Goal: Answer question/provide support: Share knowledge or assist other users

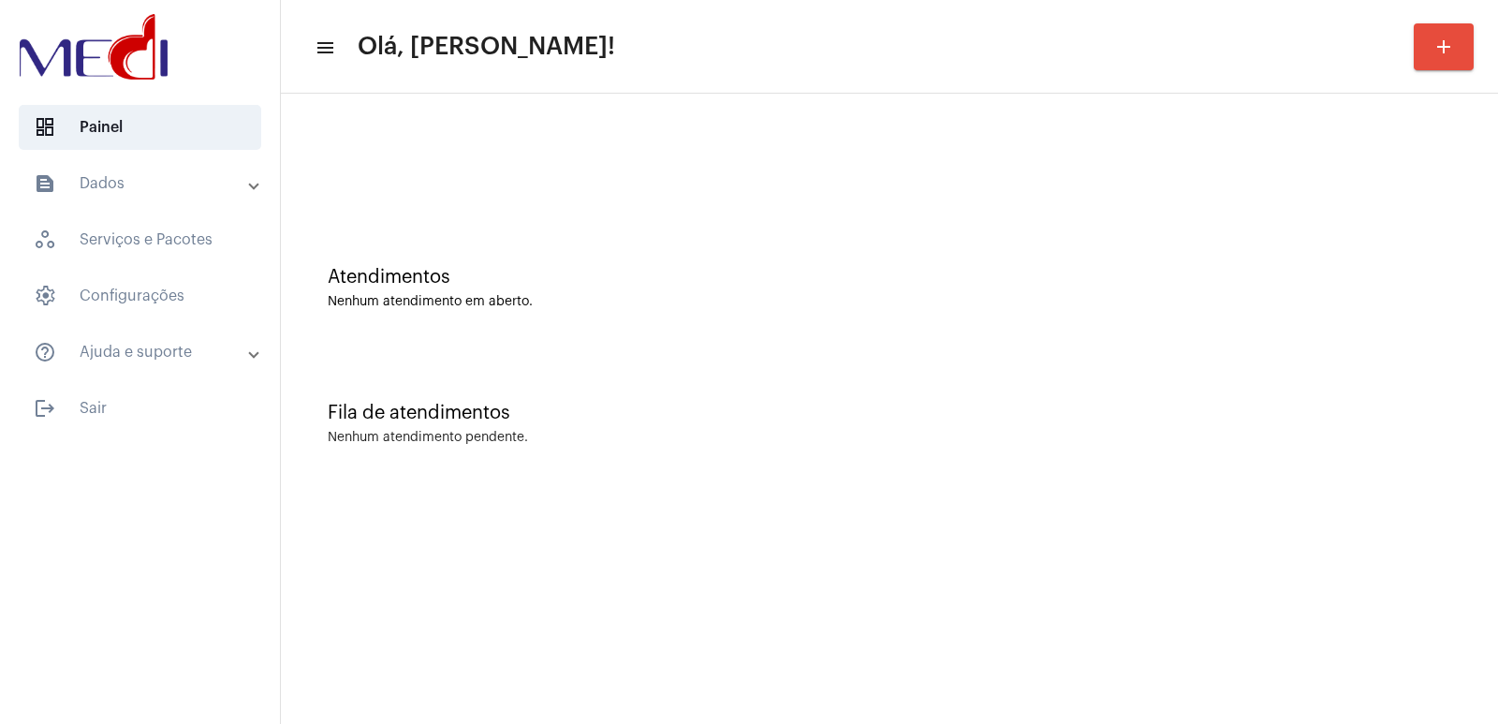
click at [952, 683] on mat-sidenav-content "menu Olá, Vivian! add Atendimentos Nenhum atendimento em aberto. Fila de atendi…" at bounding box center [889, 362] width 1217 height 724
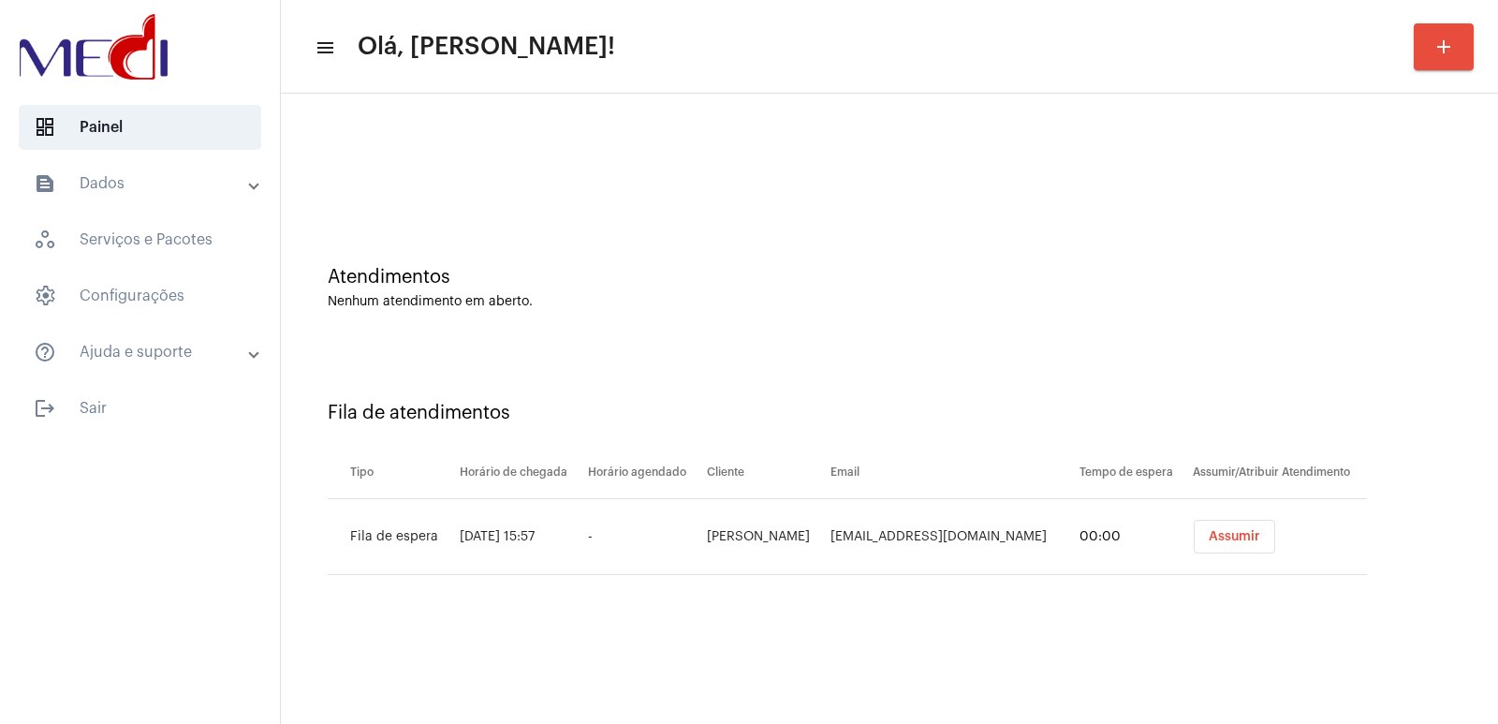
click at [1058, 713] on mat-sidenav-content "menu Olá, Vivian! add Atendimentos Nenhum atendimento em aberto. Fila de atendi…" at bounding box center [889, 362] width 1217 height 724
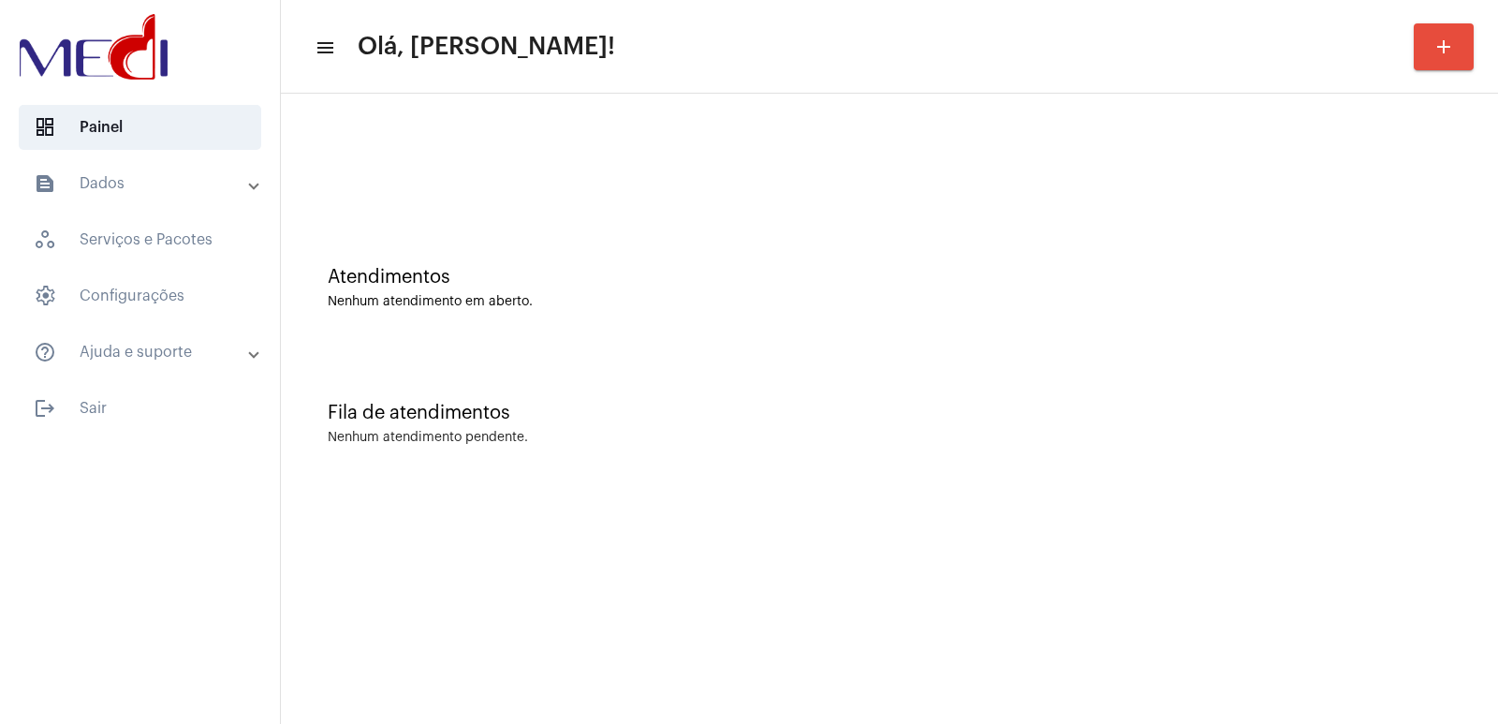
click at [1237, 528] on mat-sidenav-content "menu Olá, Vivian! add Atendimentos Nenhum atendimento em aberto. Fila de atendi…" at bounding box center [889, 362] width 1217 height 724
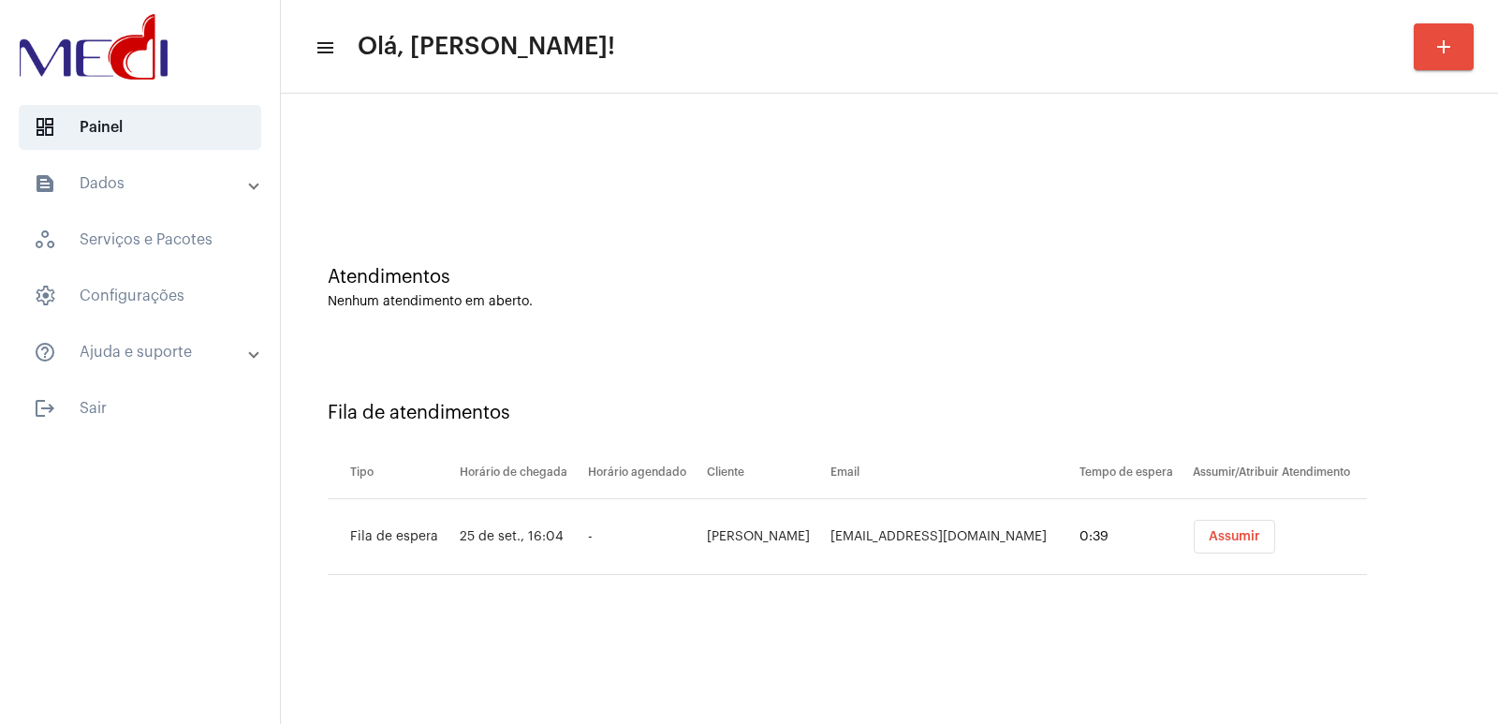
click at [1059, 676] on mat-sidenav-content "menu Olá, Vivian! add Atendimentos Nenhum atendimento em aberto. Fila de atendi…" at bounding box center [889, 362] width 1217 height 724
click at [1215, 537] on span "Assumir" at bounding box center [1234, 536] width 51 height 13
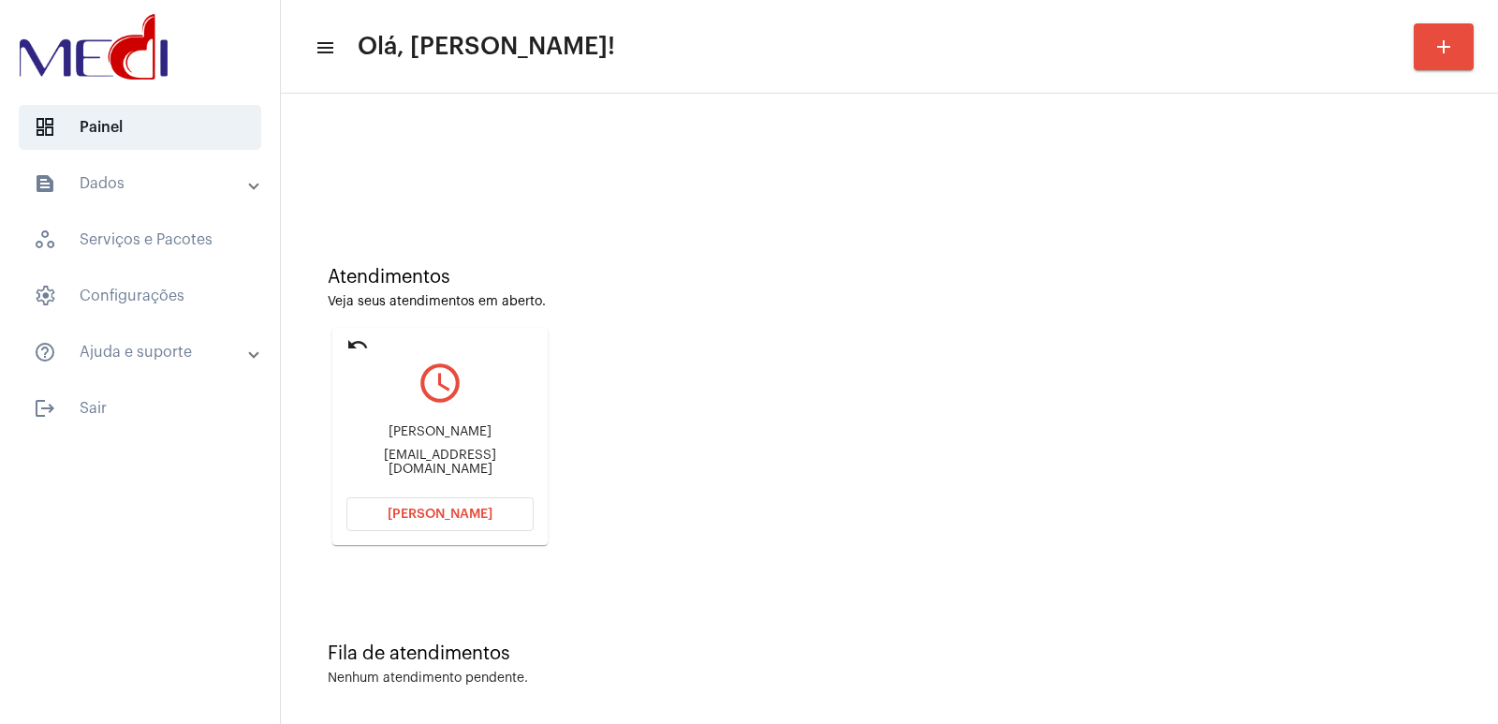
click at [463, 453] on div "Jeferson amaral jefersonocorretor01@gmail.com" at bounding box center [439, 450] width 187 height 84
click at [457, 439] on div "Jeferson amaral" at bounding box center [439, 432] width 187 height 14
copy div "Jeferson amaral"
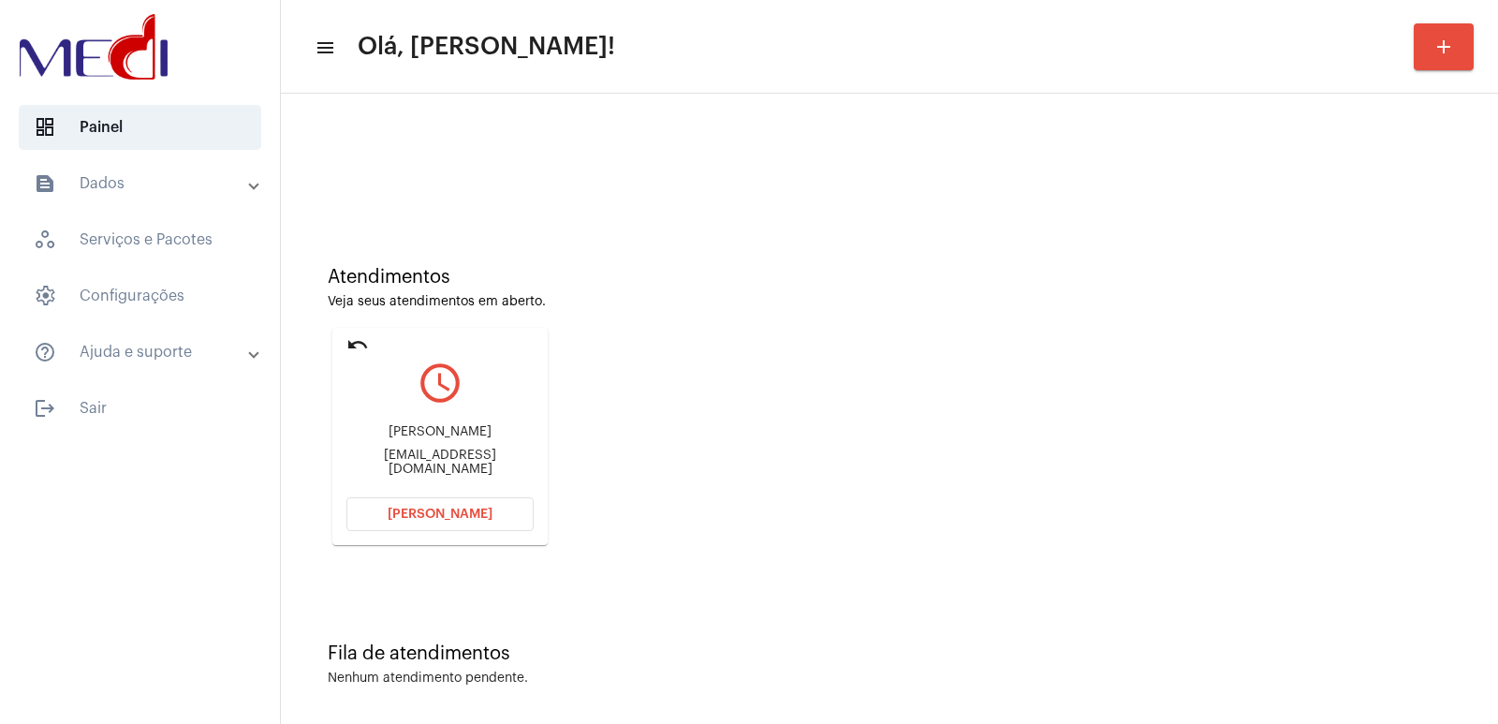
click at [401, 464] on div "jefersonocorretor01@gmail.com" at bounding box center [439, 462] width 187 height 28
copy mat-card-content "jefersonocorretor01@gmail.com Abrir Chamada"
click at [399, 494] on mat-card "undo query_builder Jeferson amaral jefersonocorretor01@gmail.com Abrir Chamada" at bounding box center [439, 436] width 215 height 217
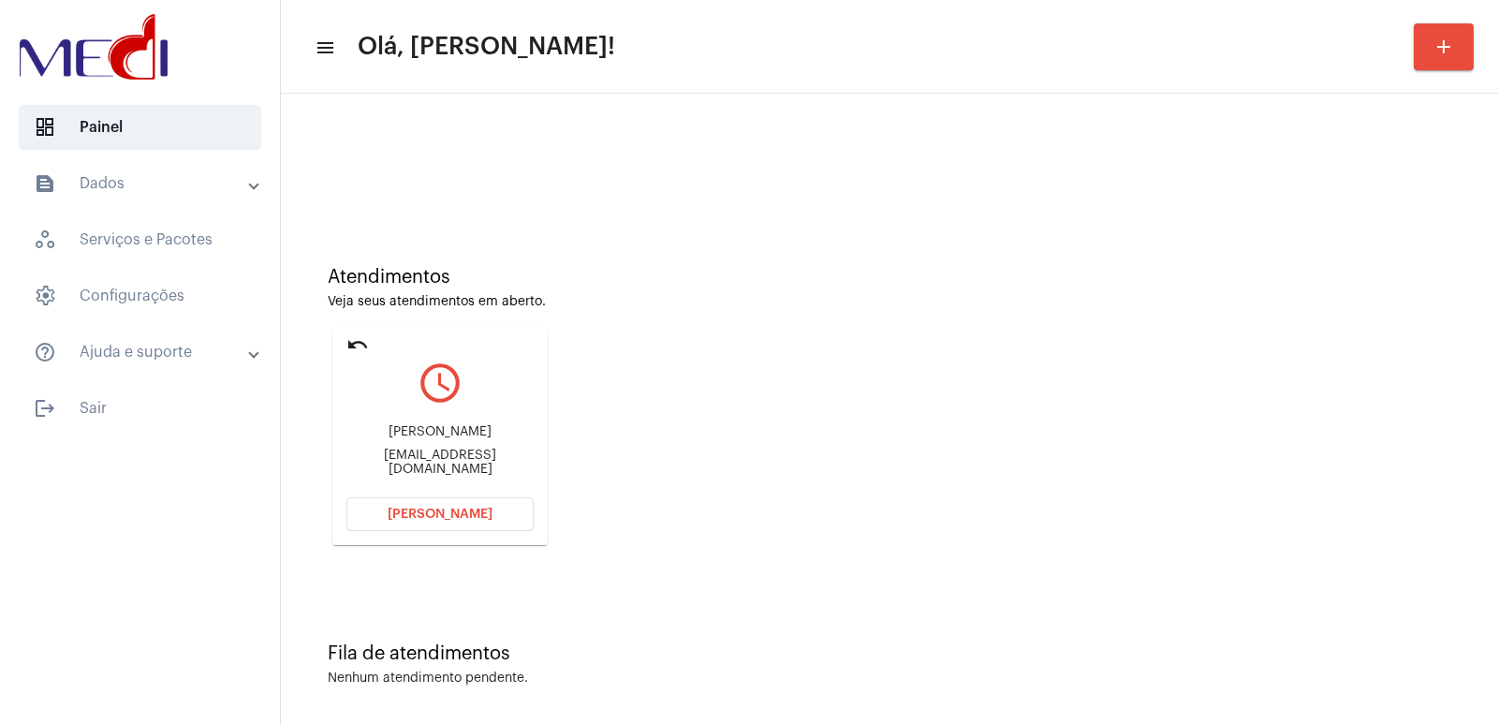
click at [410, 501] on button "[PERSON_NAME]" at bounding box center [439, 514] width 187 height 34
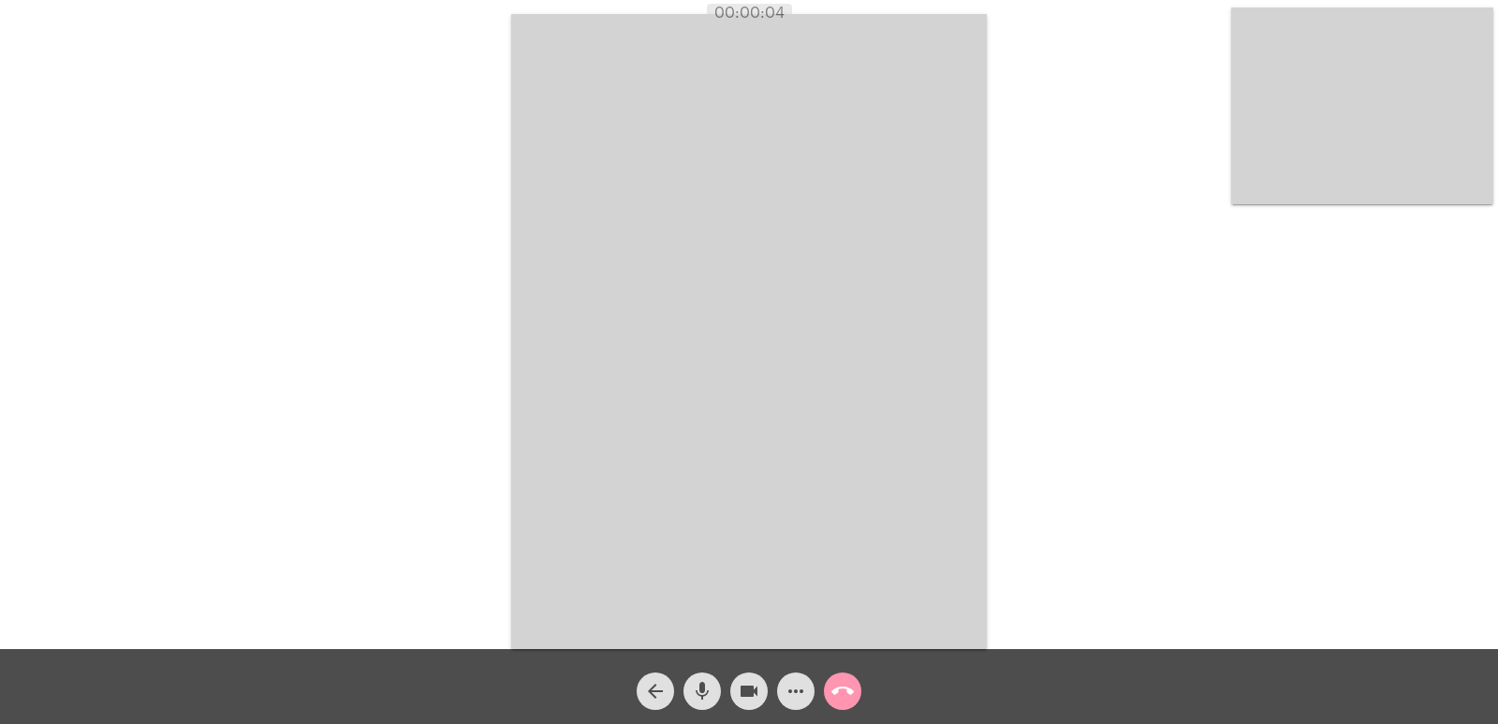
click at [1014, 435] on div "Acessando Câmera e Microfone..." at bounding box center [749, 329] width 1494 height 649
click at [569, 552] on video at bounding box center [749, 331] width 476 height 635
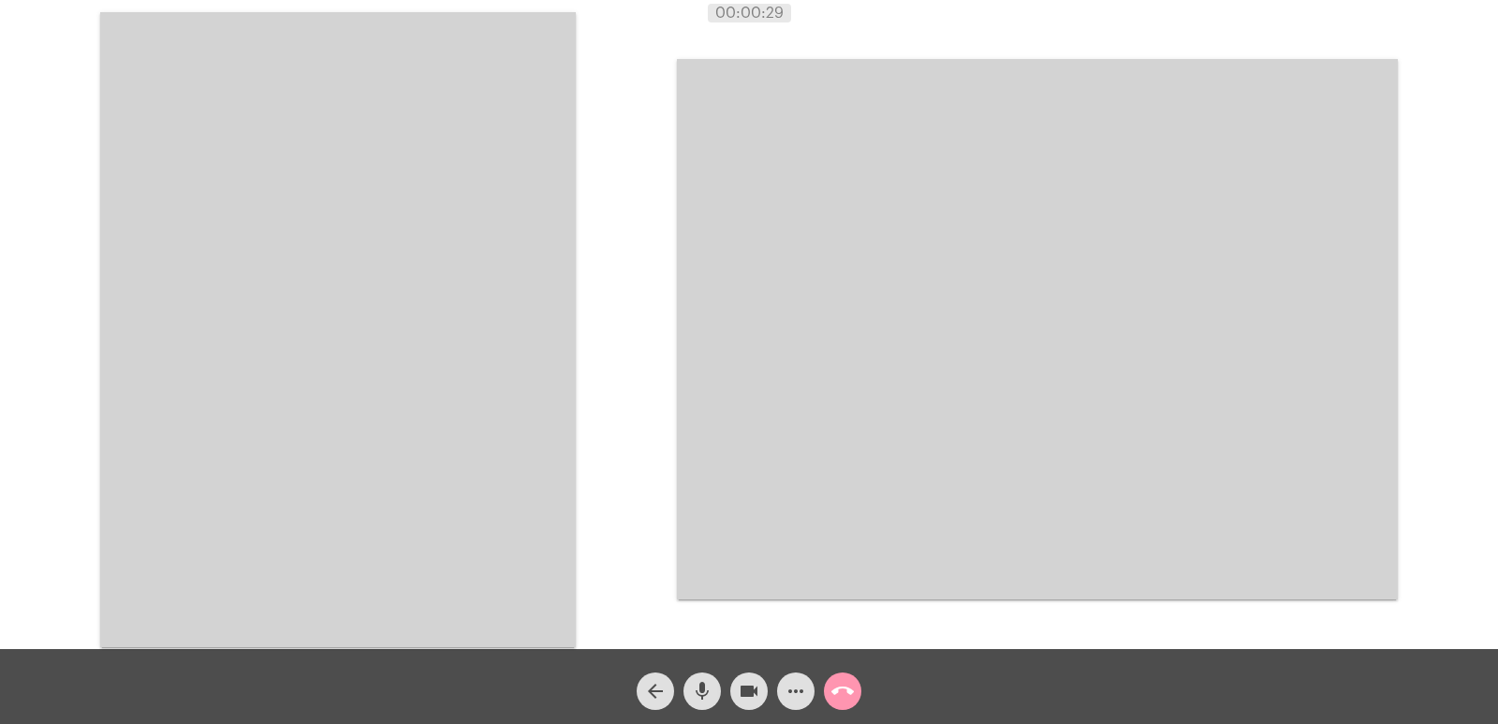
click at [511, 449] on video at bounding box center [338, 329] width 476 height 635
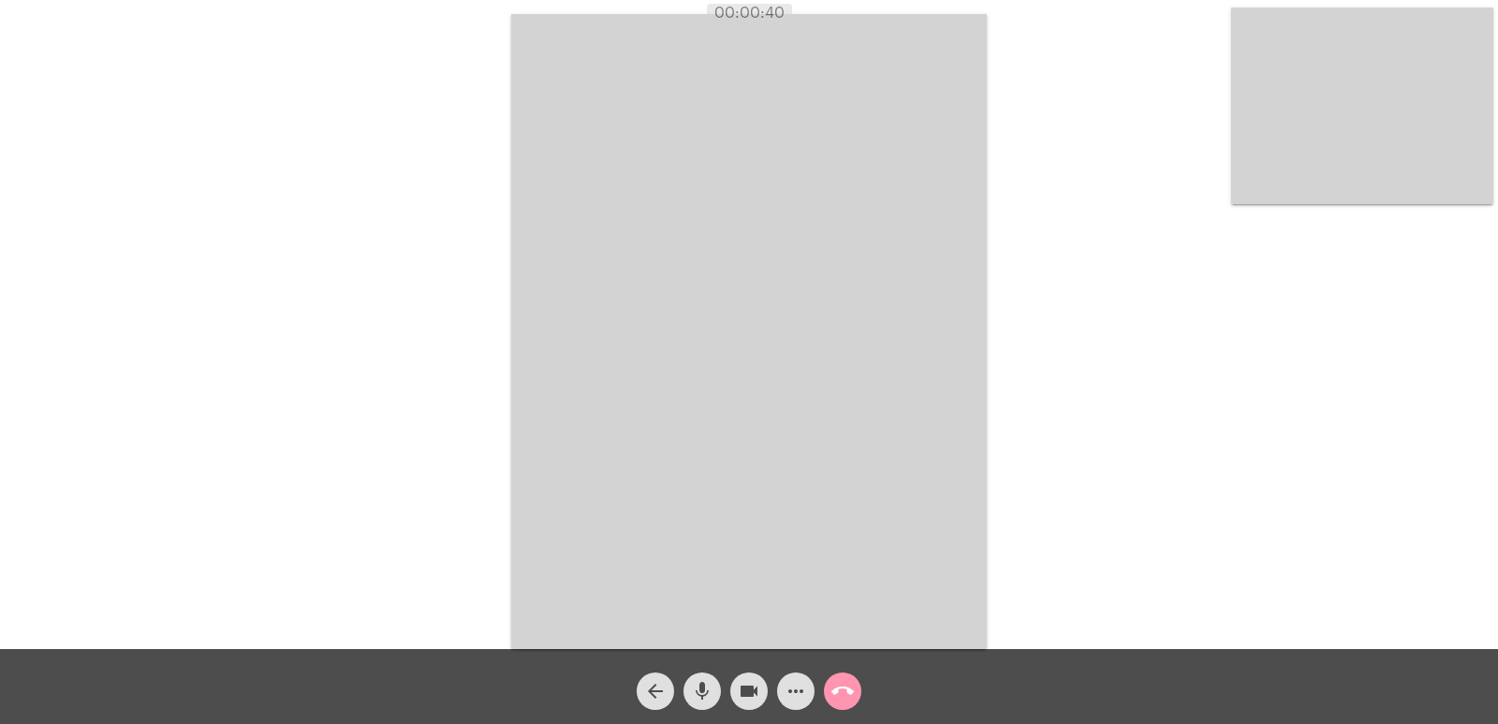
click at [938, 389] on video at bounding box center [749, 331] width 476 height 635
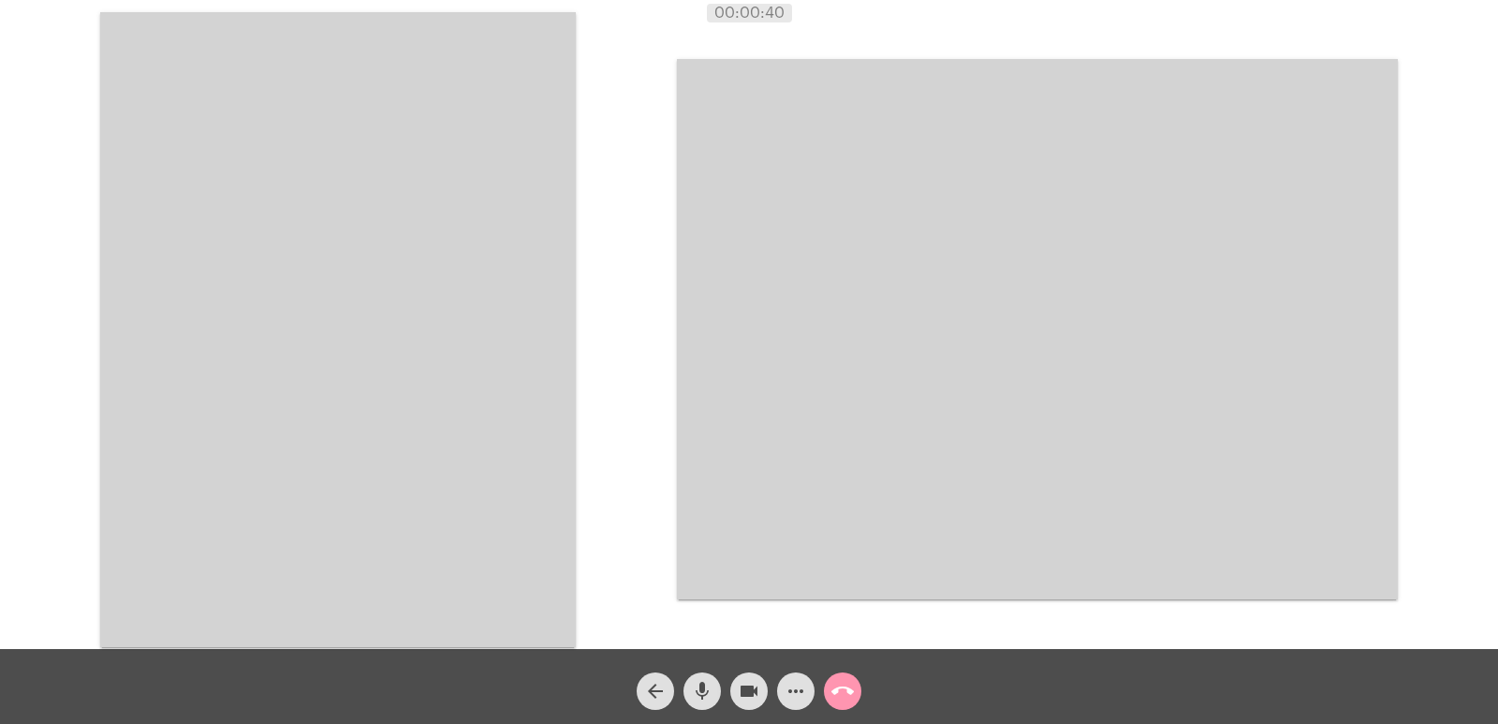
click at [474, 338] on video at bounding box center [338, 329] width 476 height 635
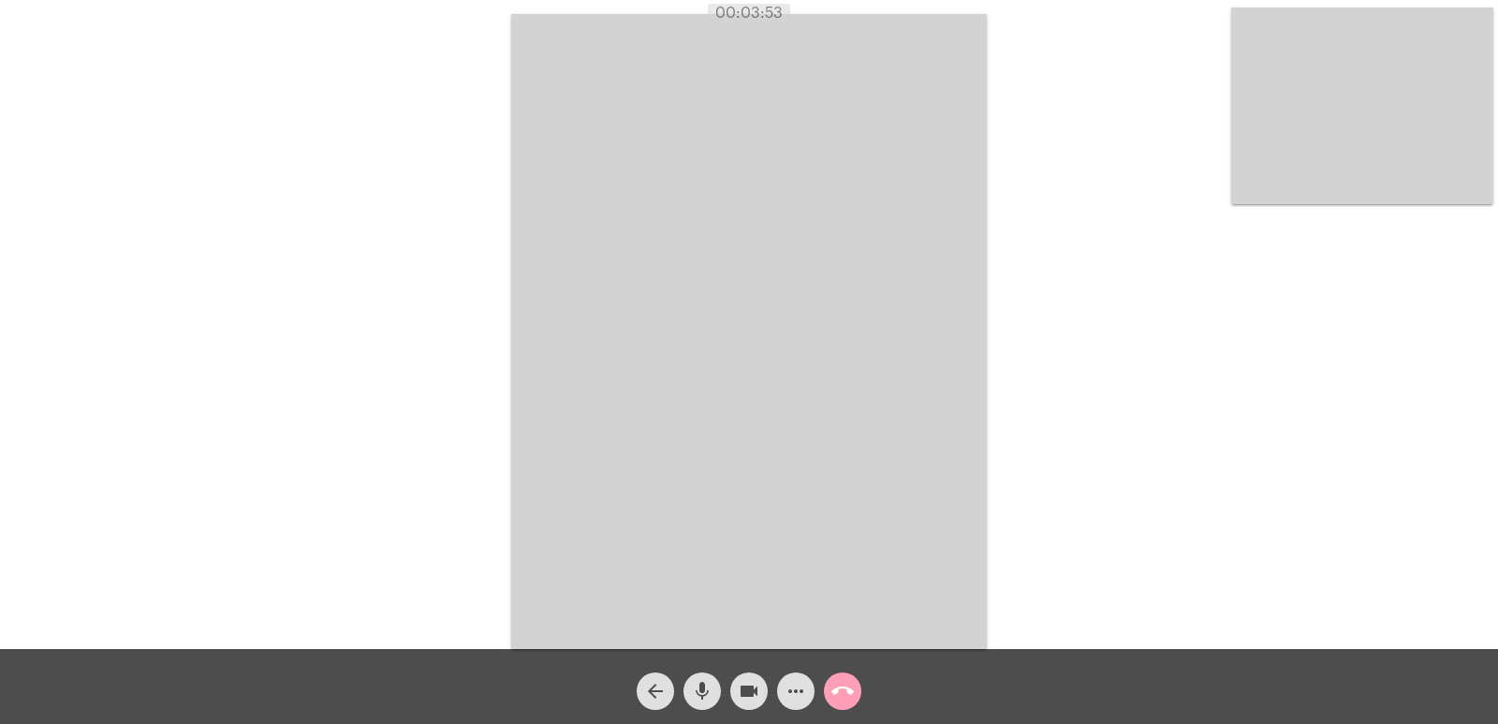
click at [850, 687] on mat-icon "call_end" at bounding box center [842, 691] width 22 height 22
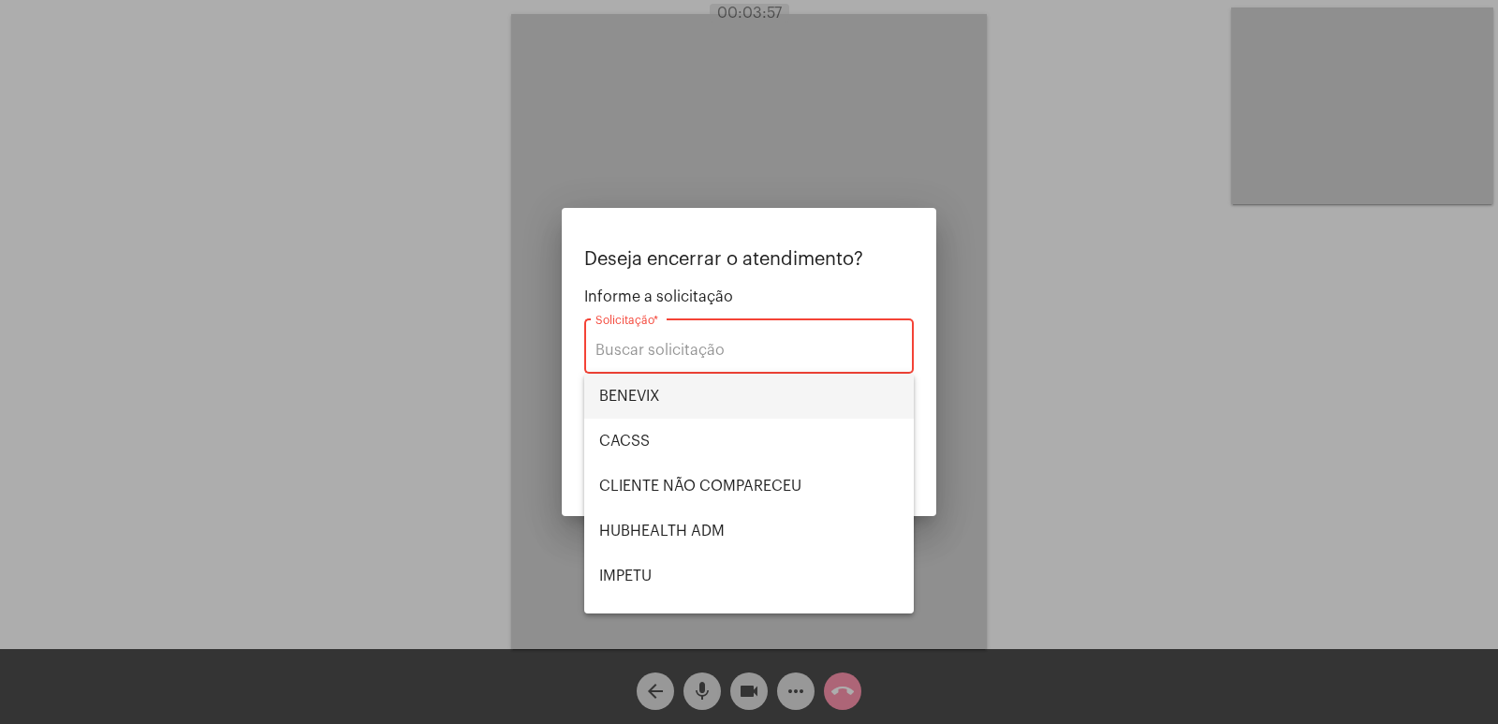
click at [710, 384] on span "BENEVIX" at bounding box center [749, 396] width 300 height 45
type input "BENEVIX"
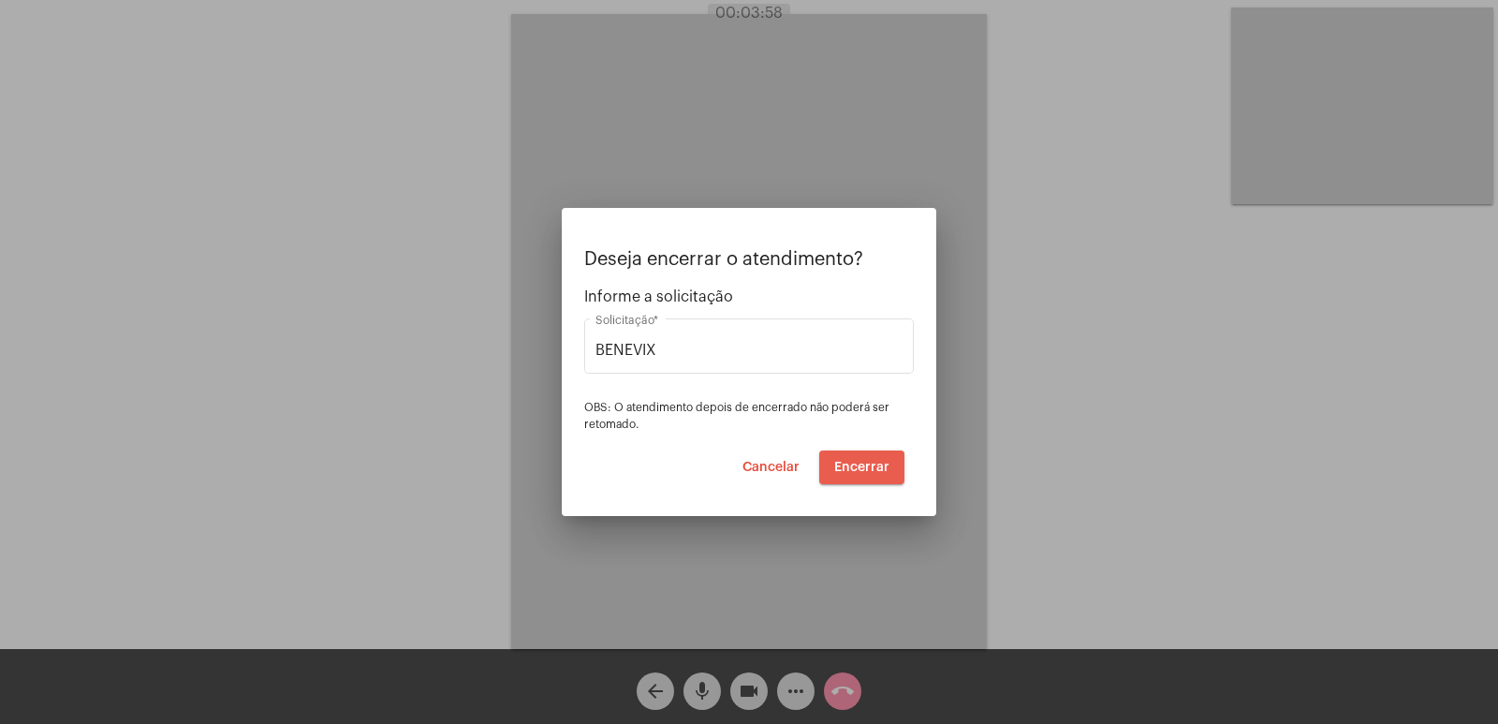
click at [880, 461] on span "Encerrar" at bounding box center [861, 467] width 55 height 13
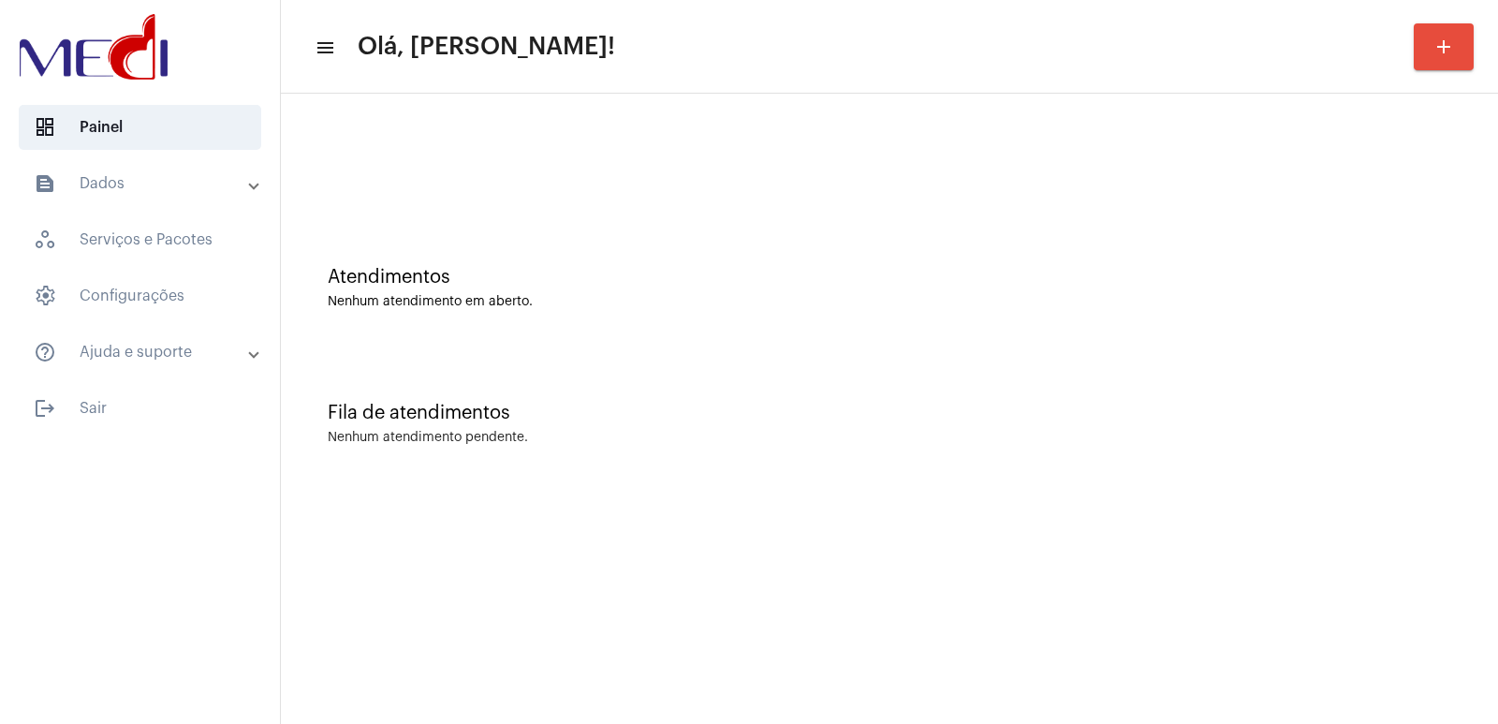
click at [954, 476] on div "Fila de atendimentos Nenhum atendimento pendente." at bounding box center [889, 414] width 1198 height 136
click at [1060, 408] on div "Fila de atendimentos" at bounding box center [890, 413] width 1124 height 21
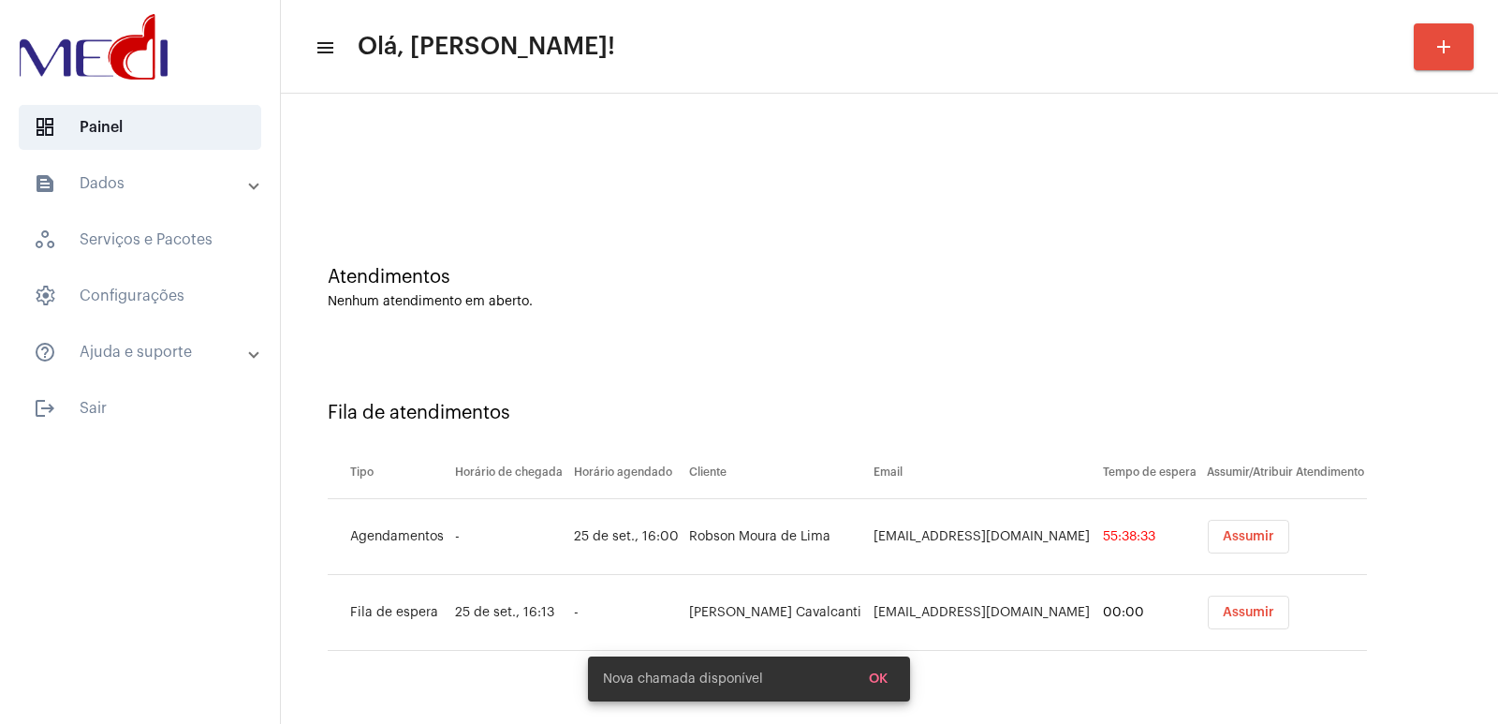
click at [1372, 488] on div "Fila de atendimentos Tipo Horário de chegada Horário agendado Cliente Email Tem…" at bounding box center [889, 518] width 1198 height 345
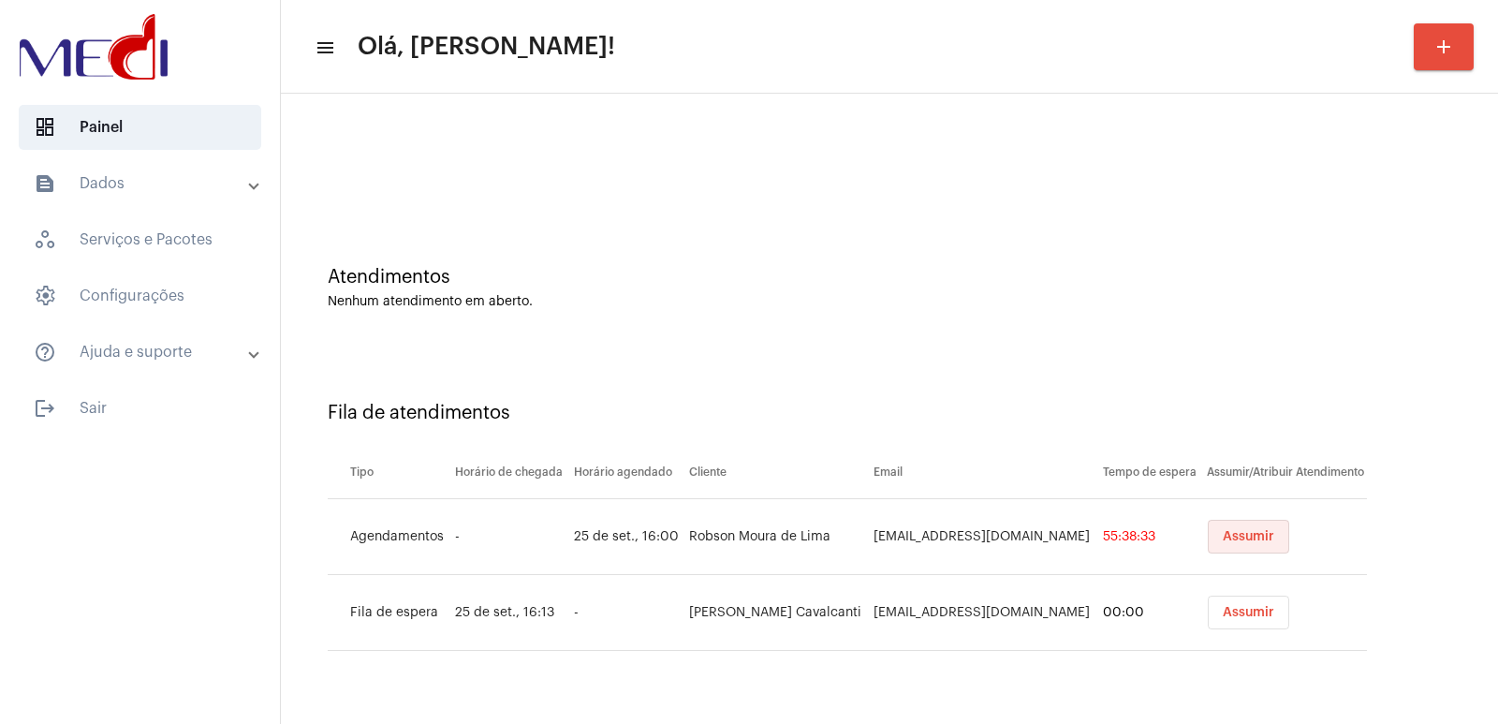
drag, startPoint x: 1241, startPoint y: 541, endPoint x: 1237, endPoint y: 566, distance: 25.6
click at [1238, 541] on span "Assumir" at bounding box center [1248, 536] width 51 height 13
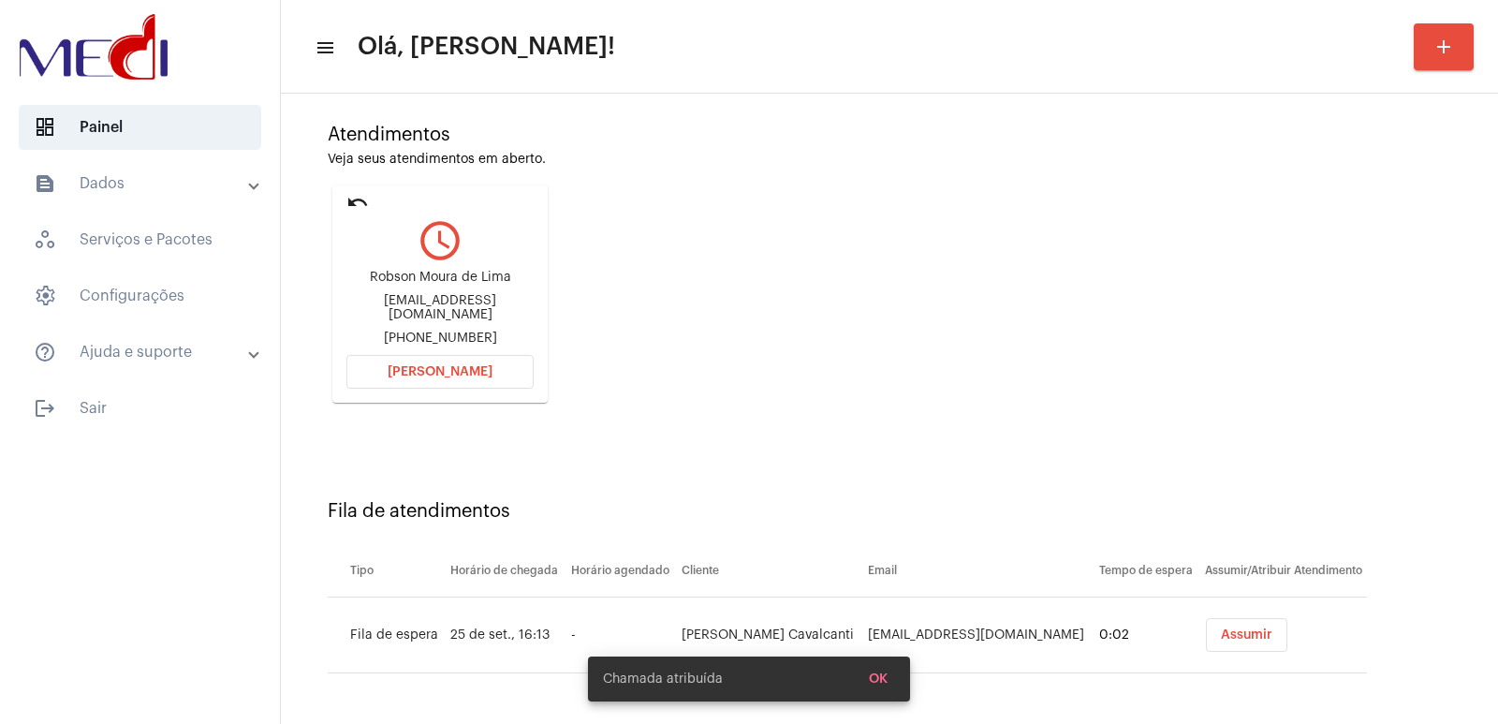
click at [1224, 628] on button "Assumir" at bounding box center [1246, 635] width 81 height 34
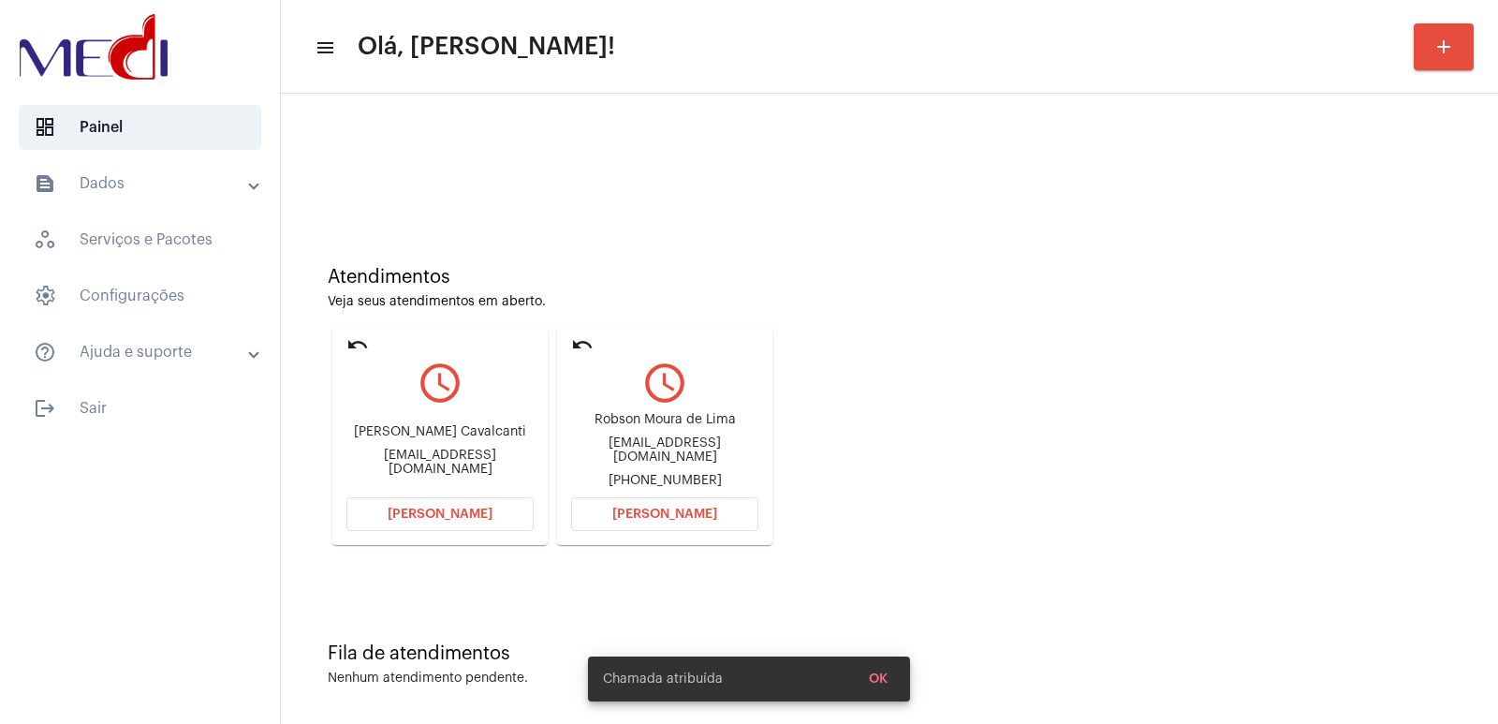
drag, startPoint x: 1197, startPoint y: 361, endPoint x: 994, endPoint y: 352, distance: 202.4
click at [1189, 361] on div "Atendimentos Veja seus atendimentos em aberto. undo query_builder Érika Nunes C…" at bounding box center [889, 399] width 1198 height 376
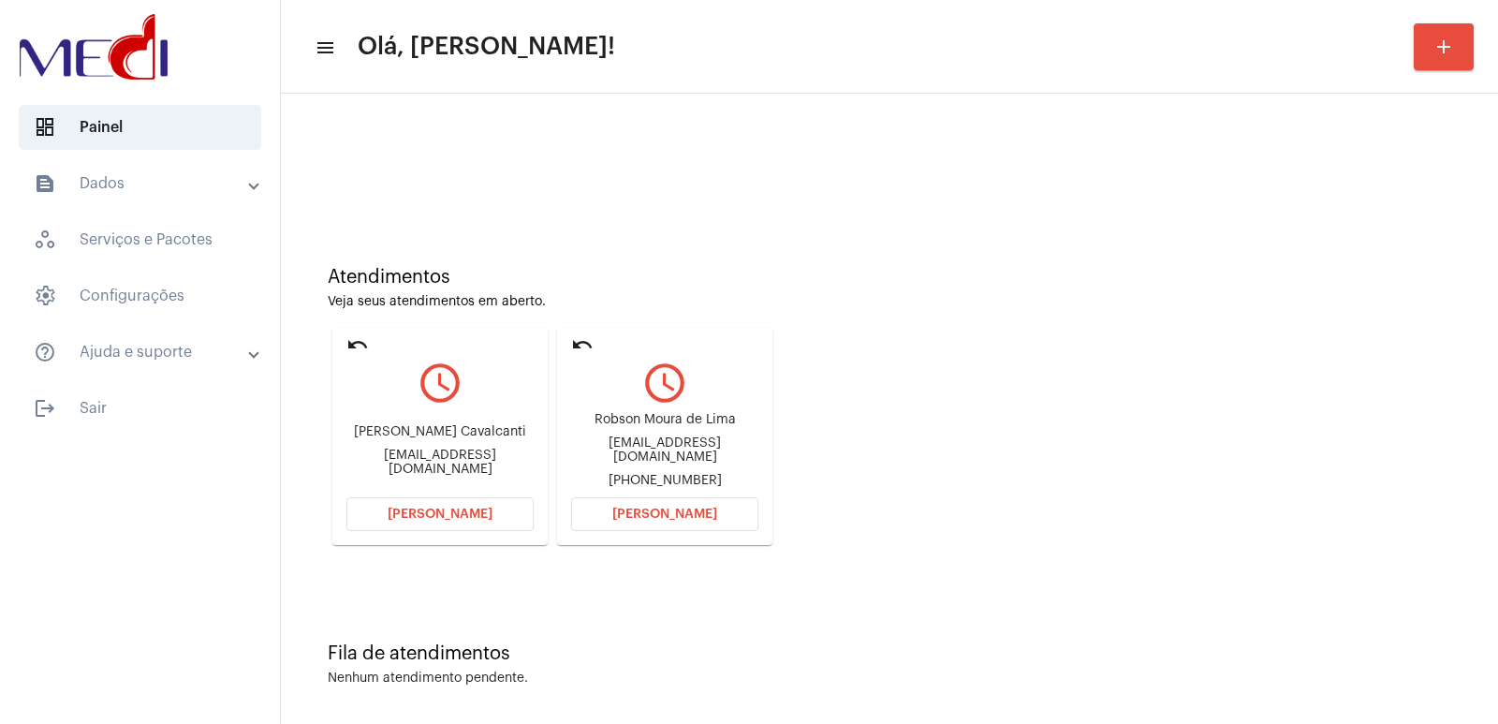
click at [682, 427] on div "Robson Moura de Lima" at bounding box center [664, 420] width 187 height 14
copy div "Robson Moura de Lima"
click at [633, 517] on span "[PERSON_NAME]" at bounding box center [664, 513] width 105 height 13
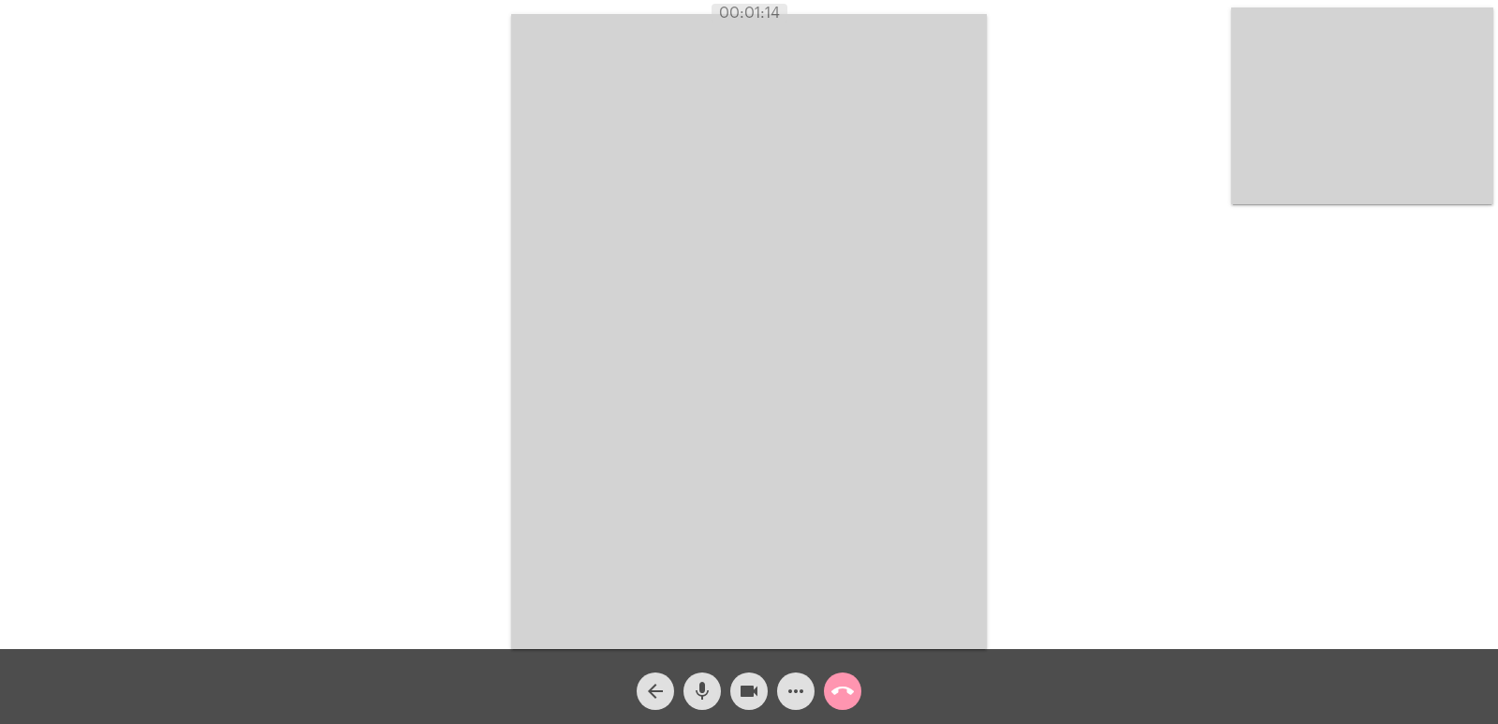
click at [763, 402] on video at bounding box center [749, 331] width 476 height 635
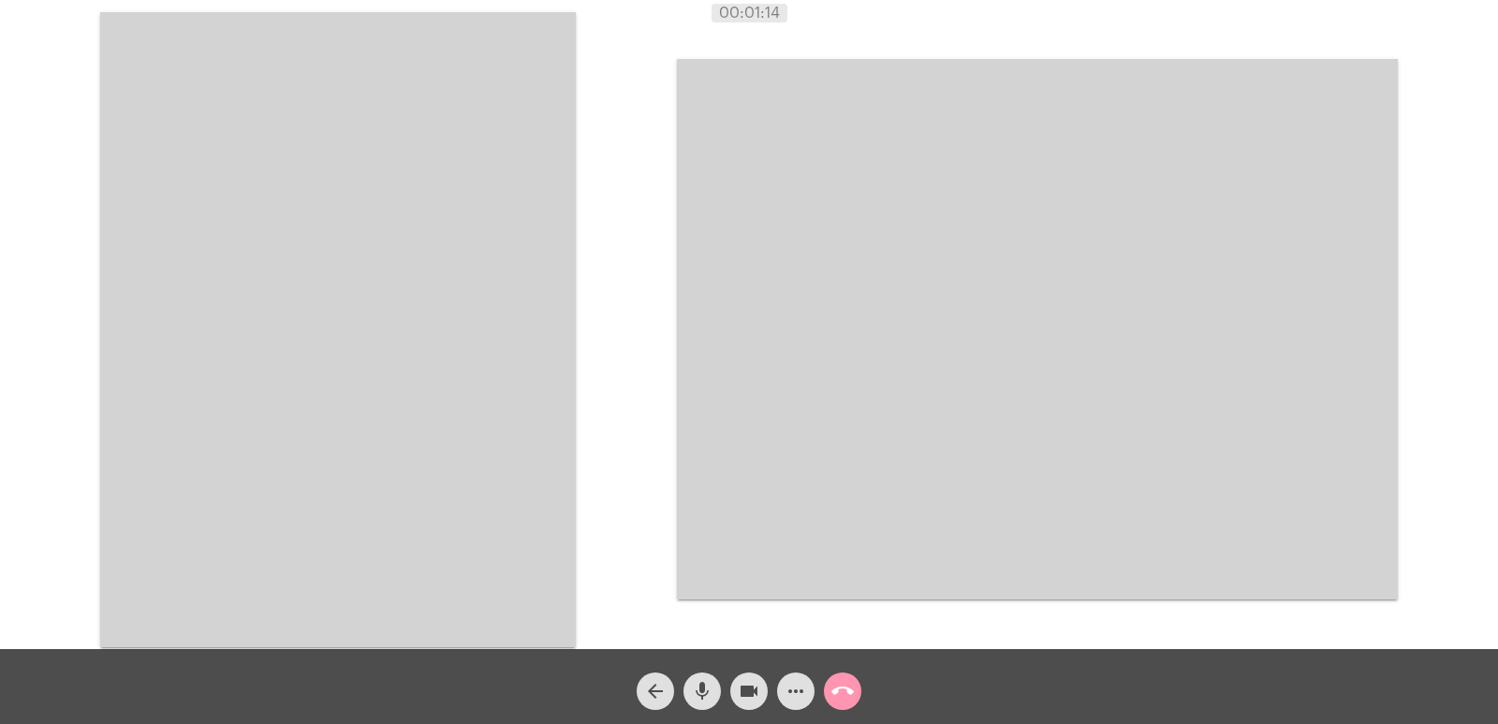
click at [510, 399] on video at bounding box center [338, 329] width 476 height 635
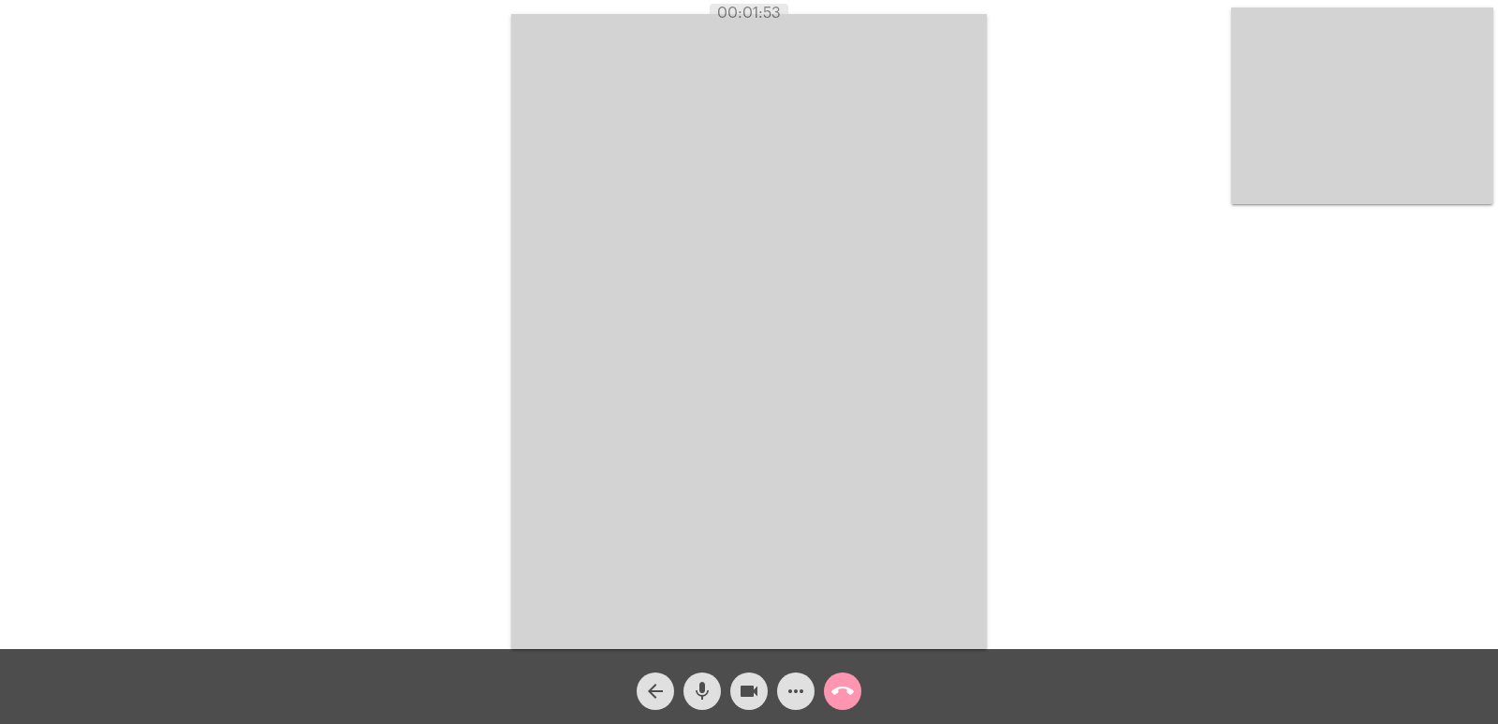
click at [850, 679] on span "call_end" at bounding box center [842, 690] width 22 height 37
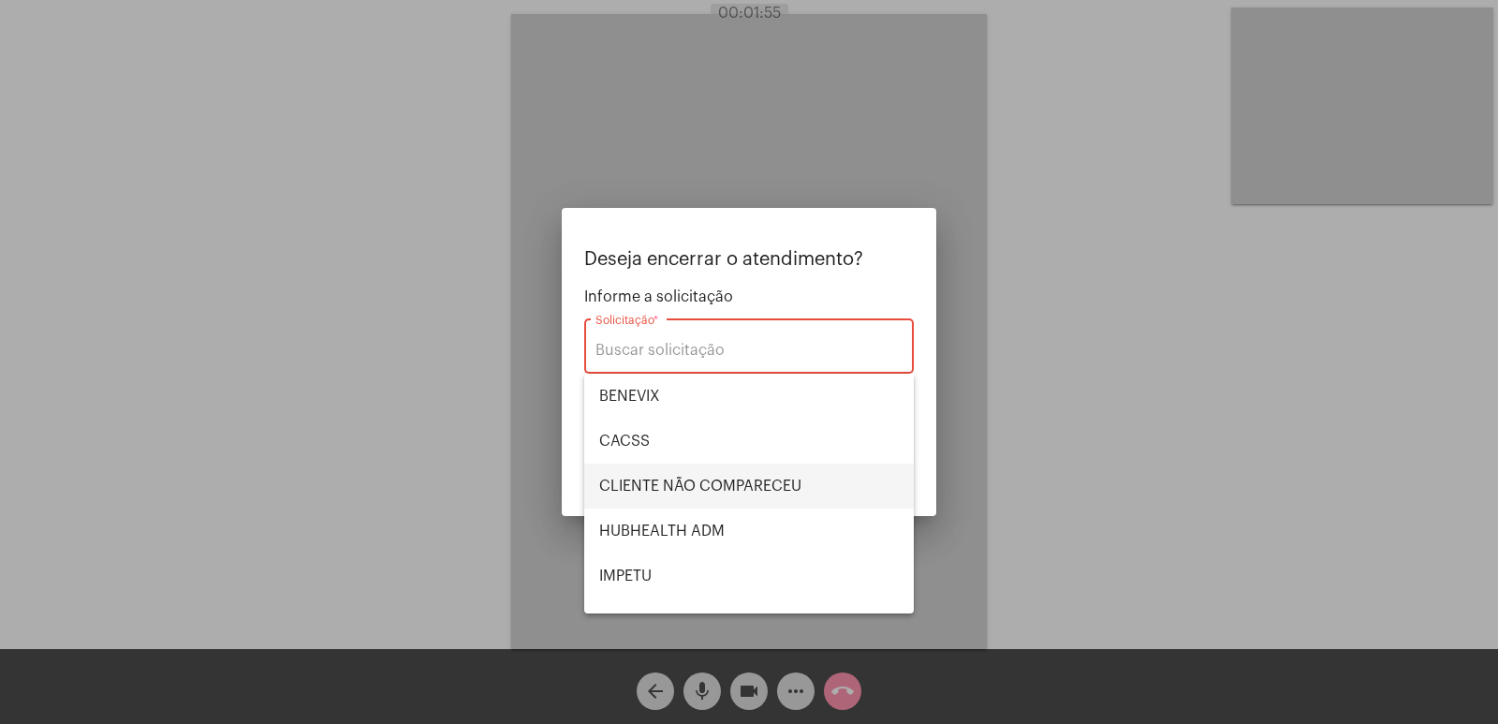
click at [749, 477] on span "CLIENTE NÃO COMPARECEU" at bounding box center [749, 485] width 300 height 45
type input "CLIENTE NÃO COMPARECEU"
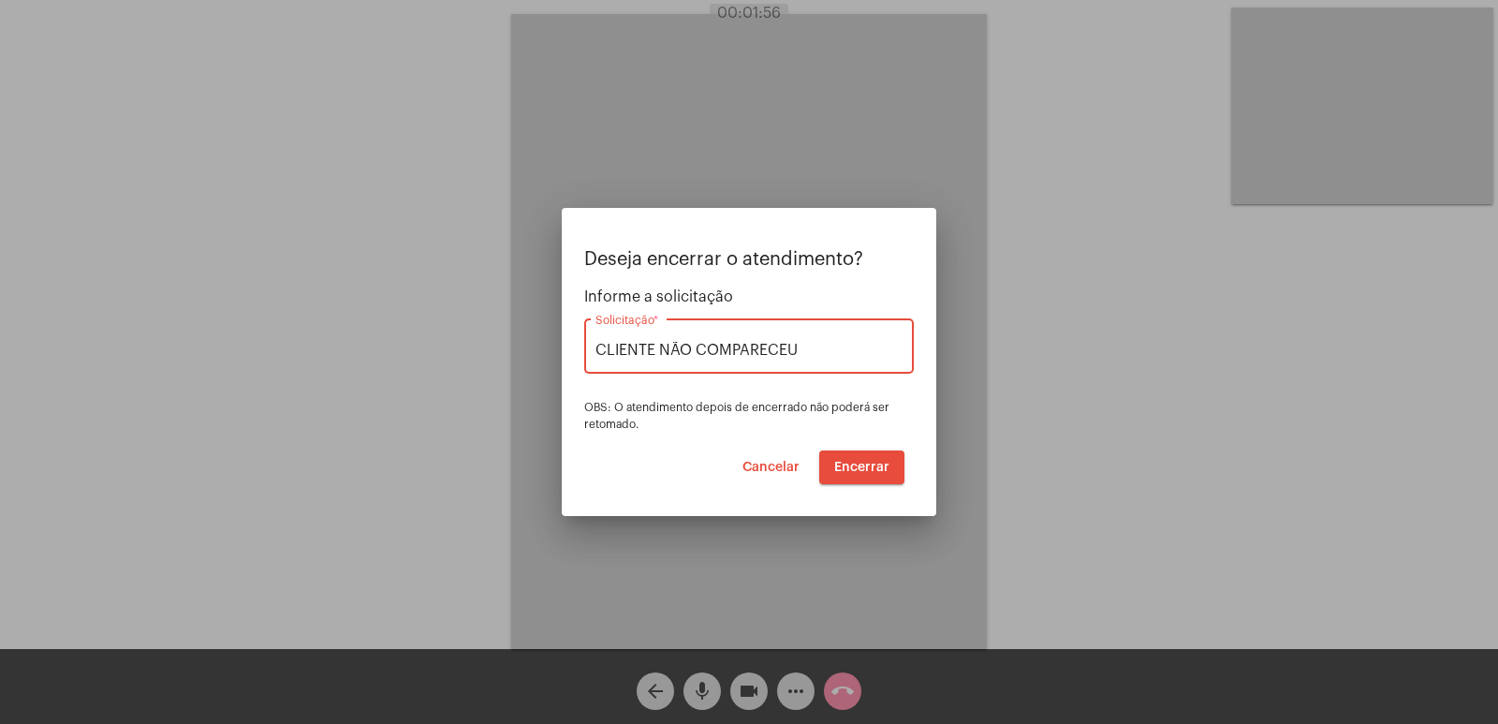
drag, startPoint x: 825, startPoint y: 350, endPoint x: 520, endPoint y: 351, distance: 305.2
click at [520, 351] on div "Deseja encerrar o atendimento? Informe a solicitação CLIENTE NÃO COMPARECEU Sol…" at bounding box center [749, 362] width 1498 height 724
type input "HUBHEALTH ADM"
drag, startPoint x: 519, startPoint y: 351, endPoint x: 717, endPoint y: 316, distance: 201.5
click at [571, 333] on div "Deseja encerrar o atendimento? Informe a solicitação HUBHEALTH ADM Solicitação …" at bounding box center [749, 362] width 1498 height 724
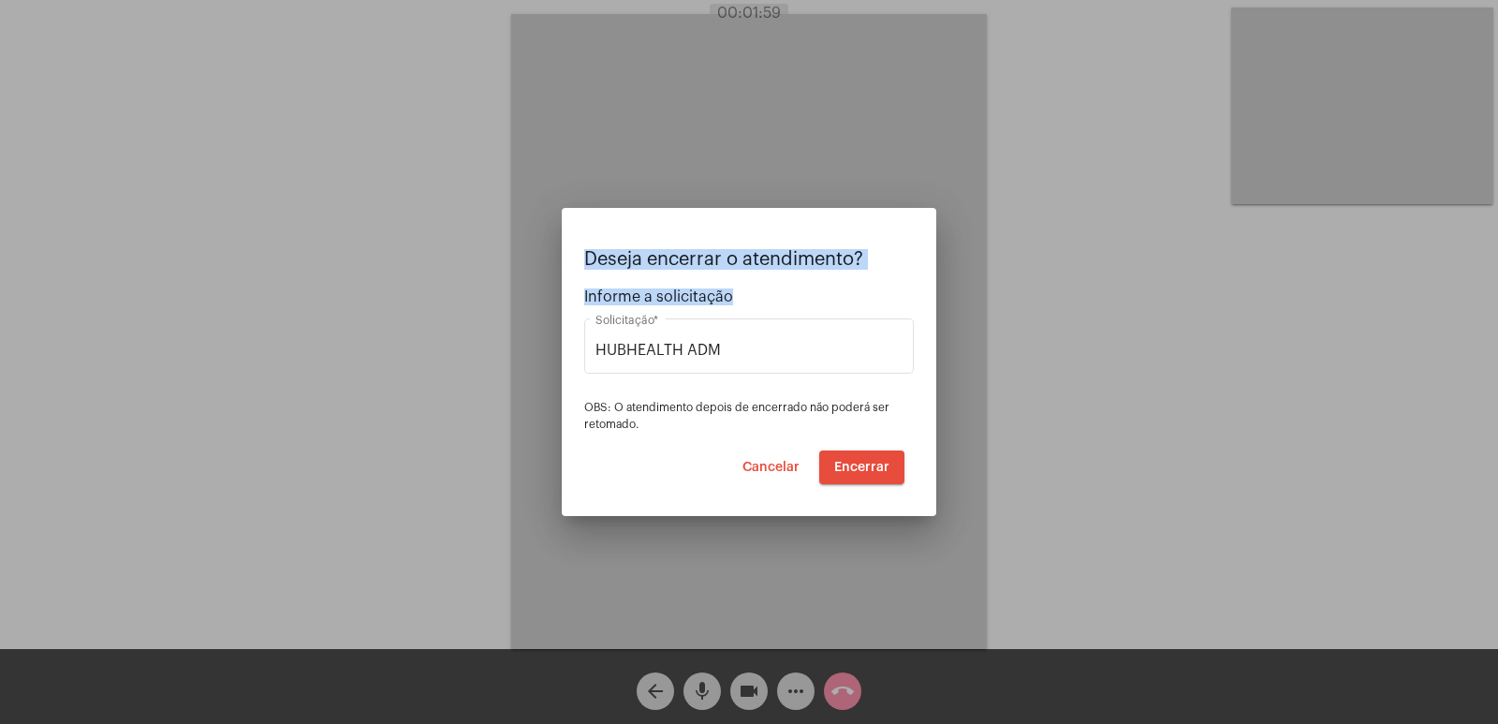
click at [863, 469] on span "Encerrar" at bounding box center [861, 467] width 55 height 13
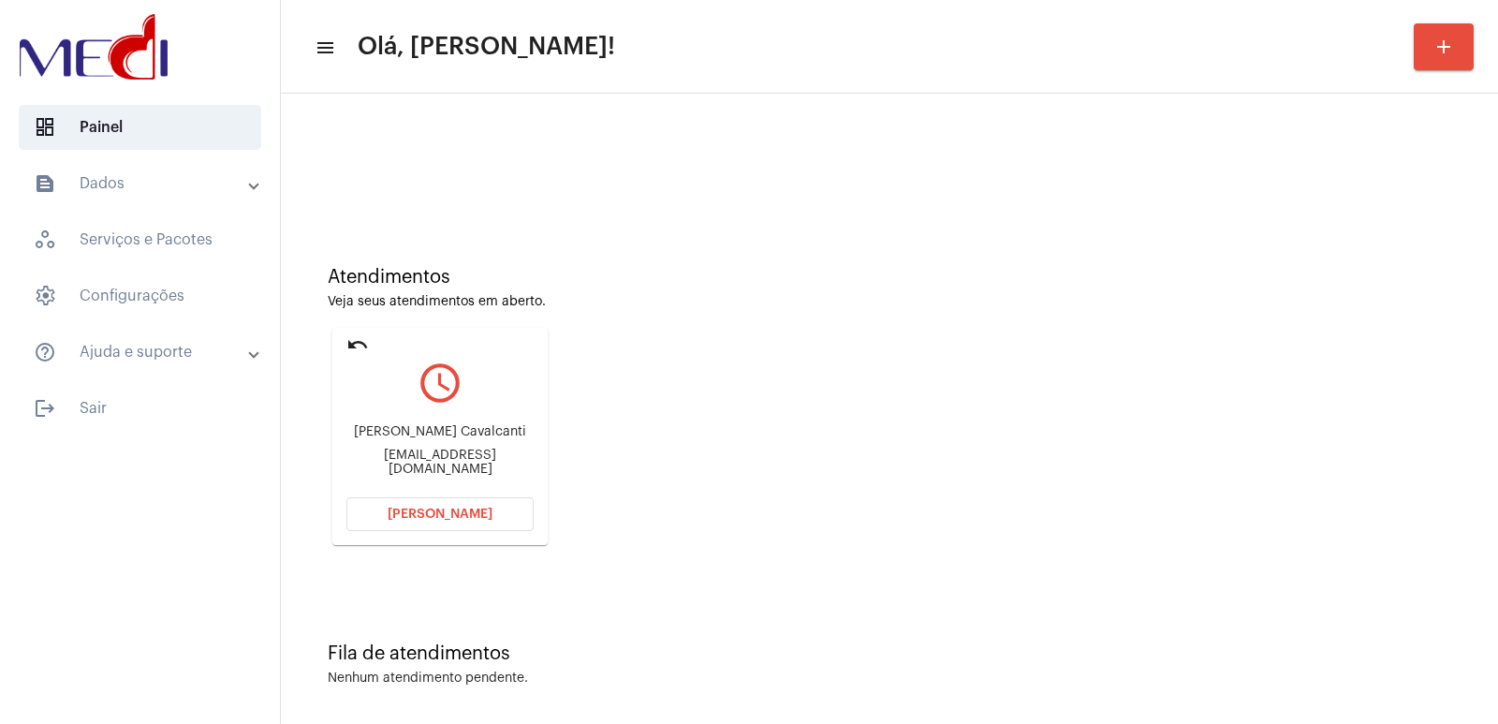
click at [424, 430] on div "Érika Nunes Cavalcanti nuneserikaa25@gmail.com" at bounding box center [439, 450] width 187 height 84
click at [424, 431] on div "Érika Nunes Cavalcanti nuneserikaa25@gmail.com" at bounding box center [439, 450] width 187 height 84
copy div "Érika Nunes Cavalcanti"
drag, startPoint x: 469, startPoint y: 474, endPoint x: 404, endPoint y: 292, distance: 193.1
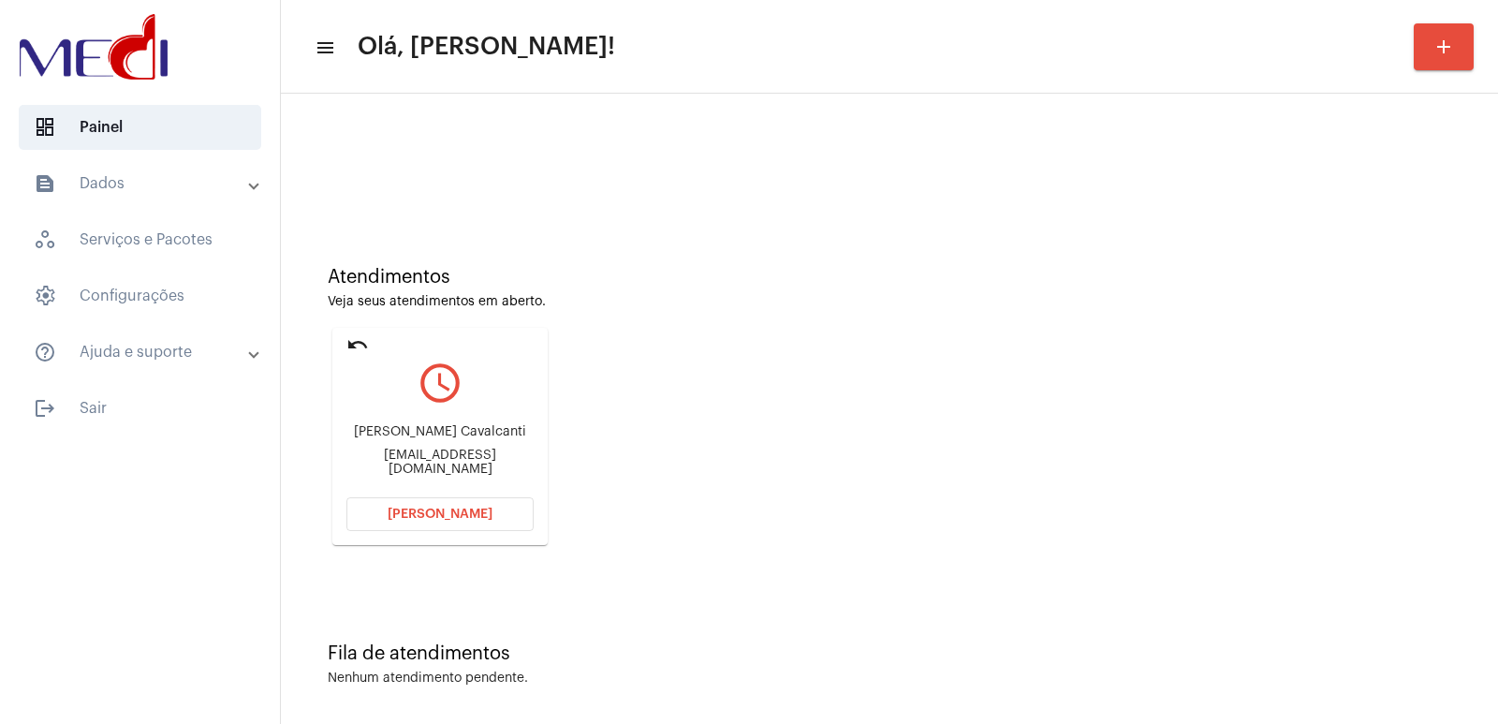
click at [469, 470] on div "Érika Nunes Cavalcanti nuneserikaa25@gmail.com" at bounding box center [439, 450] width 187 height 84
click at [463, 527] on button "[PERSON_NAME]" at bounding box center [439, 514] width 187 height 34
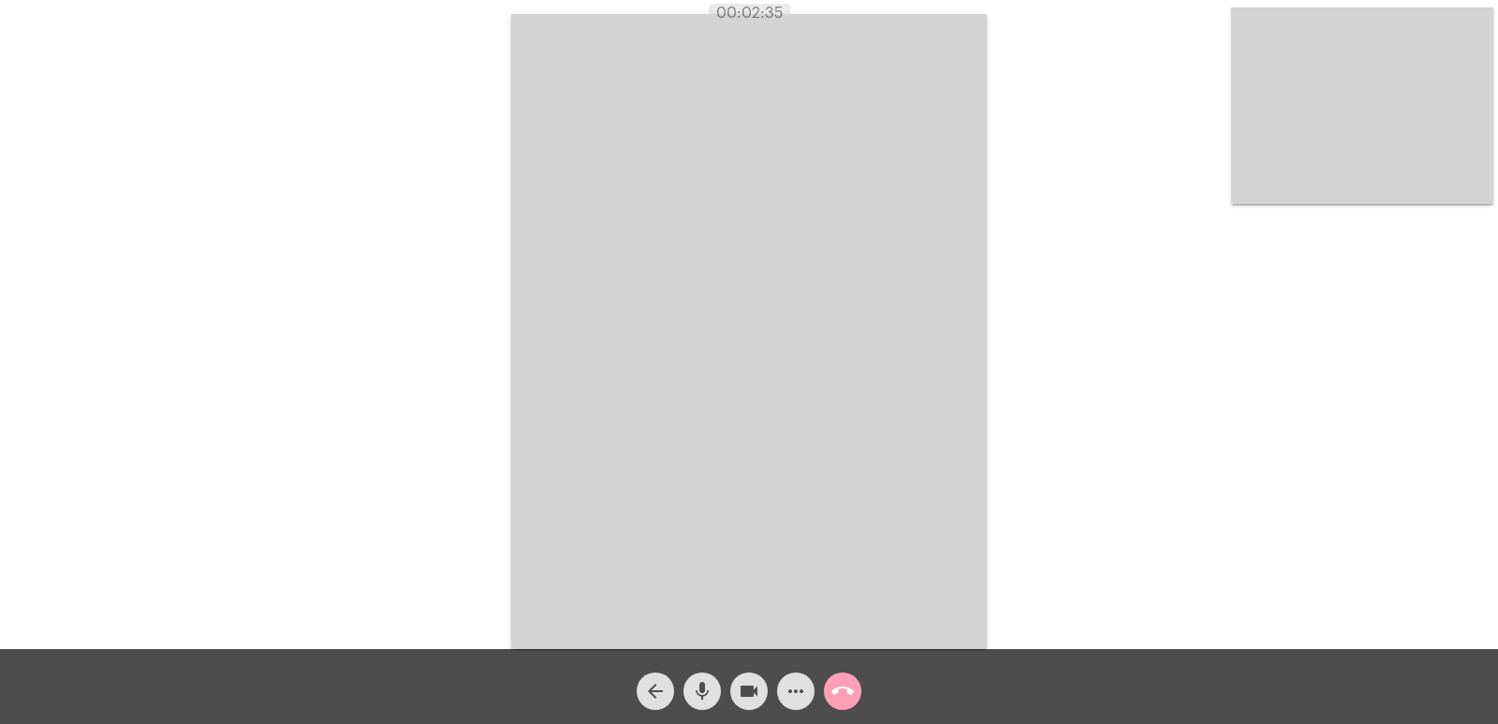
click at [844, 700] on mat-icon "call_end" at bounding box center [842, 691] width 22 height 22
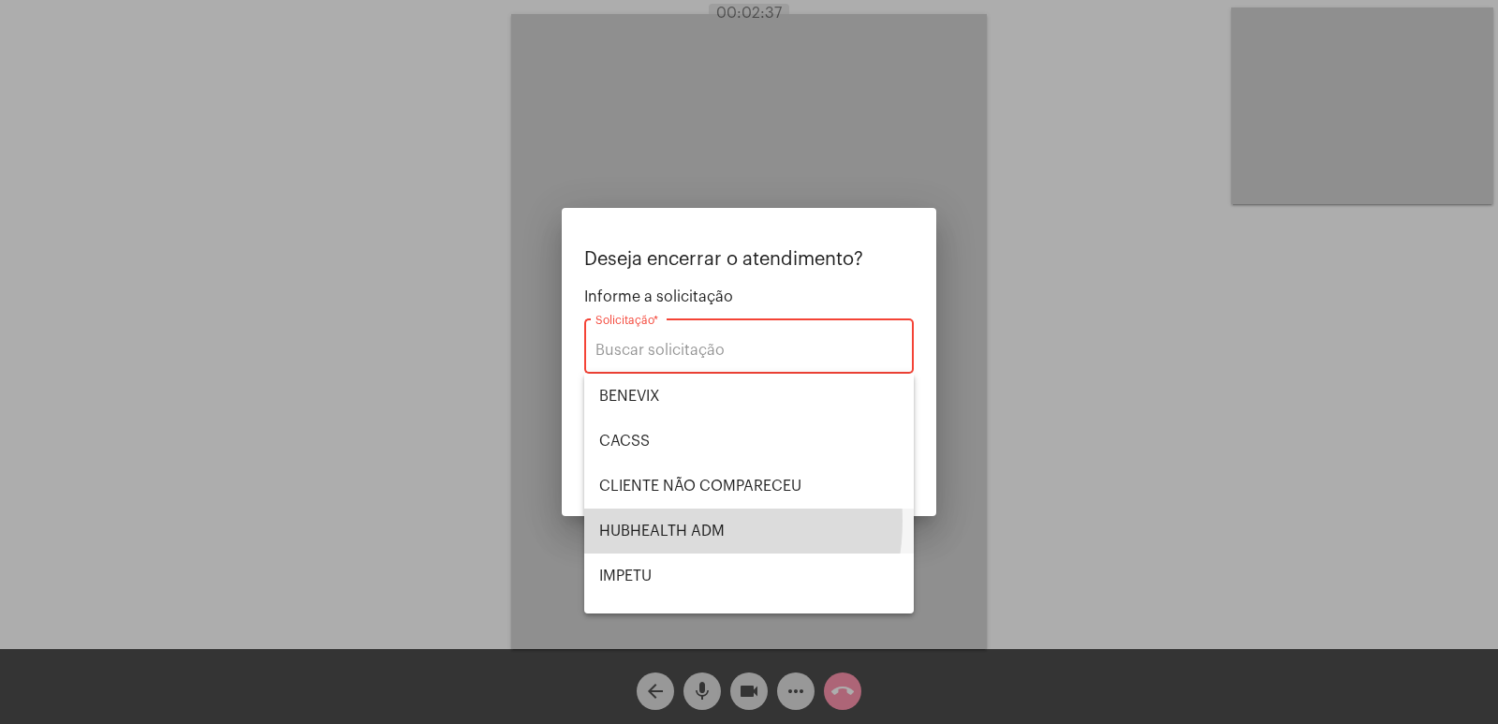
click at [678, 521] on span "HUBHEALTH ADM" at bounding box center [749, 530] width 300 height 45
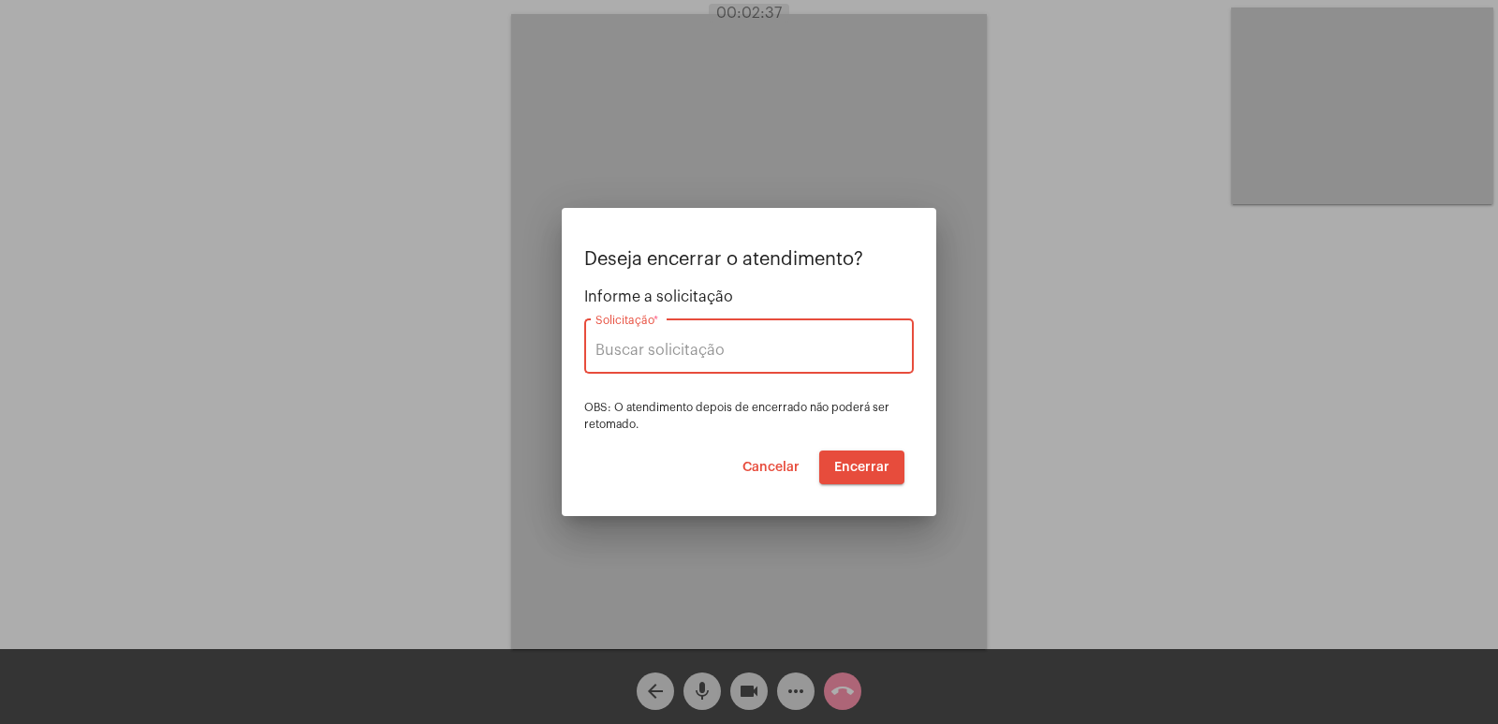
type input "HUBHEALTH ADM"
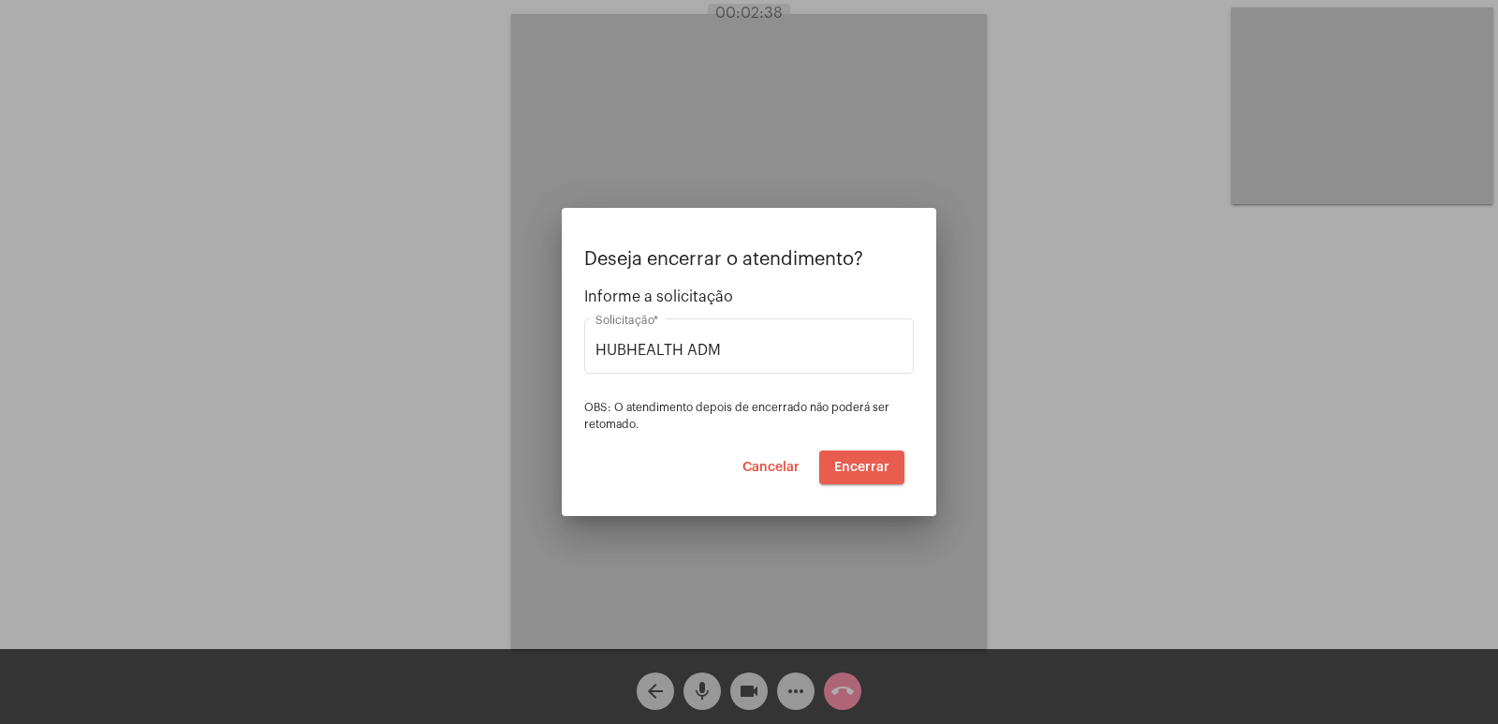
click at [865, 457] on button "Encerrar" at bounding box center [861, 467] width 85 height 34
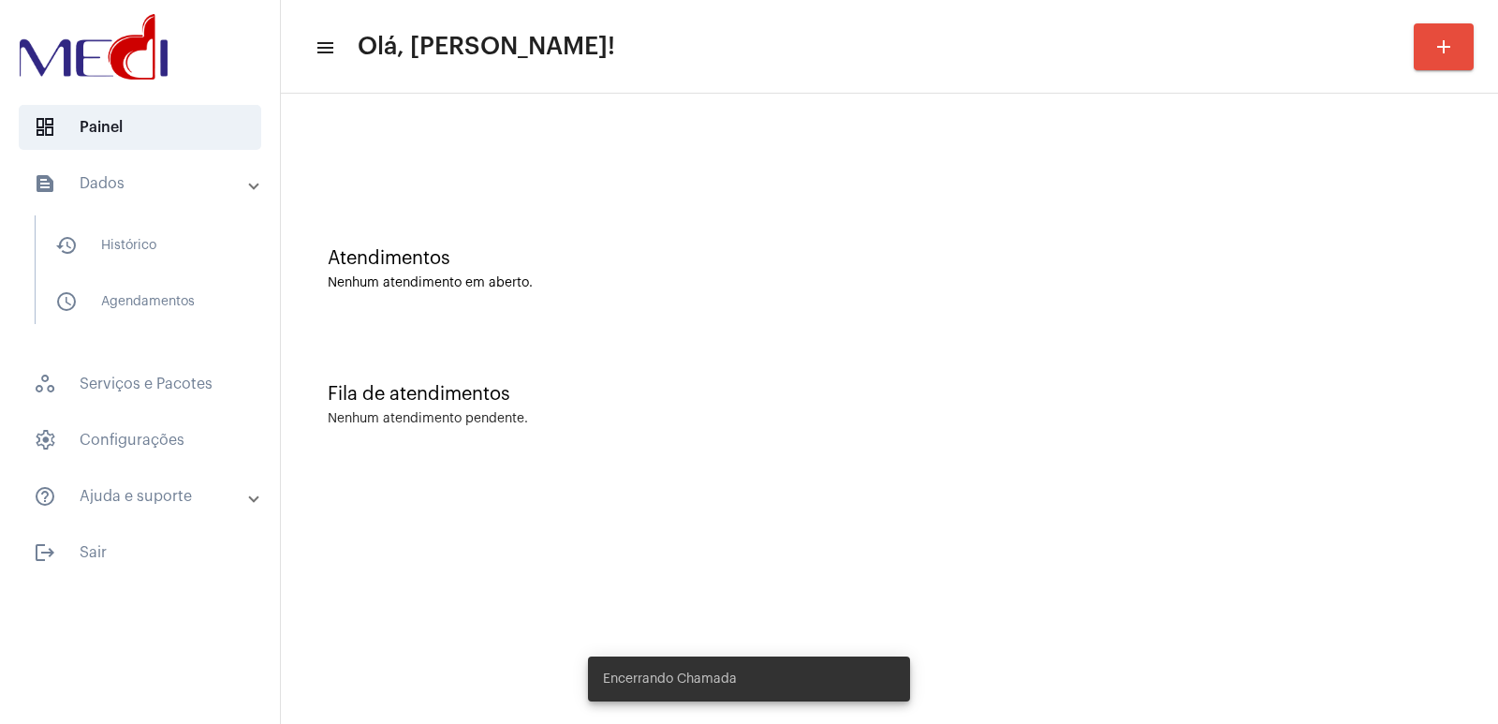
click at [546, 445] on div "Fila de atendimentos Nenhum atendimento pendente." at bounding box center [889, 396] width 1198 height 136
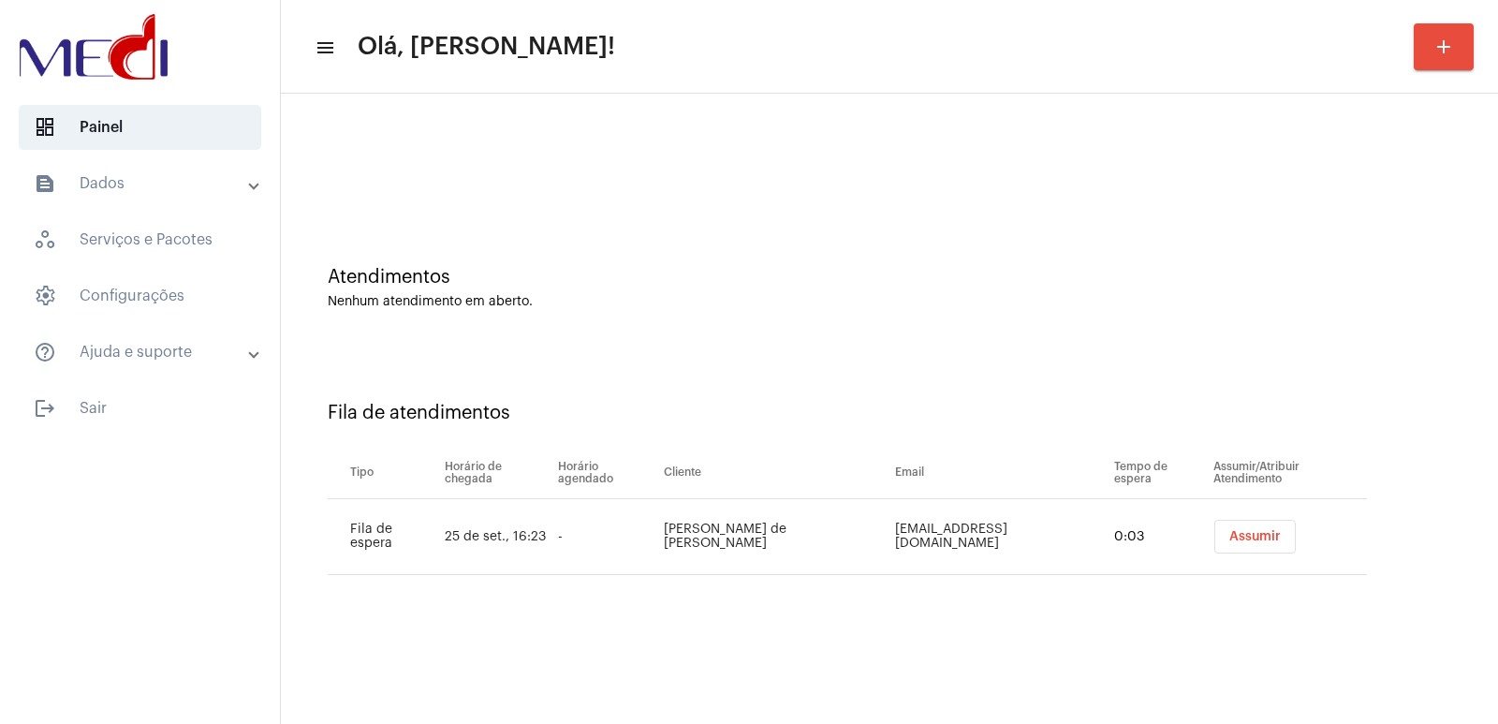
click at [1070, 705] on mat-sidenav-content "menu Olá, Vivian! add Atendimentos Nenhum atendimento em aberto. Fila de atendi…" at bounding box center [889, 362] width 1217 height 724
click at [1215, 522] on button "Assumir" at bounding box center [1254, 537] width 81 height 34
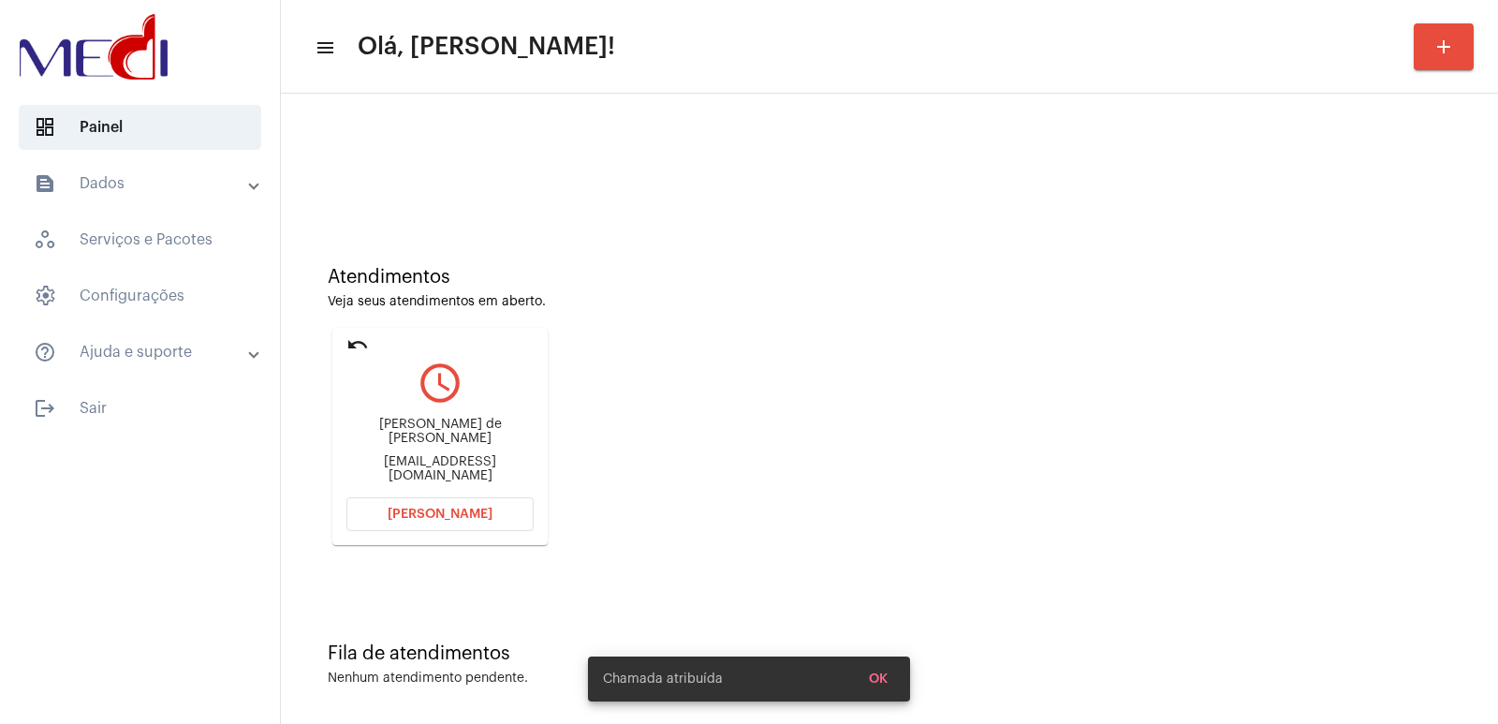
click at [404, 435] on div "Giselle Francine de Paula Pires" at bounding box center [439, 432] width 187 height 28
copy div "Giselle Francine de Paula Pires"
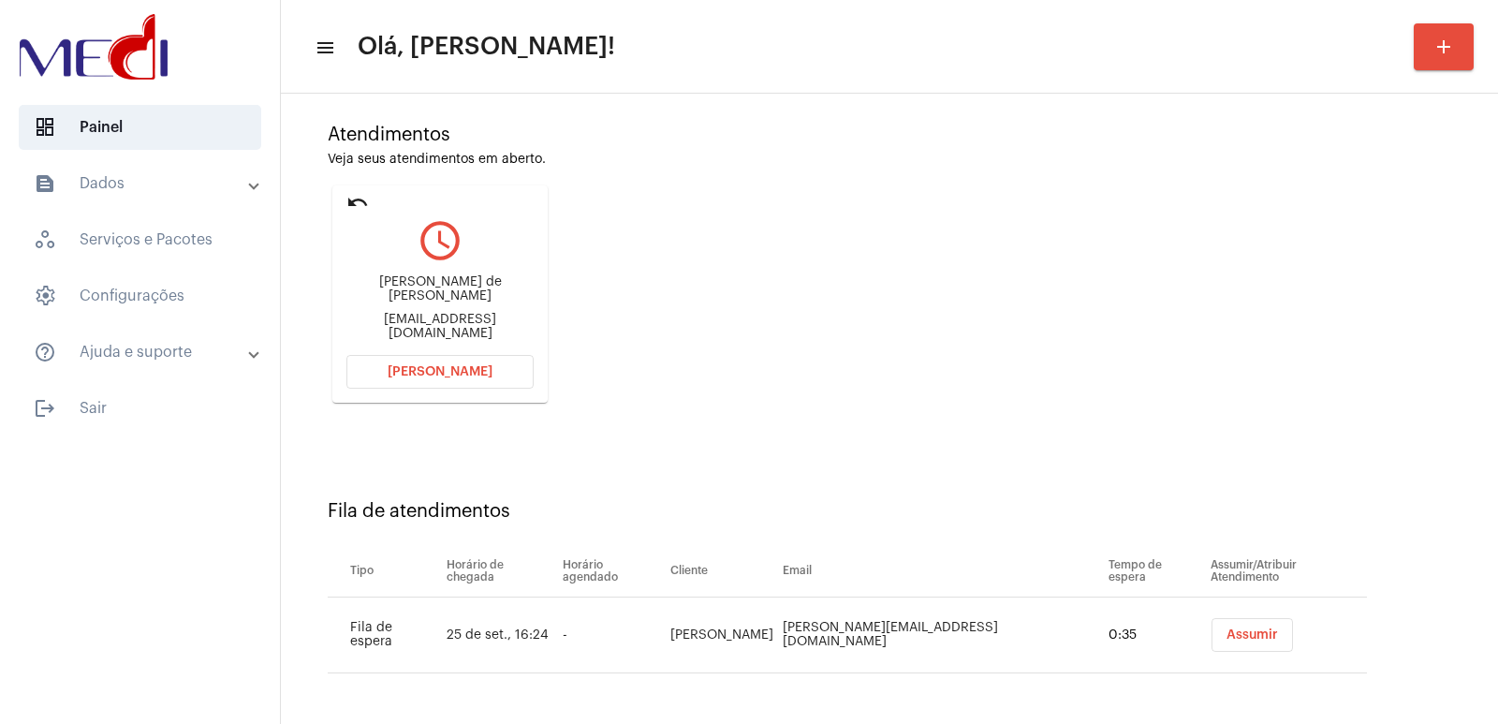
click at [1226, 631] on span "Assumir" at bounding box center [1251, 634] width 51 height 13
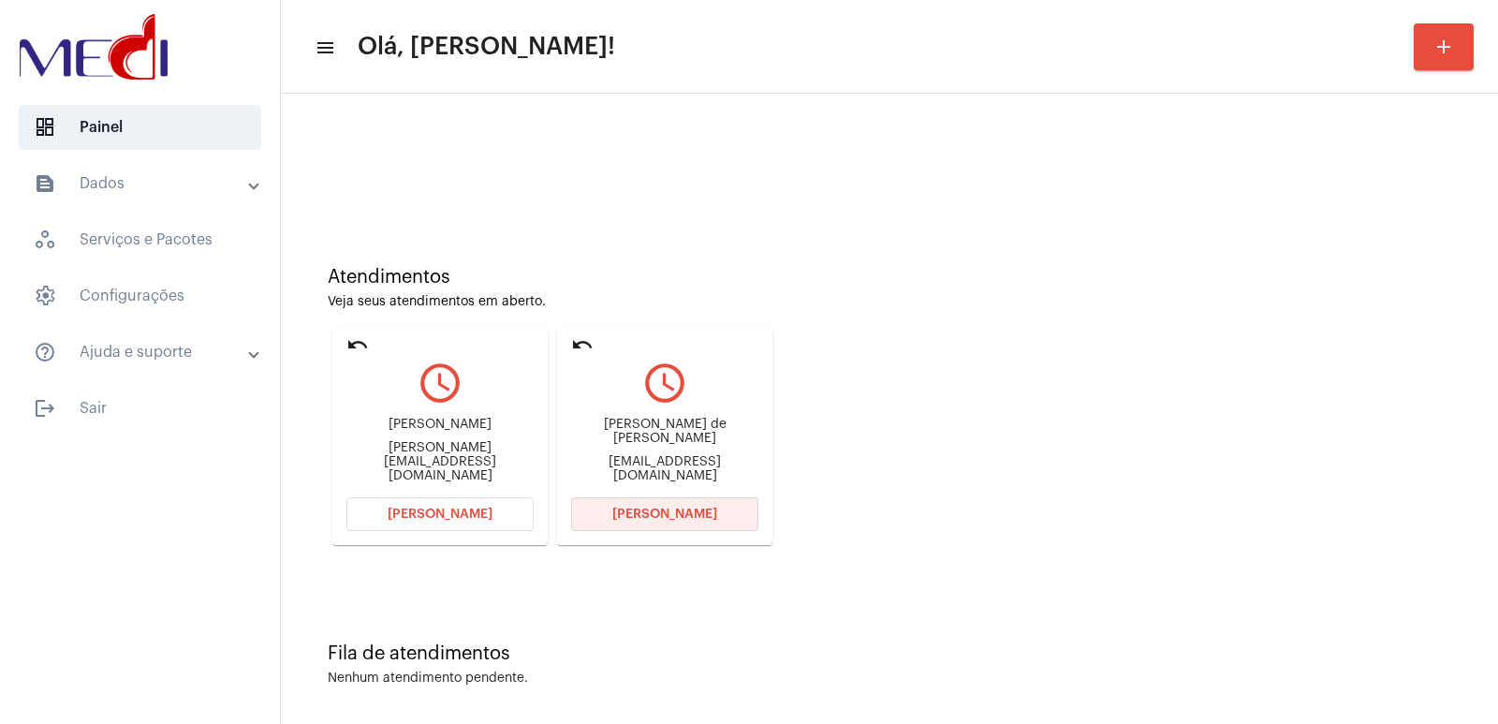
click at [696, 518] on span "Abrir Chamada" at bounding box center [664, 513] width 105 height 13
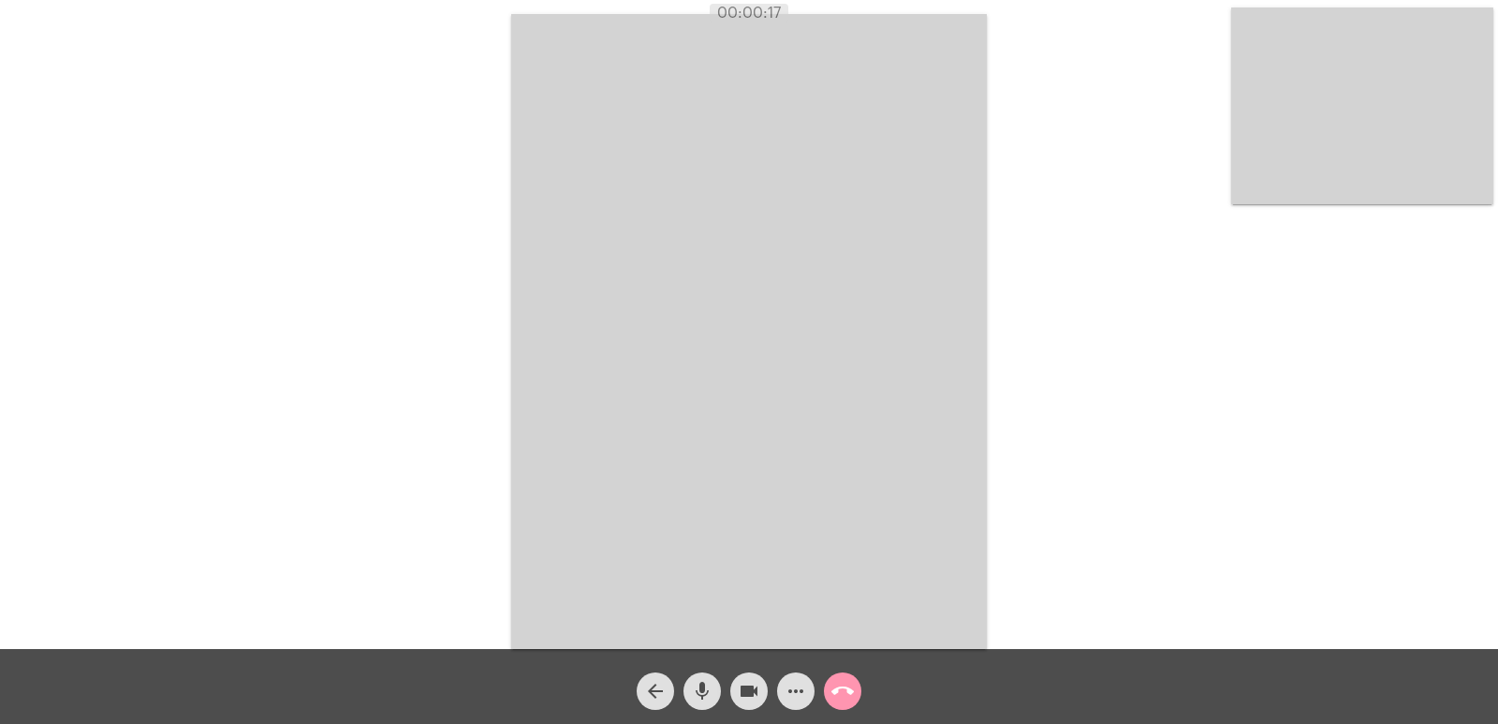
click at [542, 235] on video at bounding box center [749, 331] width 476 height 635
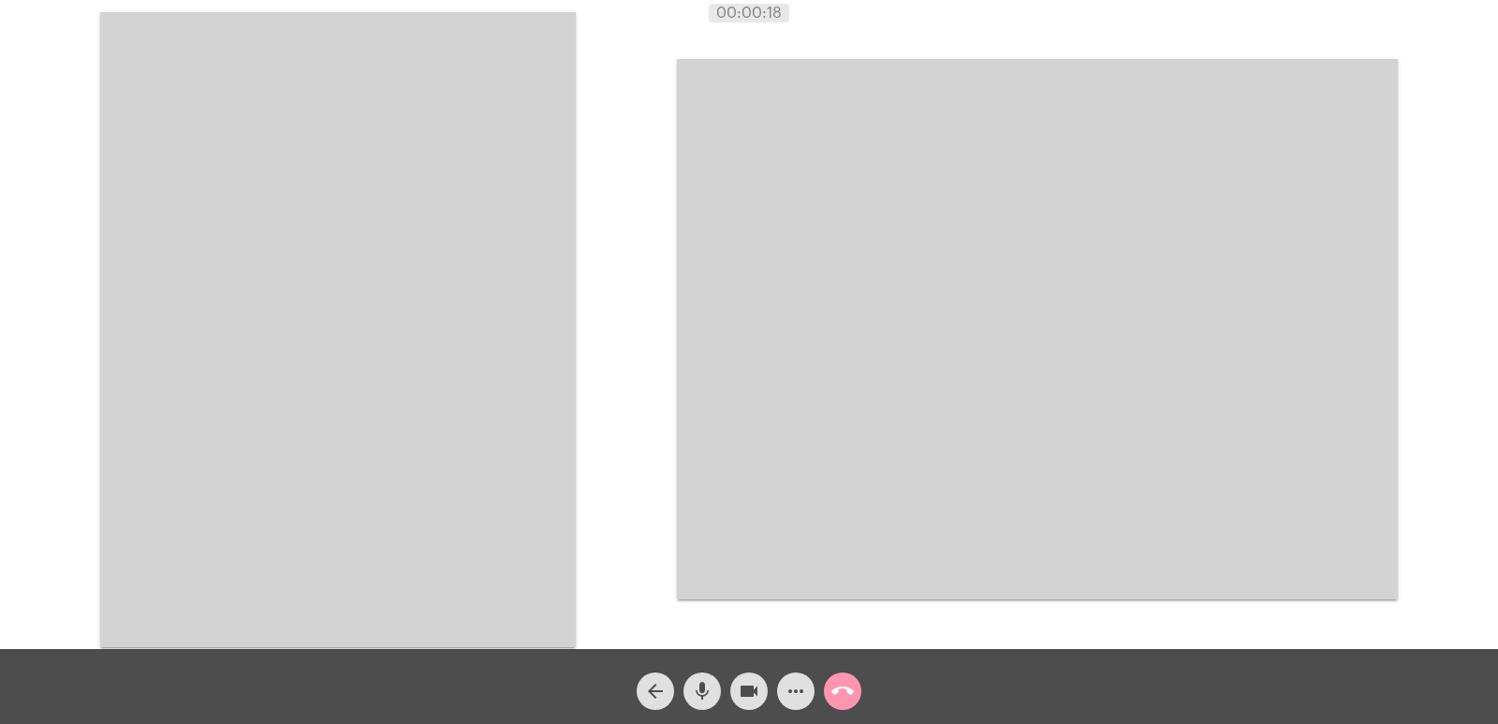
click at [542, 235] on video at bounding box center [338, 329] width 476 height 635
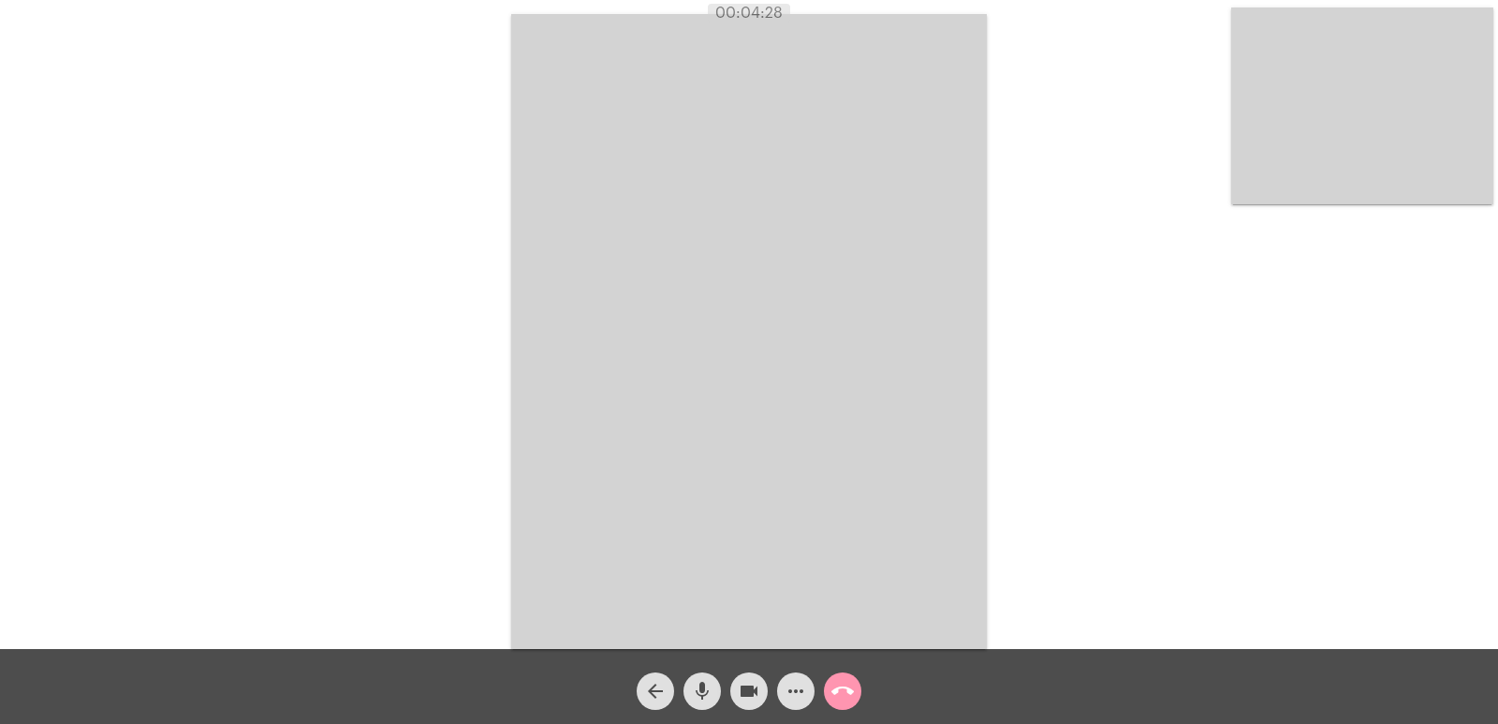
click at [856, 698] on button "call_end" at bounding box center [842, 690] width 37 height 37
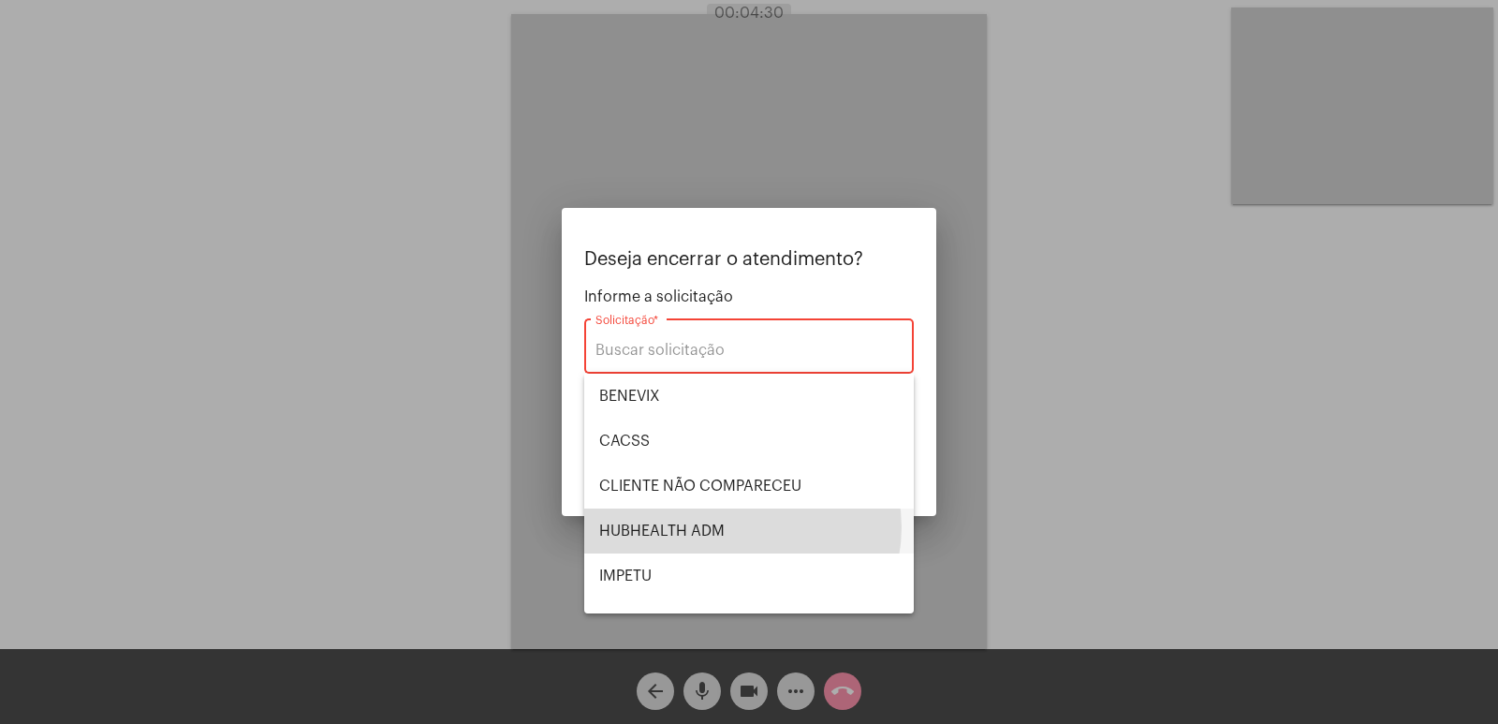
click at [741, 527] on span "HUBHEALTH ADM" at bounding box center [749, 530] width 300 height 45
type input "HUBHEALTH ADM"
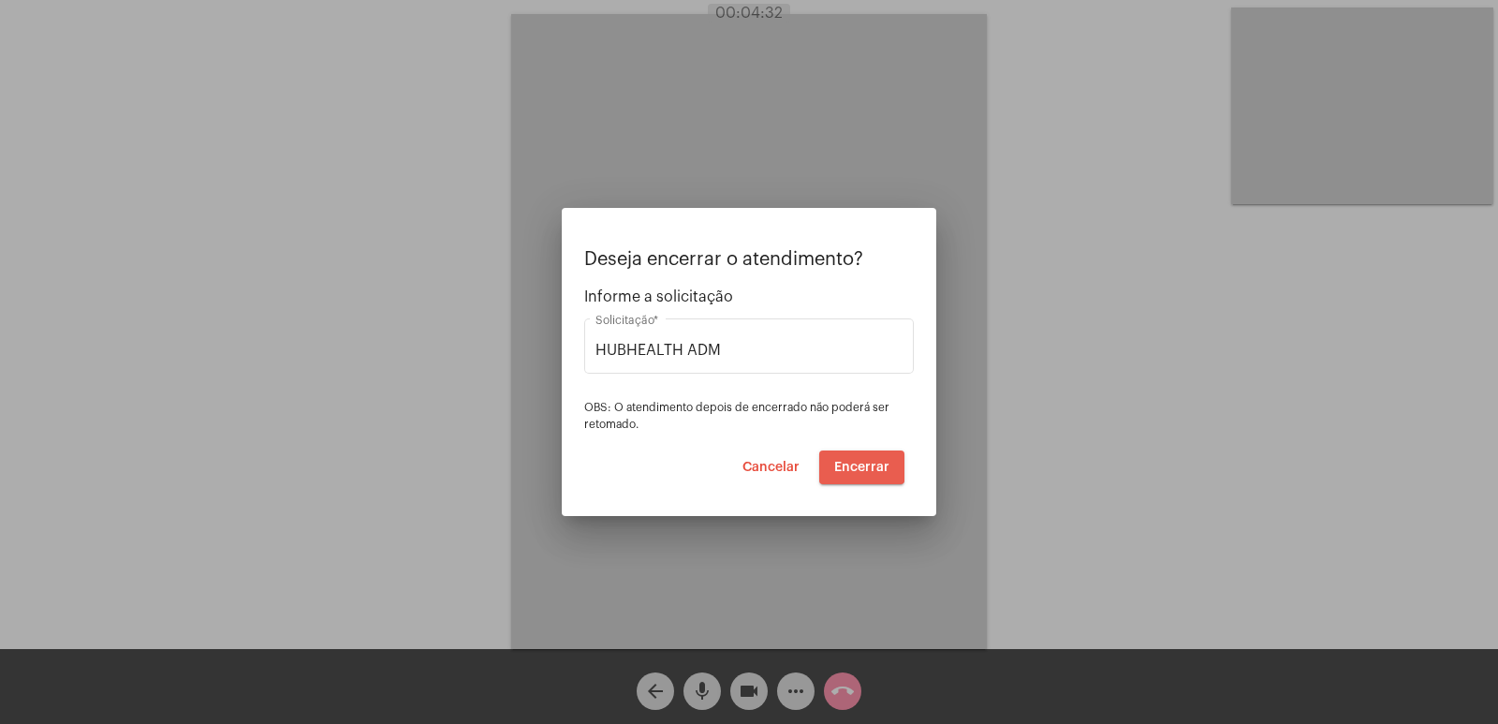
click at [862, 463] on span "Encerrar" at bounding box center [861, 467] width 55 height 13
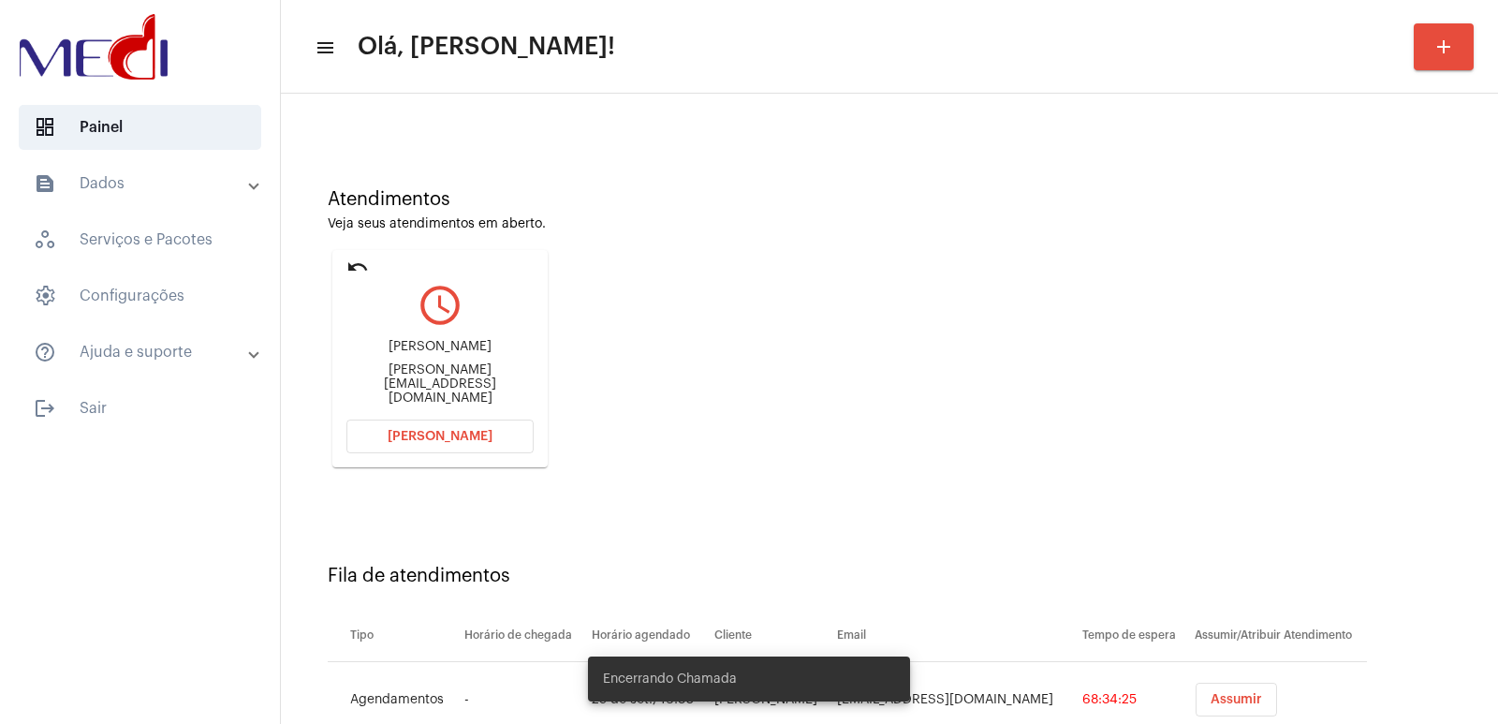
scroll to position [142, 0]
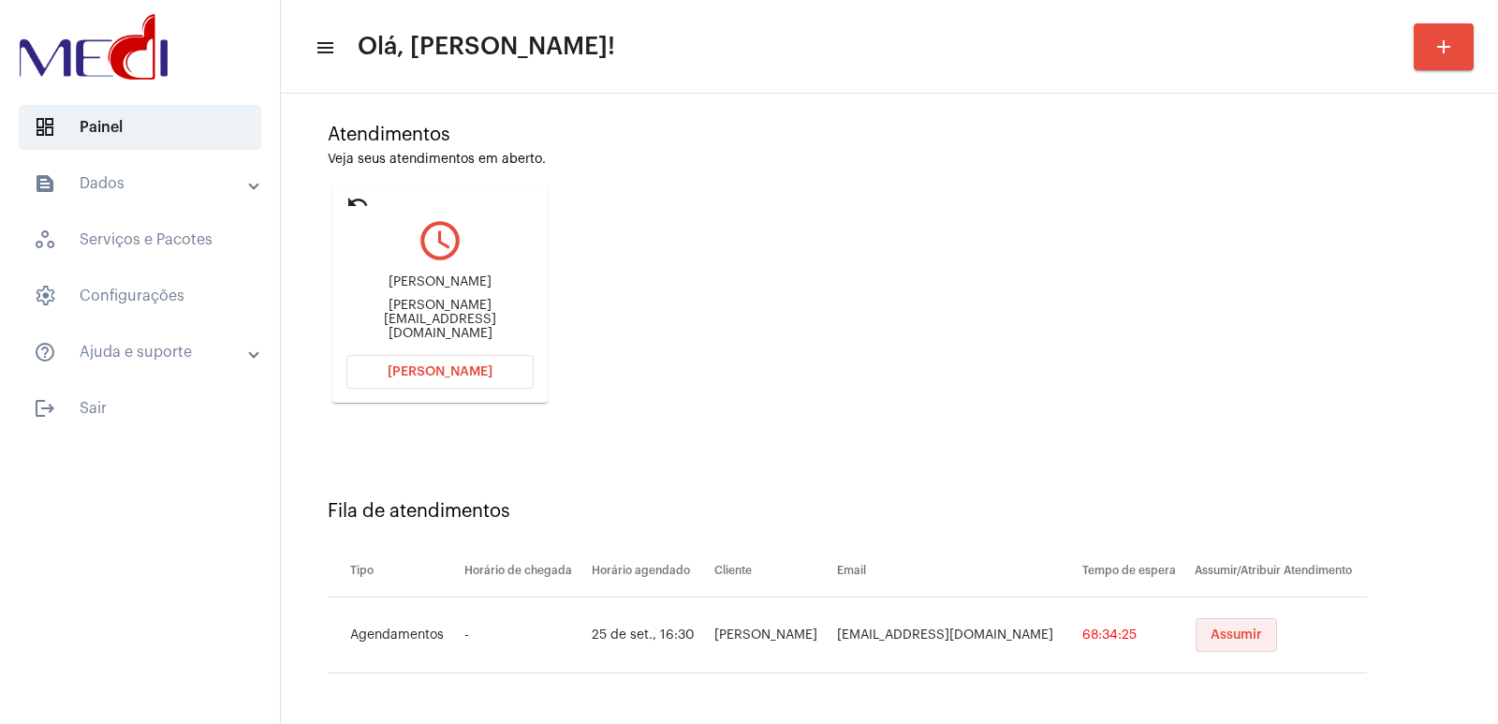
click at [1211, 637] on span "Assumir" at bounding box center [1236, 634] width 51 height 13
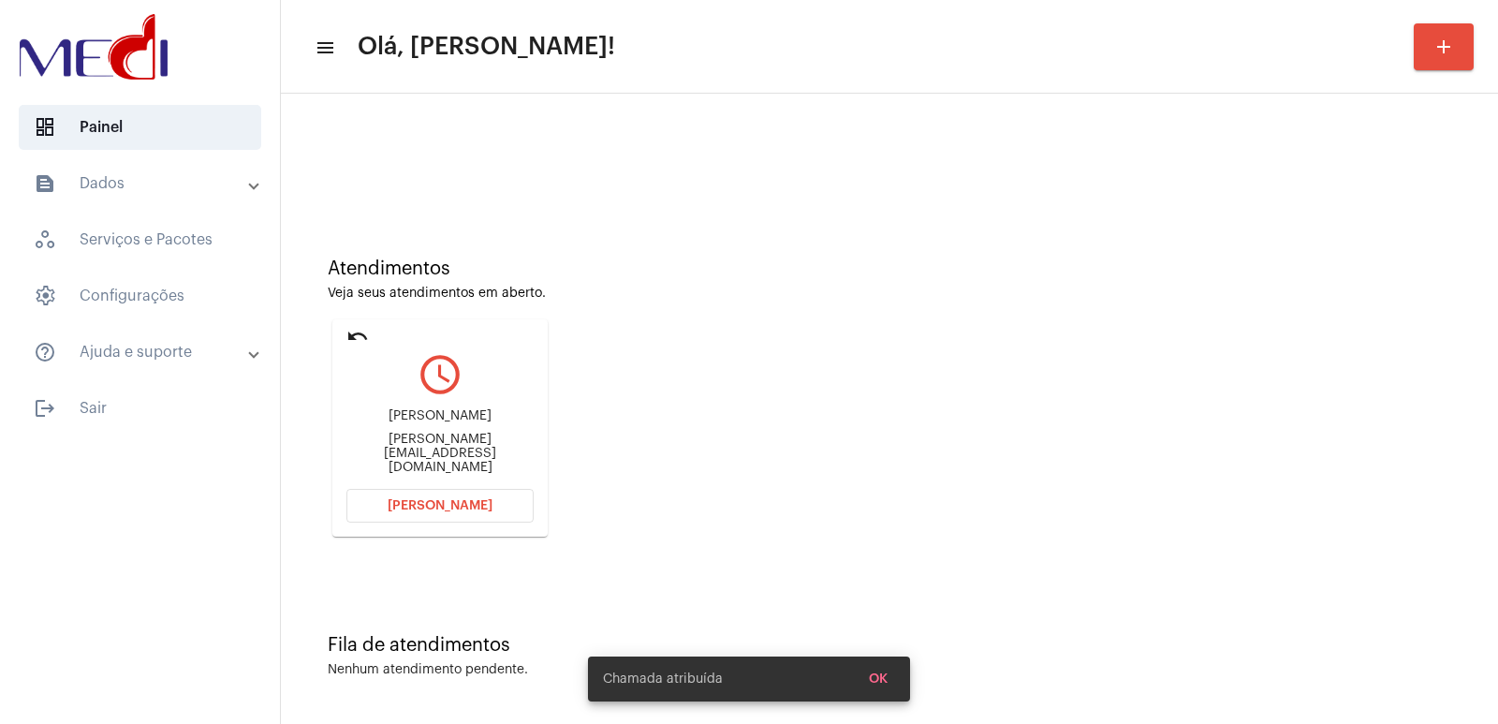
scroll to position [0, 0]
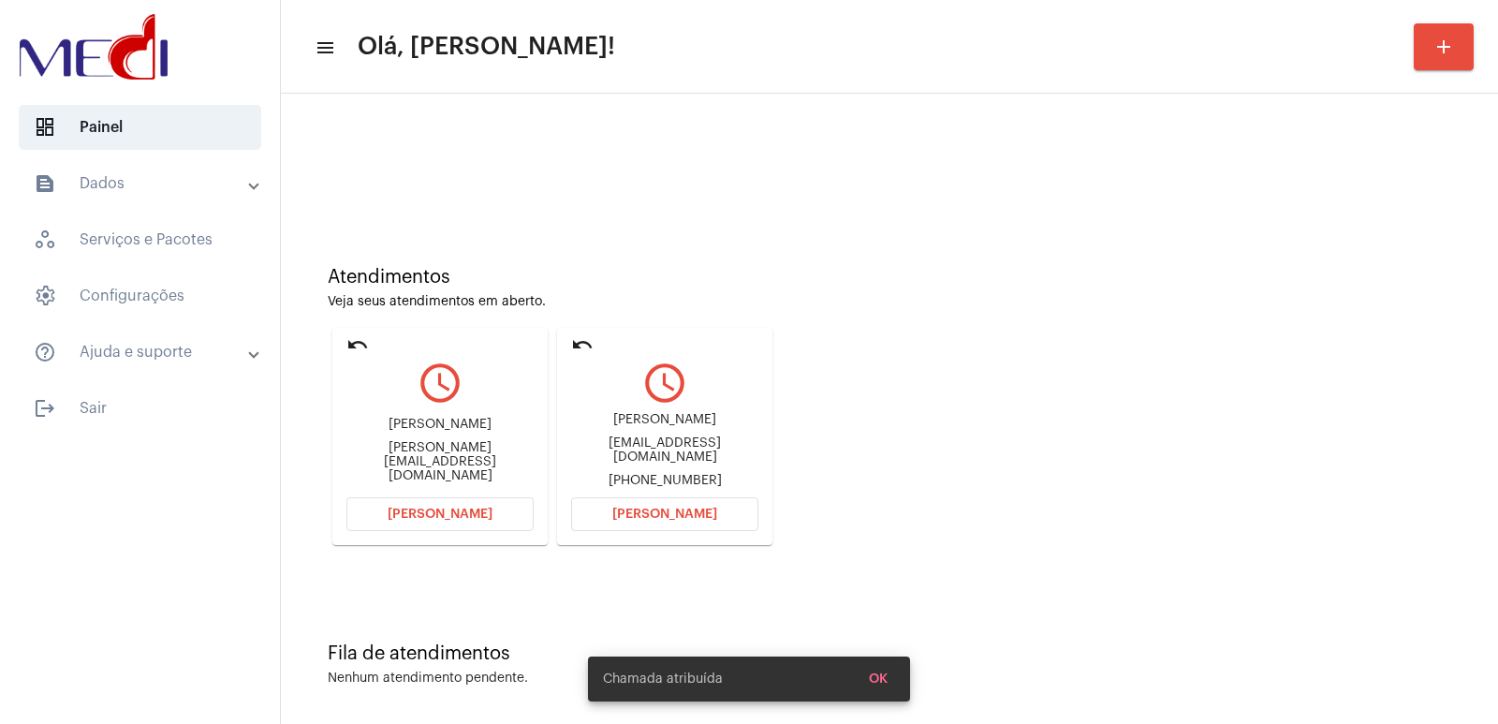
click at [665, 427] on div "Carlos Alberto Tostes" at bounding box center [664, 420] width 187 height 14
copy div "Carlos Alberto Tostes"
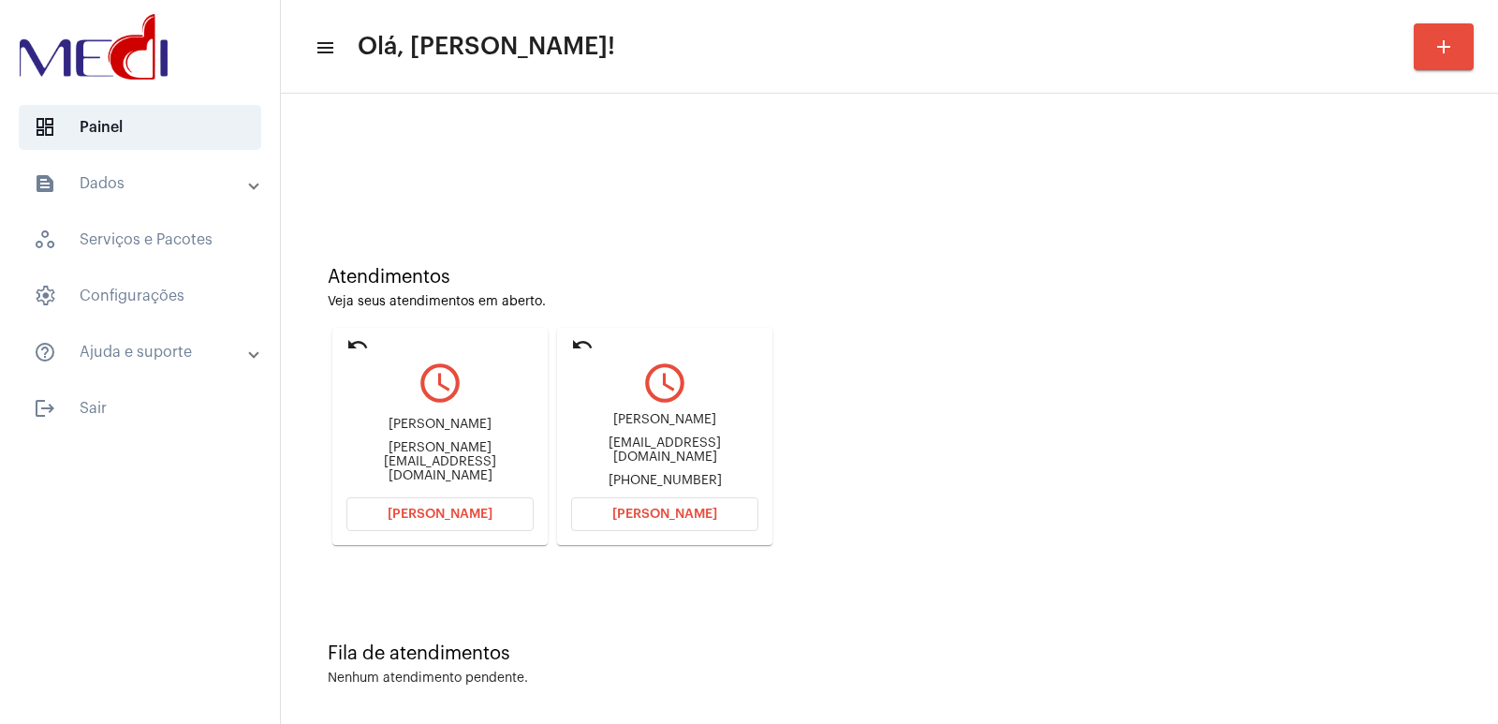
click at [675, 494] on mat-card "undo query_builder Carlos Alberto Tostes carlostostes@uol.com.br +5521993451193…" at bounding box center [664, 436] width 215 height 217
click at [675, 497] on button "Abrir Chamada" at bounding box center [664, 514] width 187 height 34
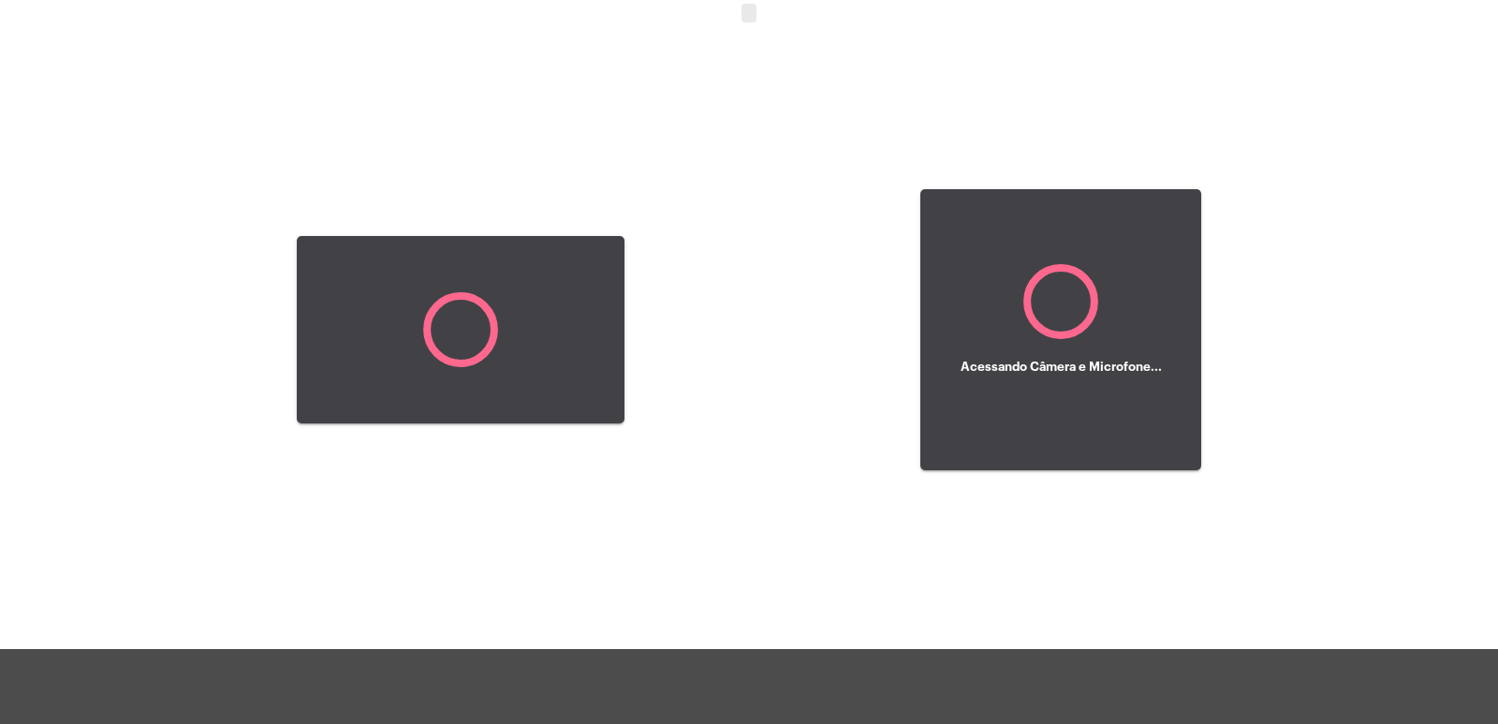
drag, startPoint x: 677, startPoint y: 504, endPoint x: 654, endPoint y: 452, distance: 56.2
click at [678, 505] on div "Acessando Câmera e Microfone..." at bounding box center [749, 327] width 1494 height 649
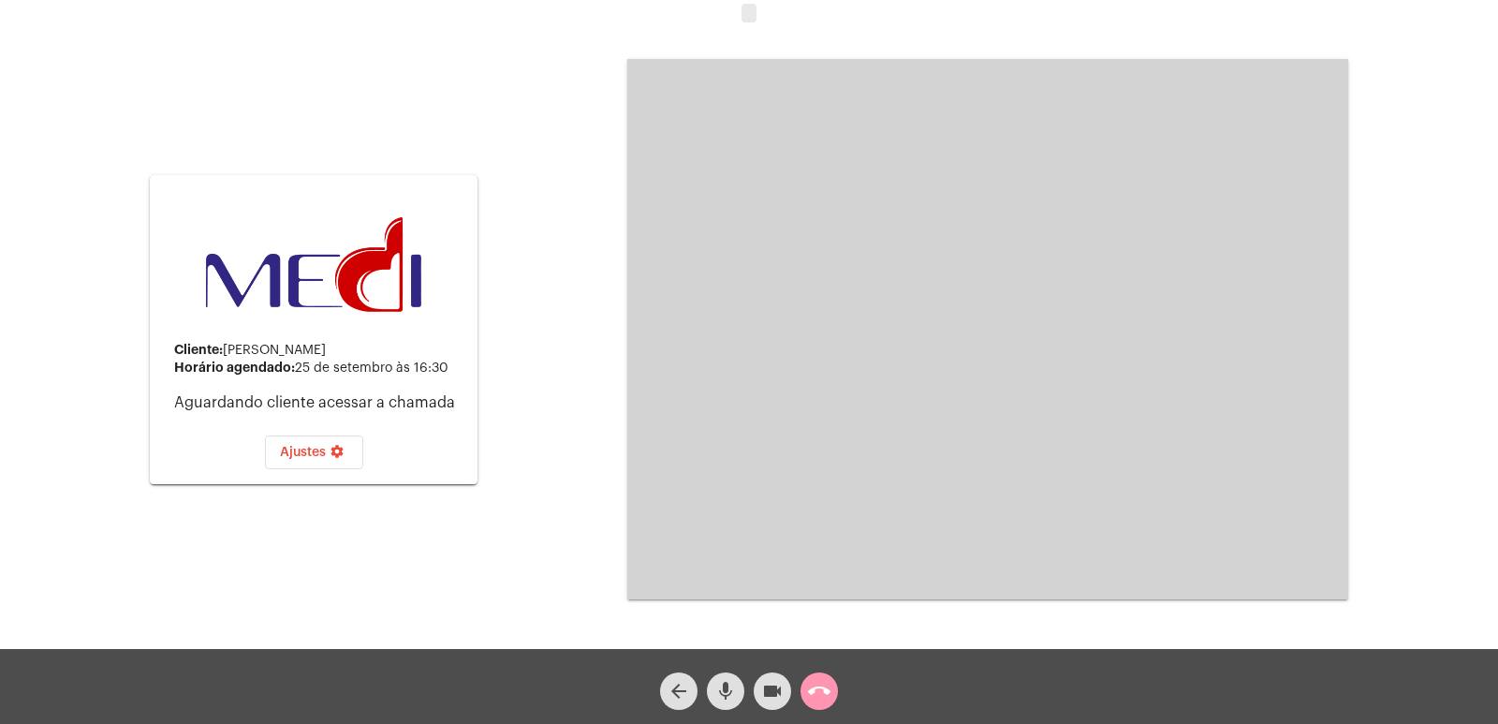
drag, startPoint x: 948, startPoint y: 316, endPoint x: 925, endPoint y: 337, distance: 31.2
click at [948, 316] on video at bounding box center [987, 329] width 721 height 540
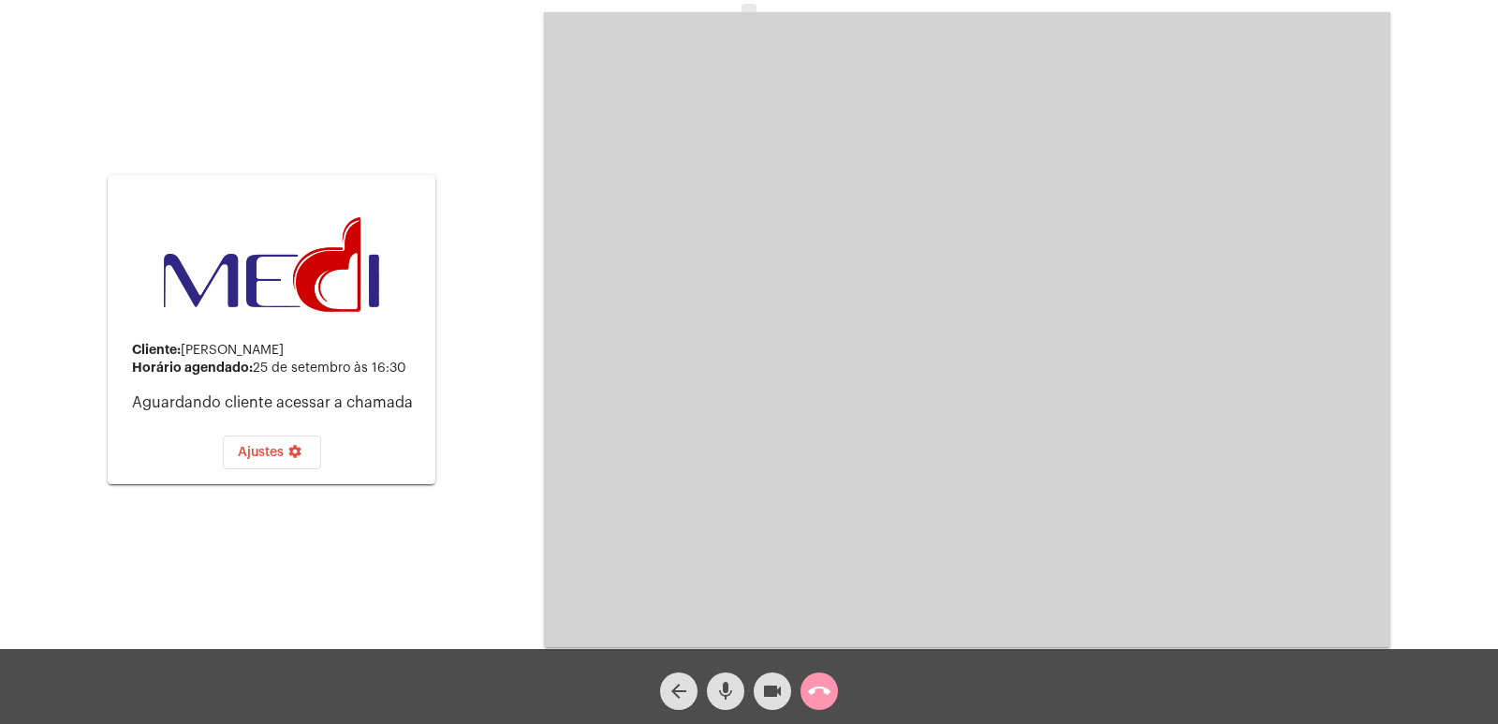
click at [818, 697] on mat-icon "call_end" at bounding box center [819, 691] width 22 height 22
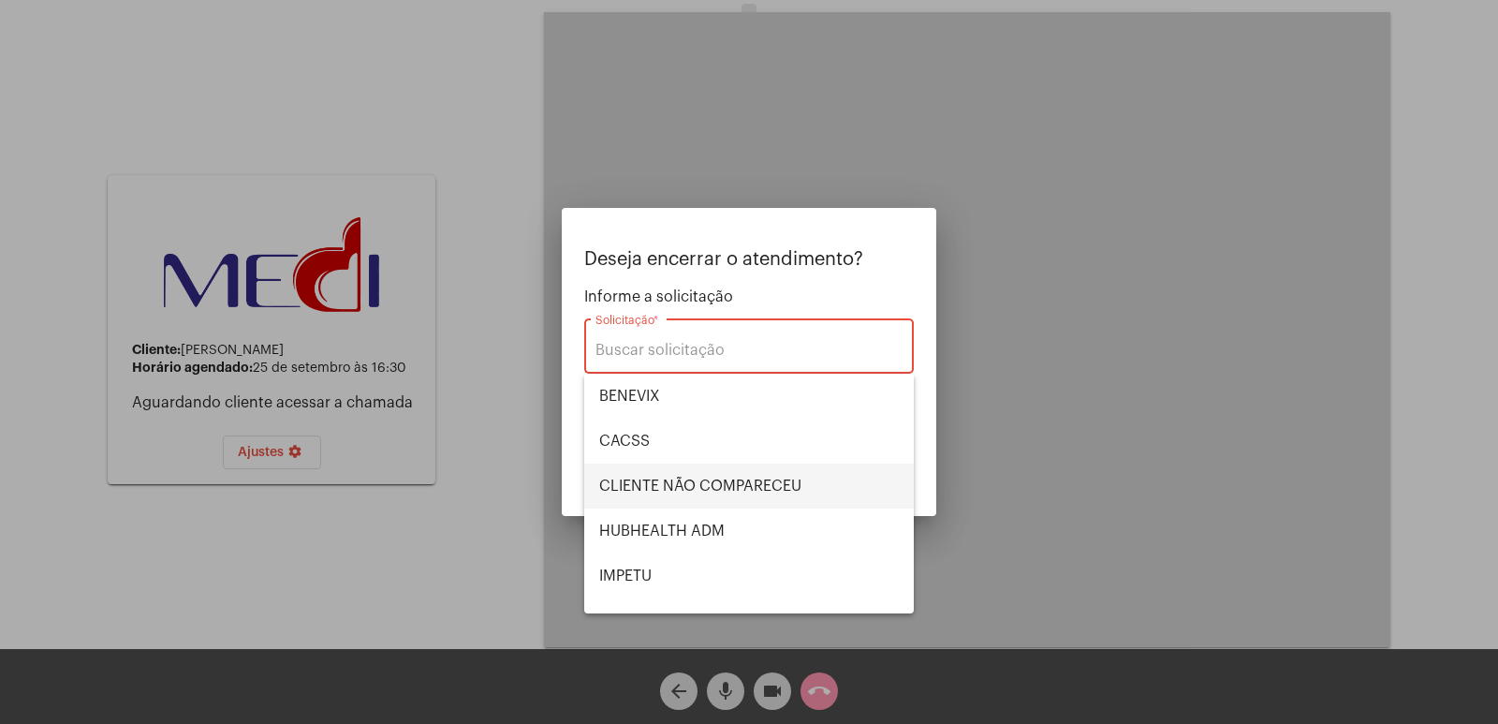
click at [724, 488] on span "CLIENTE NÃO COMPARECEU" at bounding box center [749, 485] width 300 height 45
type input "CLIENTE NÃO COMPARECEU"
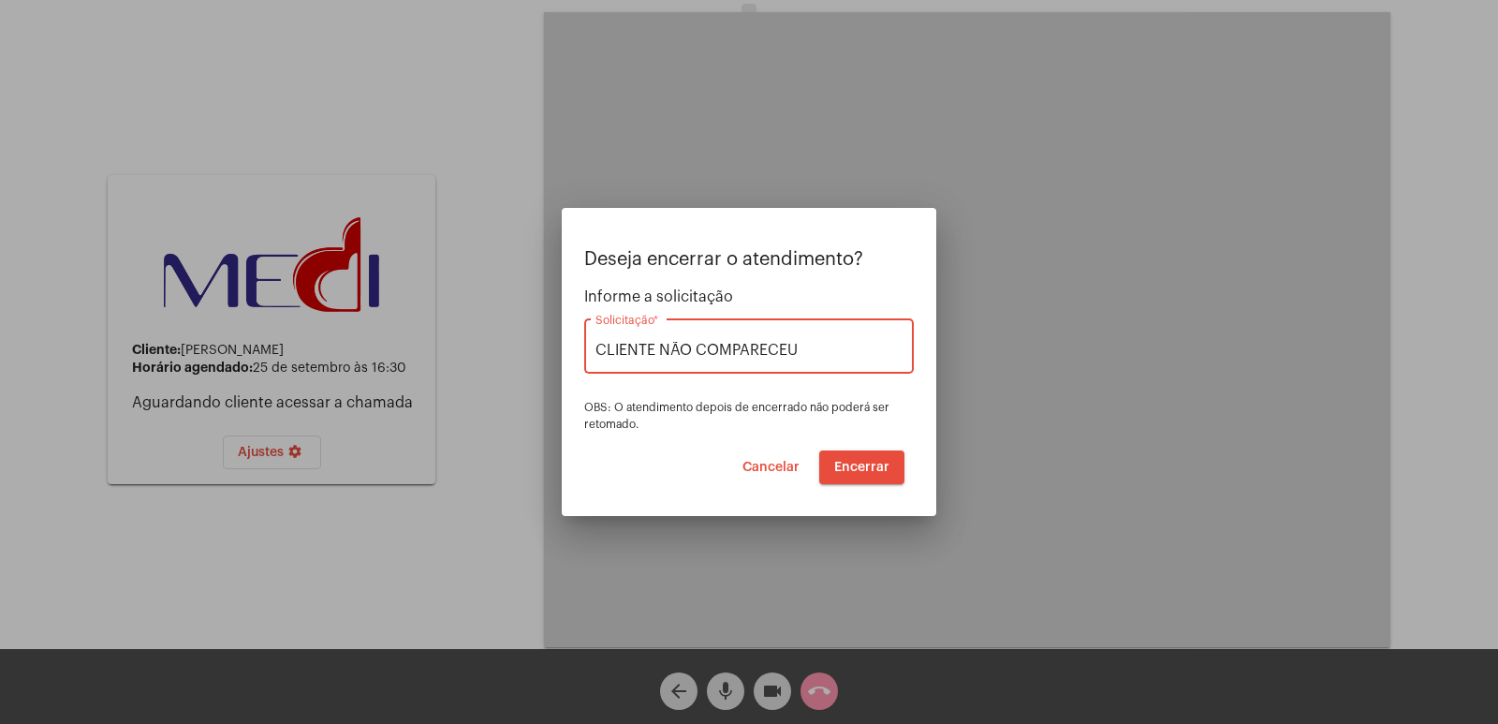
click at [855, 454] on button "Encerrar" at bounding box center [861, 467] width 85 height 34
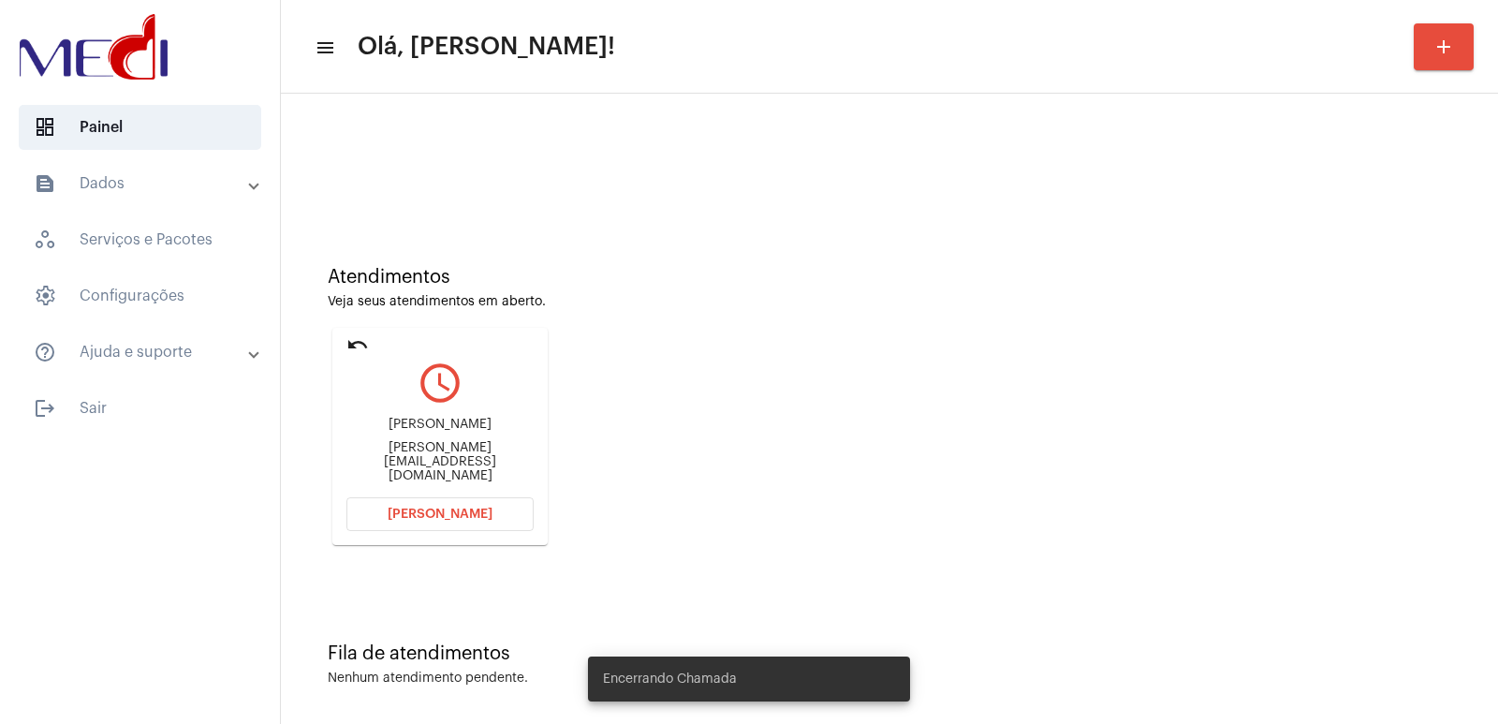
click at [423, 432] on div "Luis Henrique Bodanese" at bounding box center [439, 425] width 187 height 14
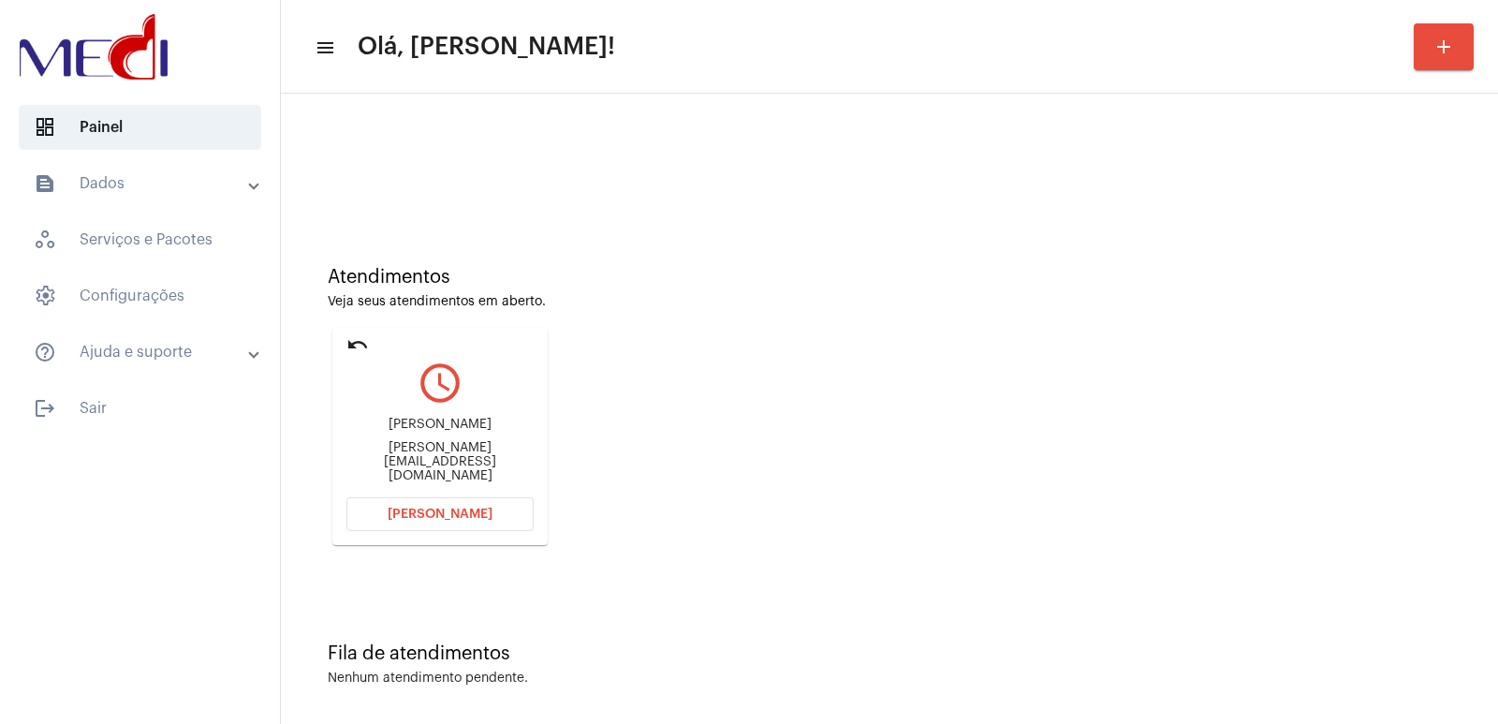
click at [423, 432] on div "Luis Henrique Bodanese" at bounding box center [439, 425] width 187 height 14
copy div "Luis Henrique Bodanese"
click at [455, 507] on span "Abrir Chamada" at bounding box center [440, 513] width 105 height 13
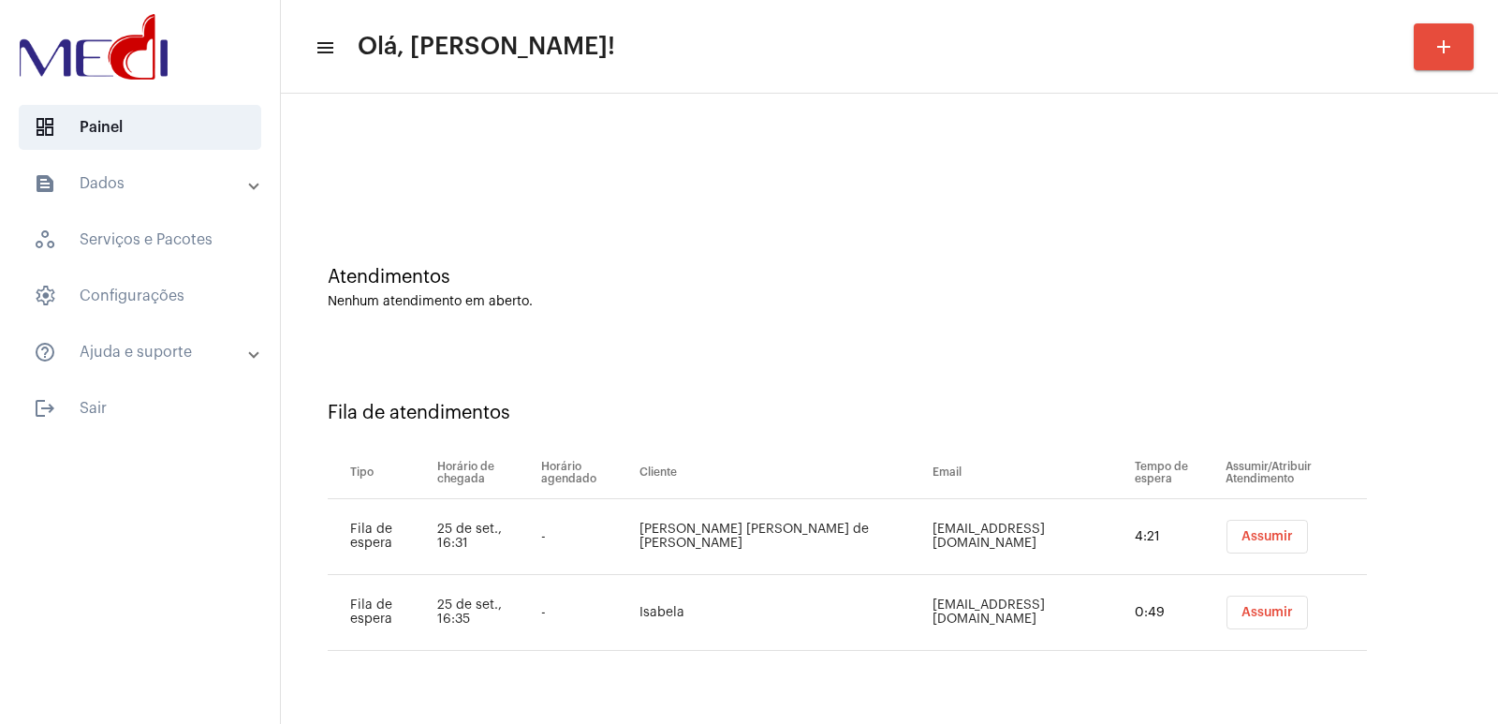
click at [1226, 533] on button "Assumir" at bounding box center [1266, 537] width 81 height 34
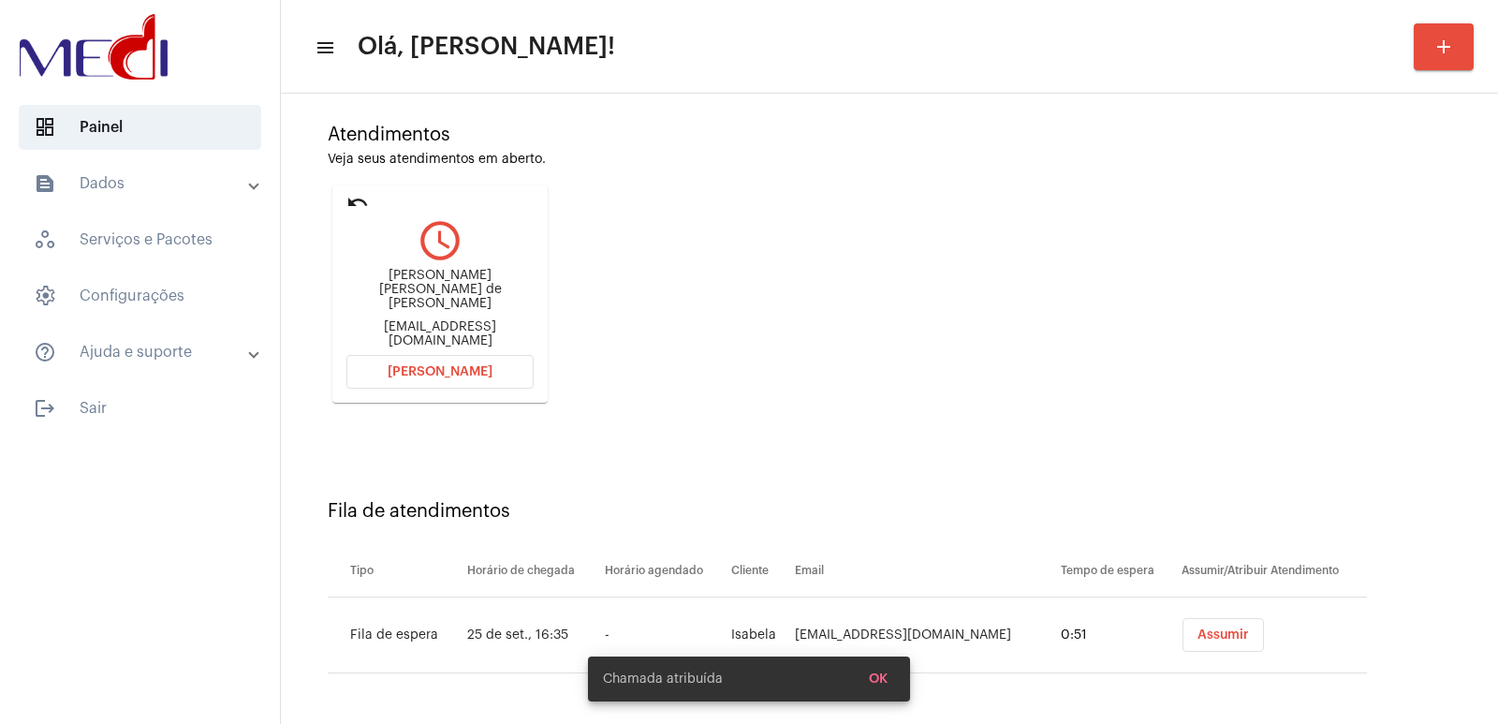
click at [1192, 618] on button "Assumir" at bounding box center [1222, 635] width 81 height 34
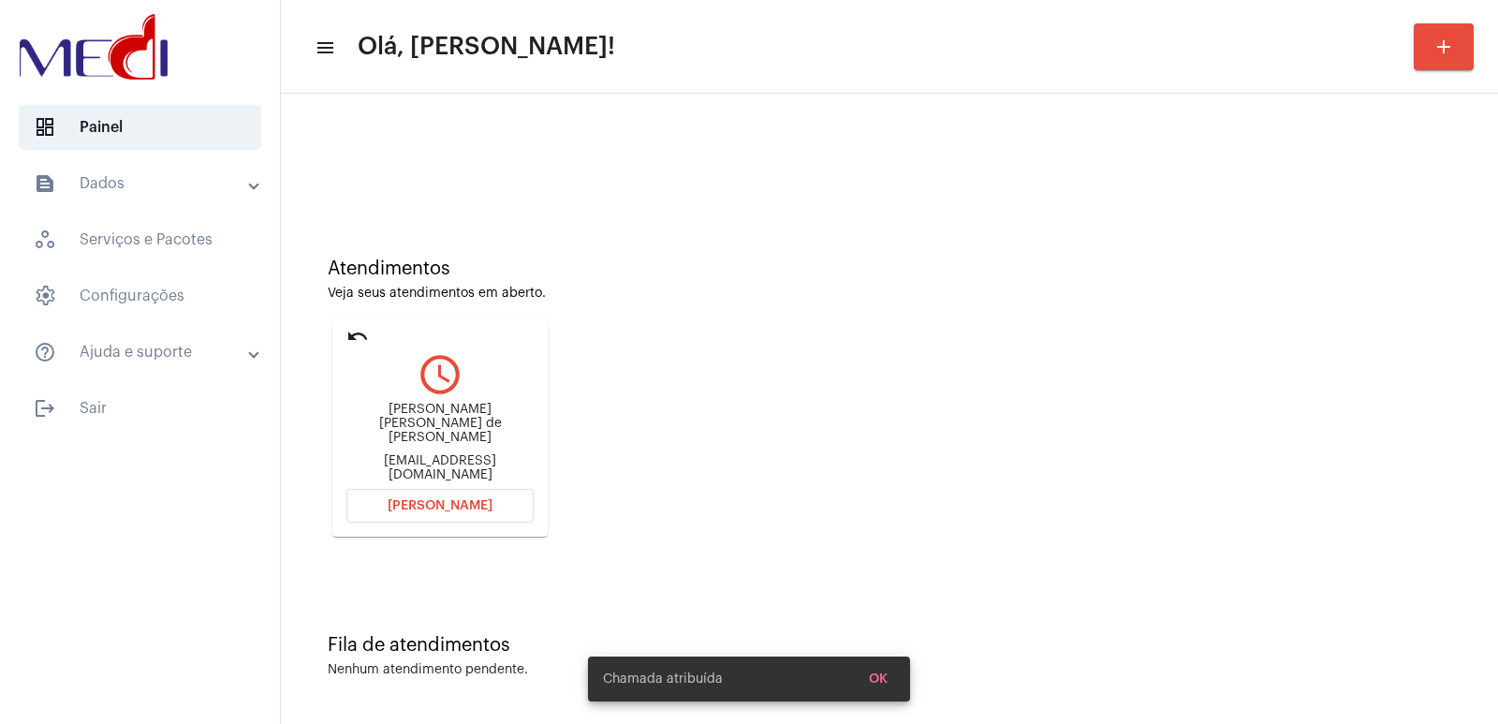
click at [1189, 625] on div "Fila de atendimentos Nenhum atendimento pendente." at bounding box center [889, 647] width 1198 height 136
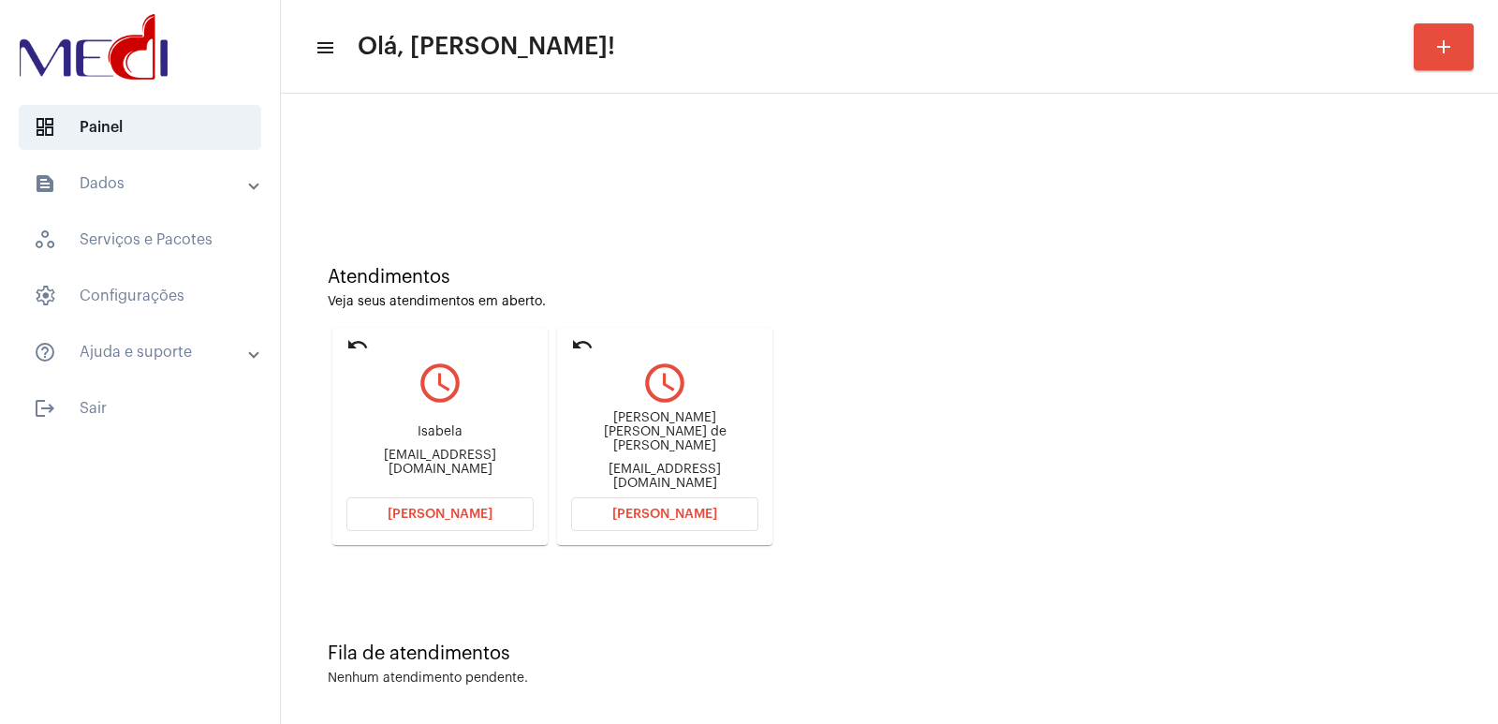
click at [690, 446] on div "[PERSON_NAME] [PERSON_NAME] de [PERSON_NAME] [EMAIL_ADDRESS][DOMAIN_NAME]" at bounding box center [664, 450] width 187 height 84
click at [690, 446] on div "Giselle Francine de Paula Pires gisellefrancinep@hotmail.com" at bounding box center [664, 450] width 187 height 84
copy div "[PERSON_NAME] de [PERSON_NAME]"
click at [686, 508] on span "[PERSON_NAME]" at bounding box center [664, 513] width 105 height 13
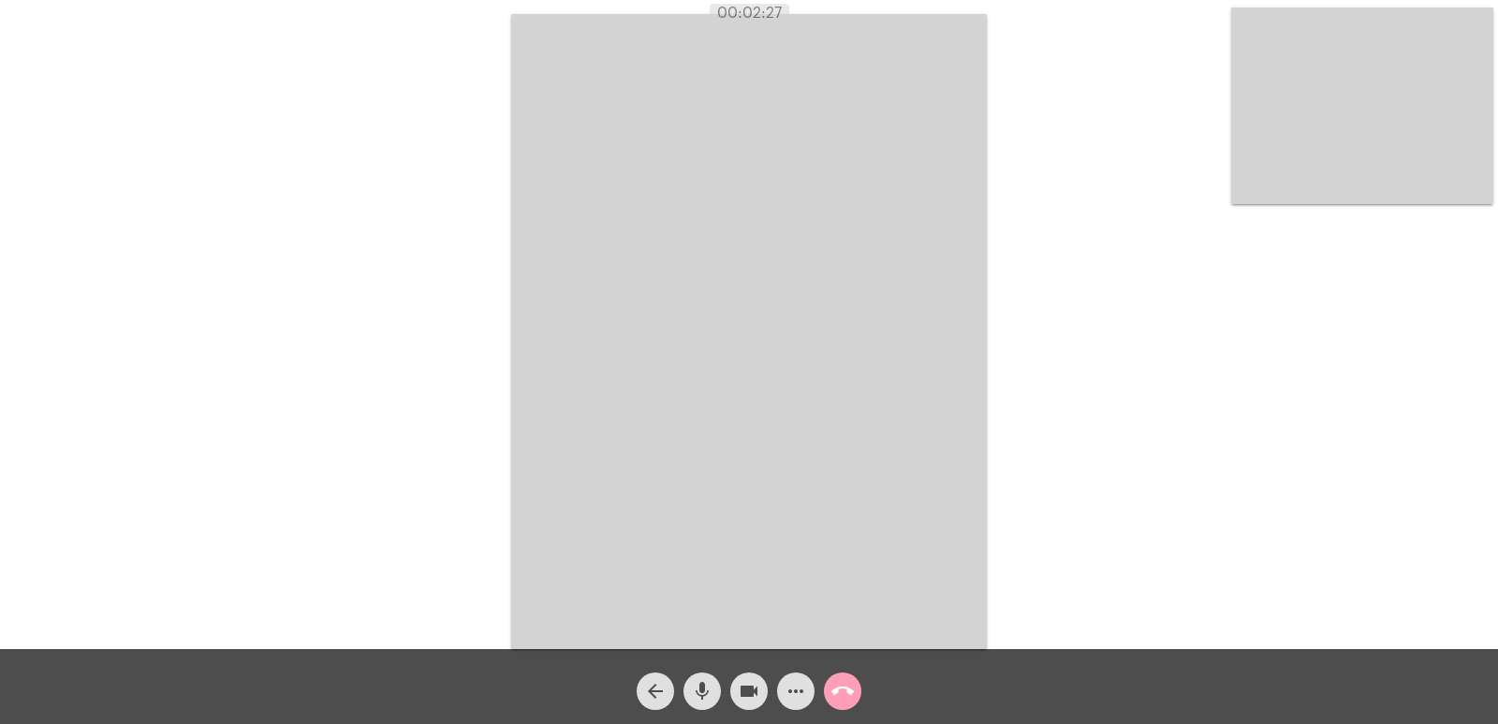
click at [847, 690] on mat-icon "call_end" at bounding box center [842, 691] width 22 height 22
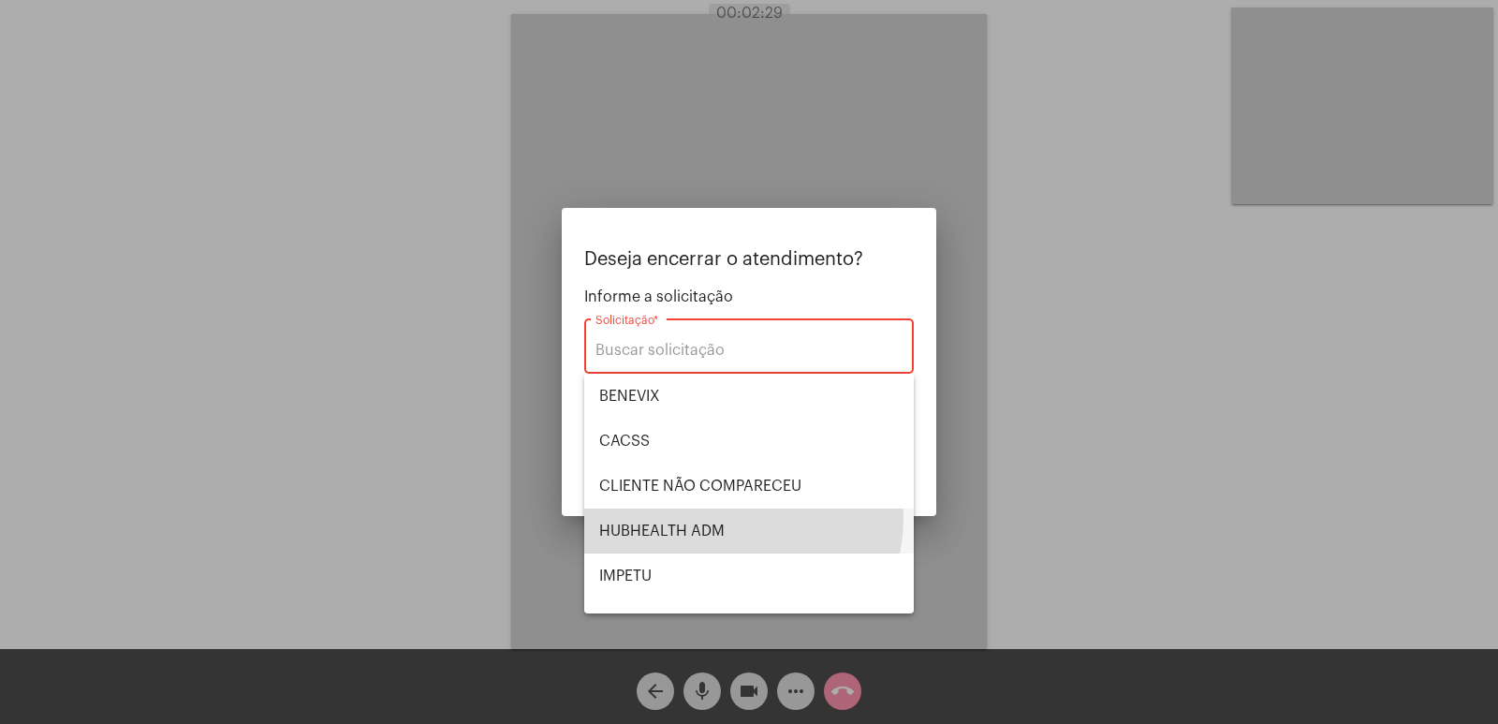
click at [706, 516] on span "HUBHEALTH ADM" at bounding box center [749, 530] width 300 height 45
type input "HUBHEALTH ADM"
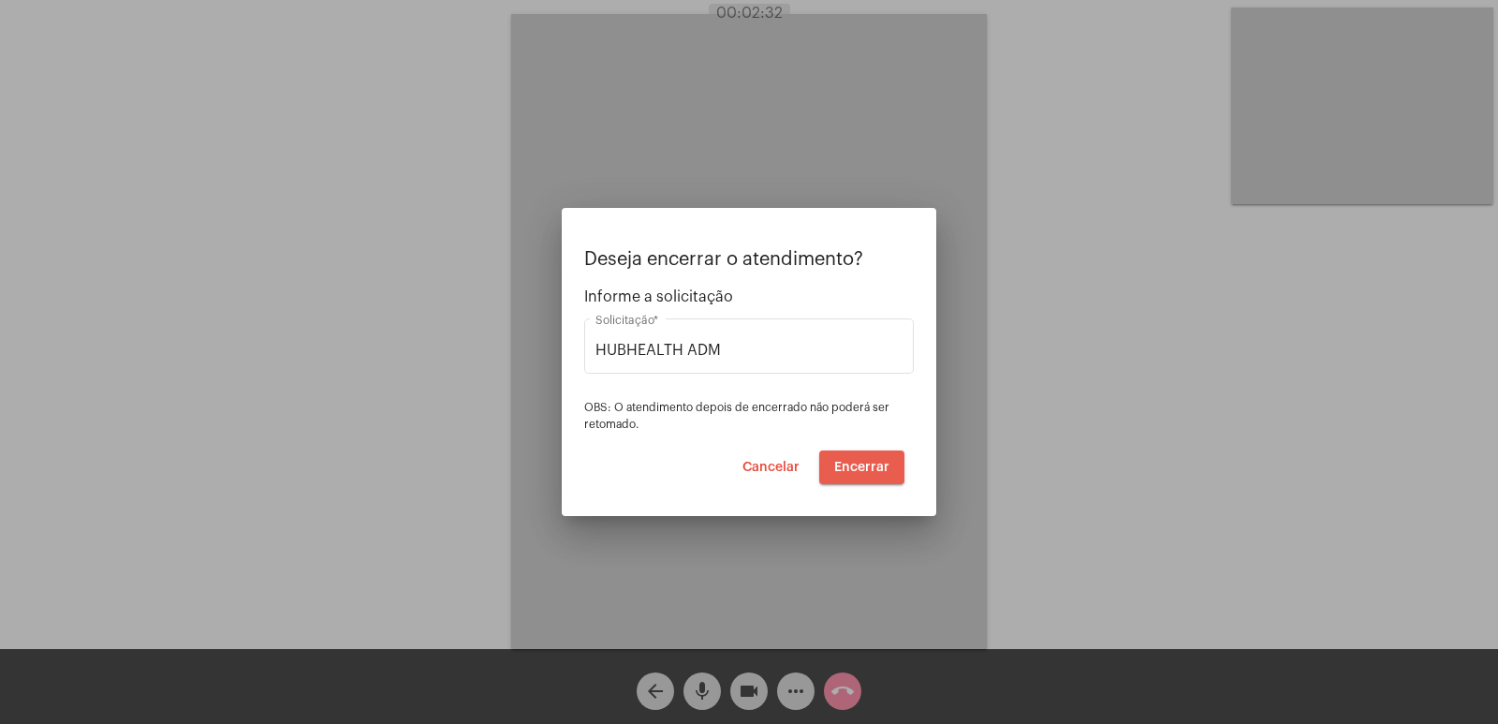
click at [858, 465] on span "Encerrar" at bounding box center [861, 467] width 55 height 13
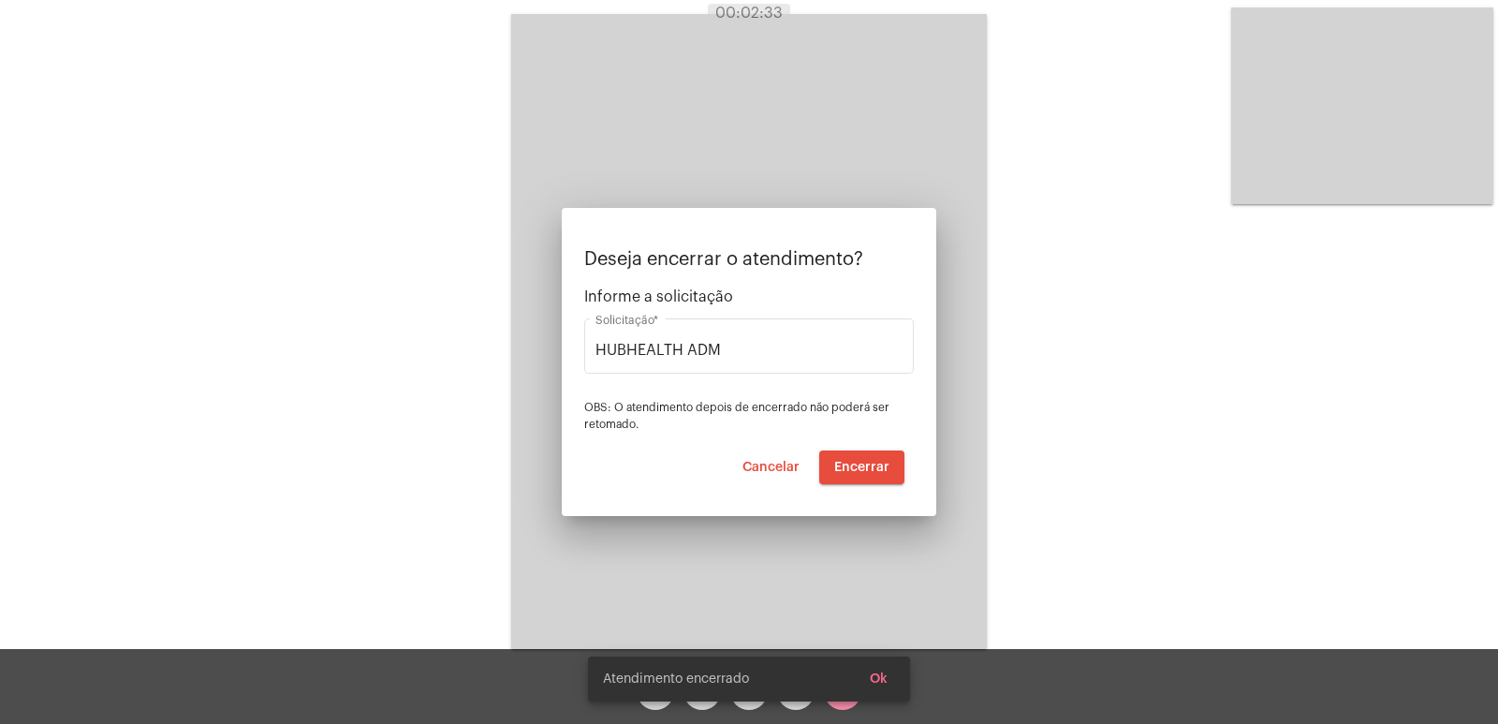
click at [858, 465] on video at bounding box center [749, 331] width 476 height 635
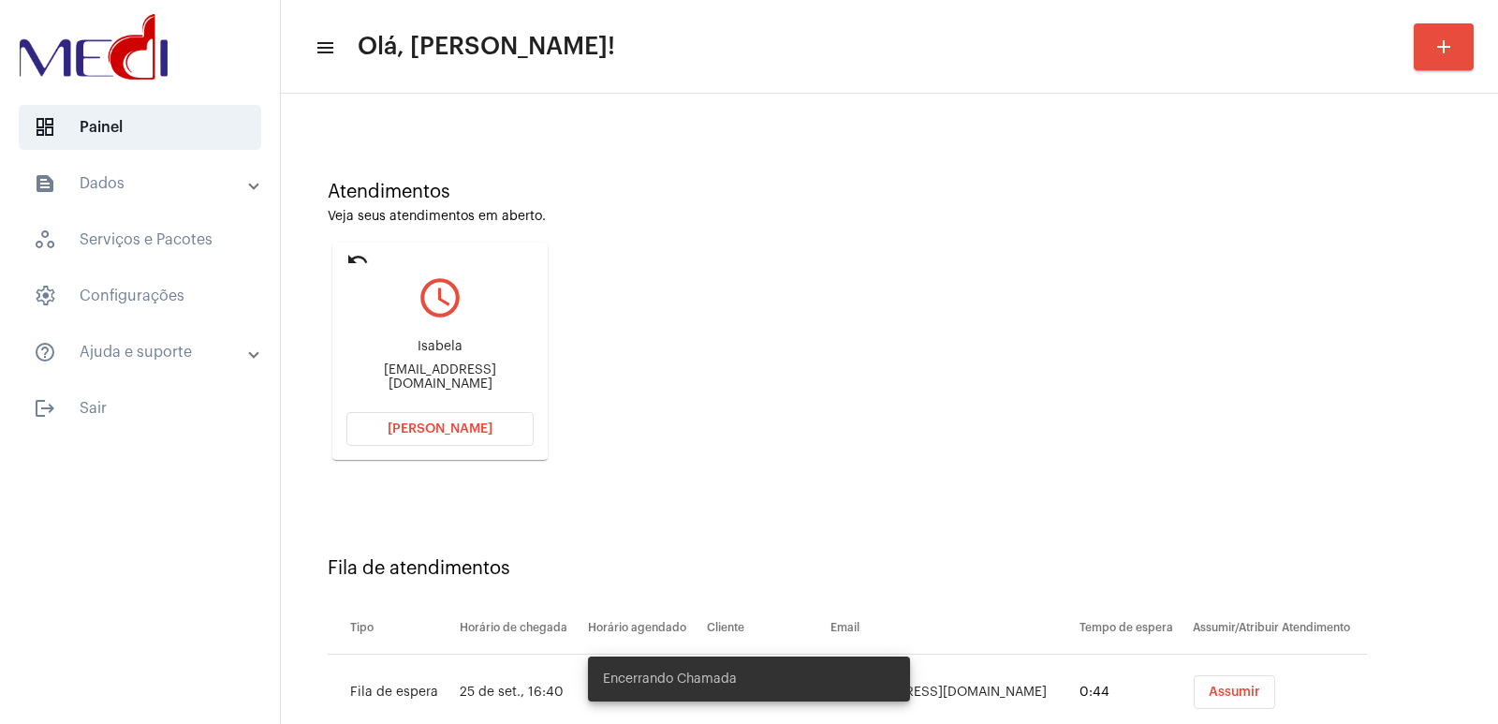
scroll to position [142, 0]
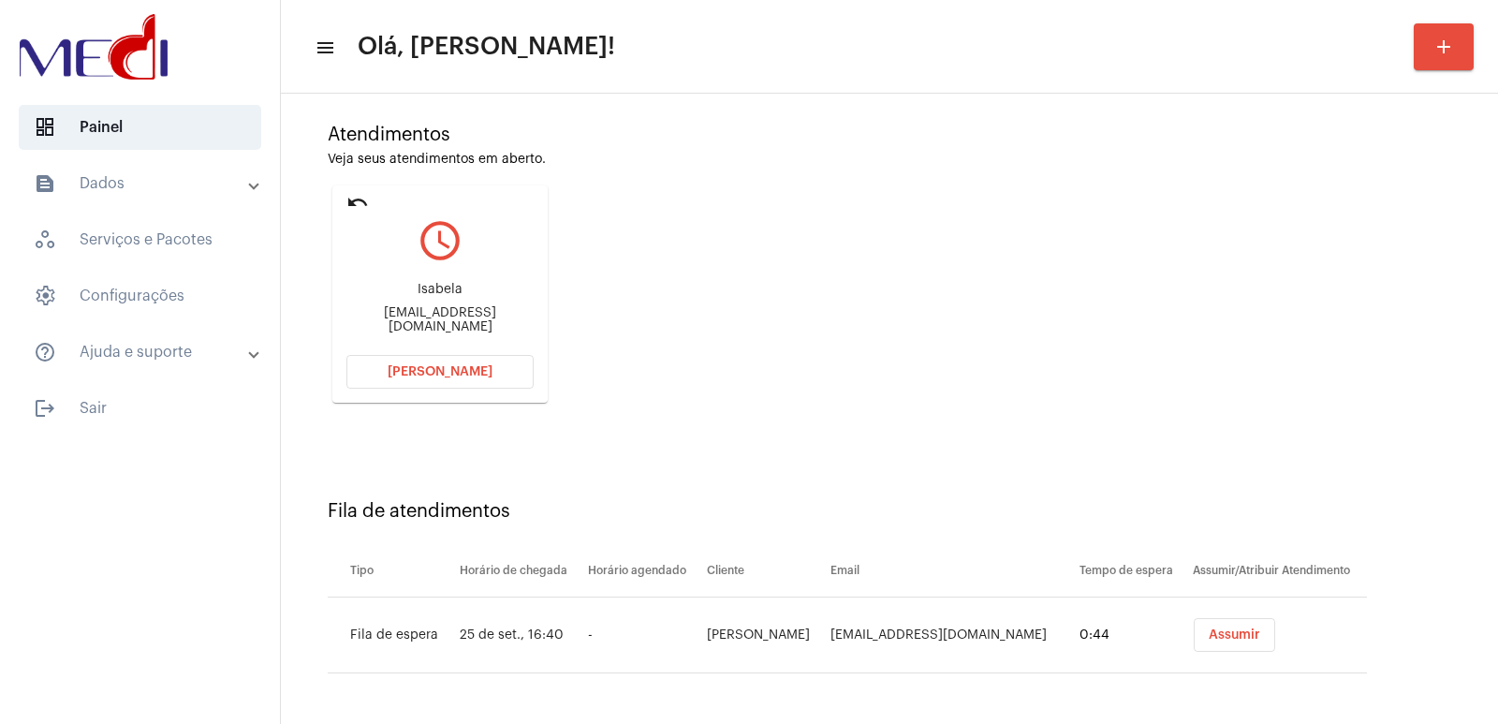
click at [1209, 632] on span "Assumir" at bounding box center [1234, 634] width 51 height 13
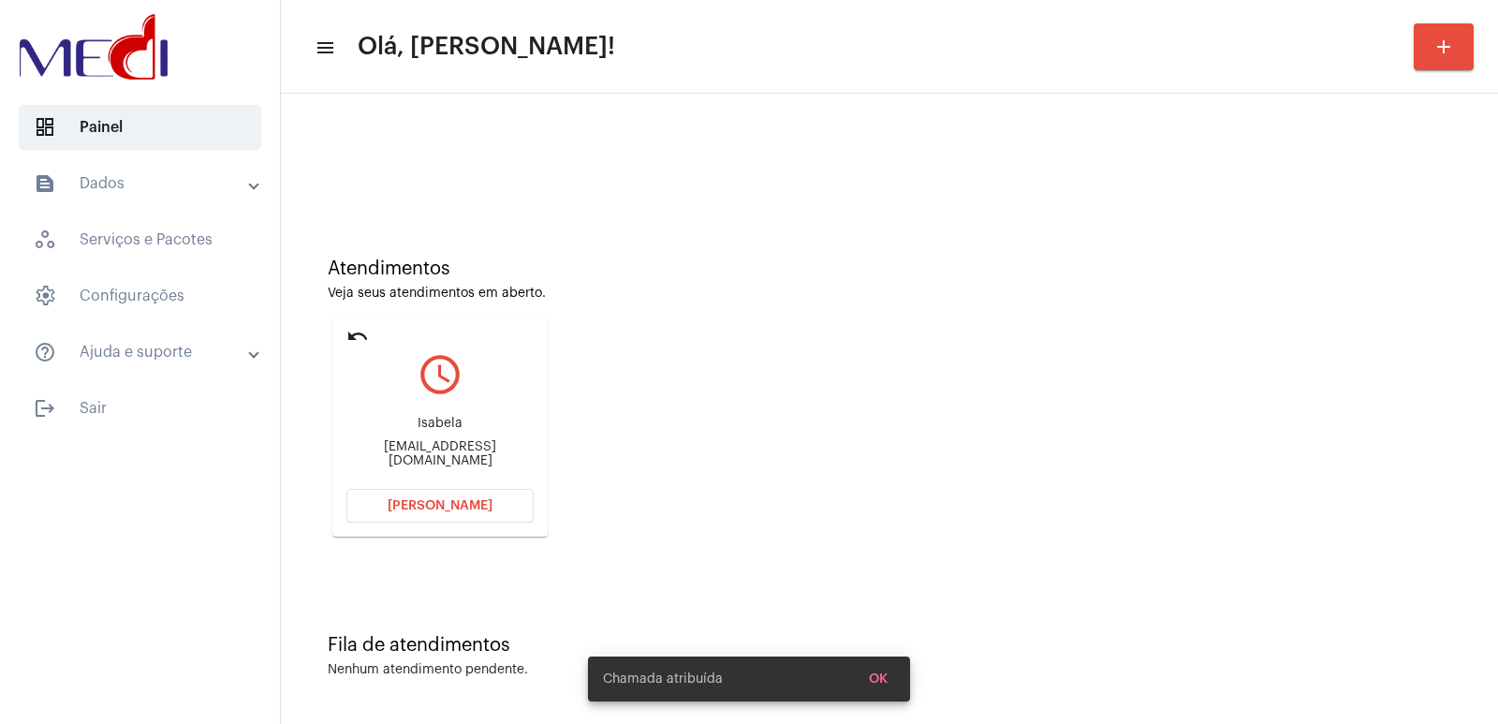
scroll to position [0, 0]
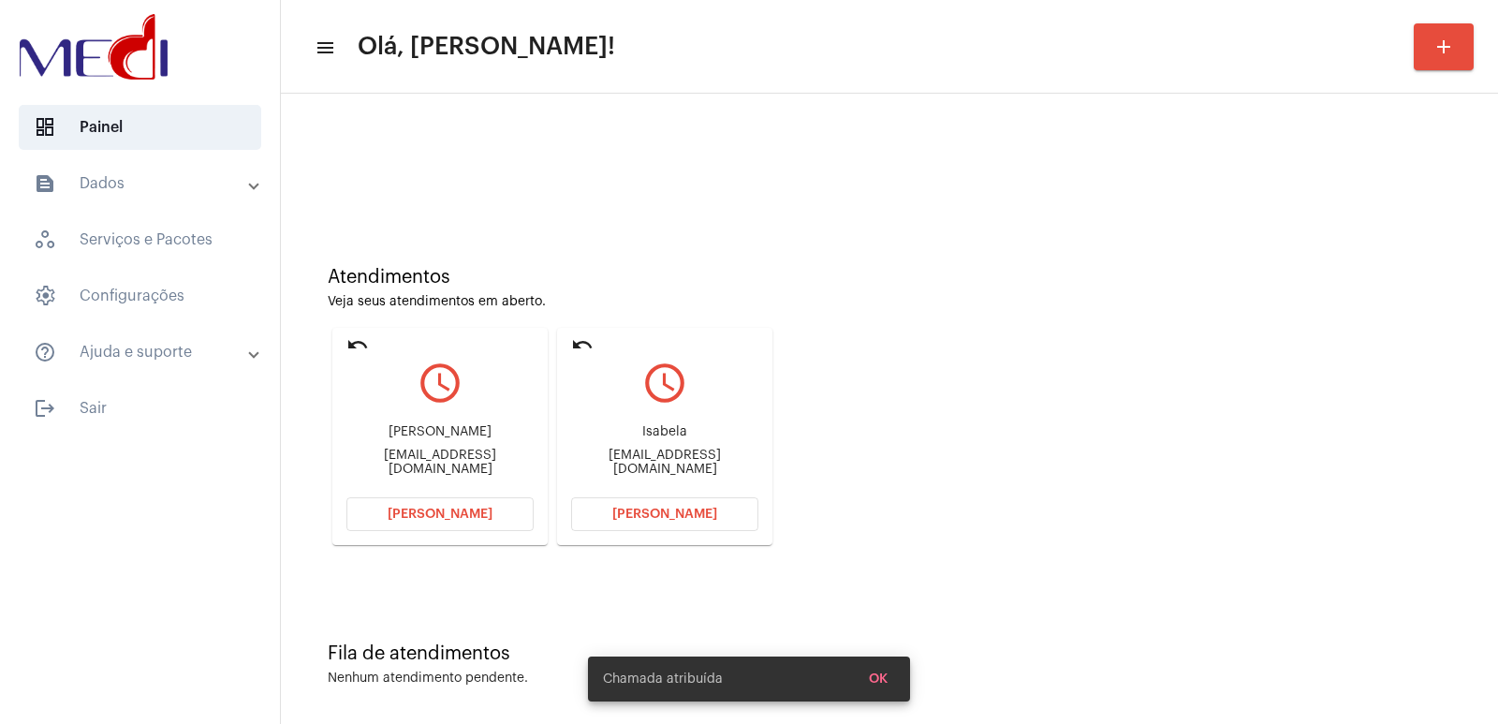
click at [690, 452] on div "Isabela Isamio1@hotmail.com" at bounding box center [664, 450] width 187 height 84
copy mat-card-content "Isamio1@hotmail.com Abrir Chamada"
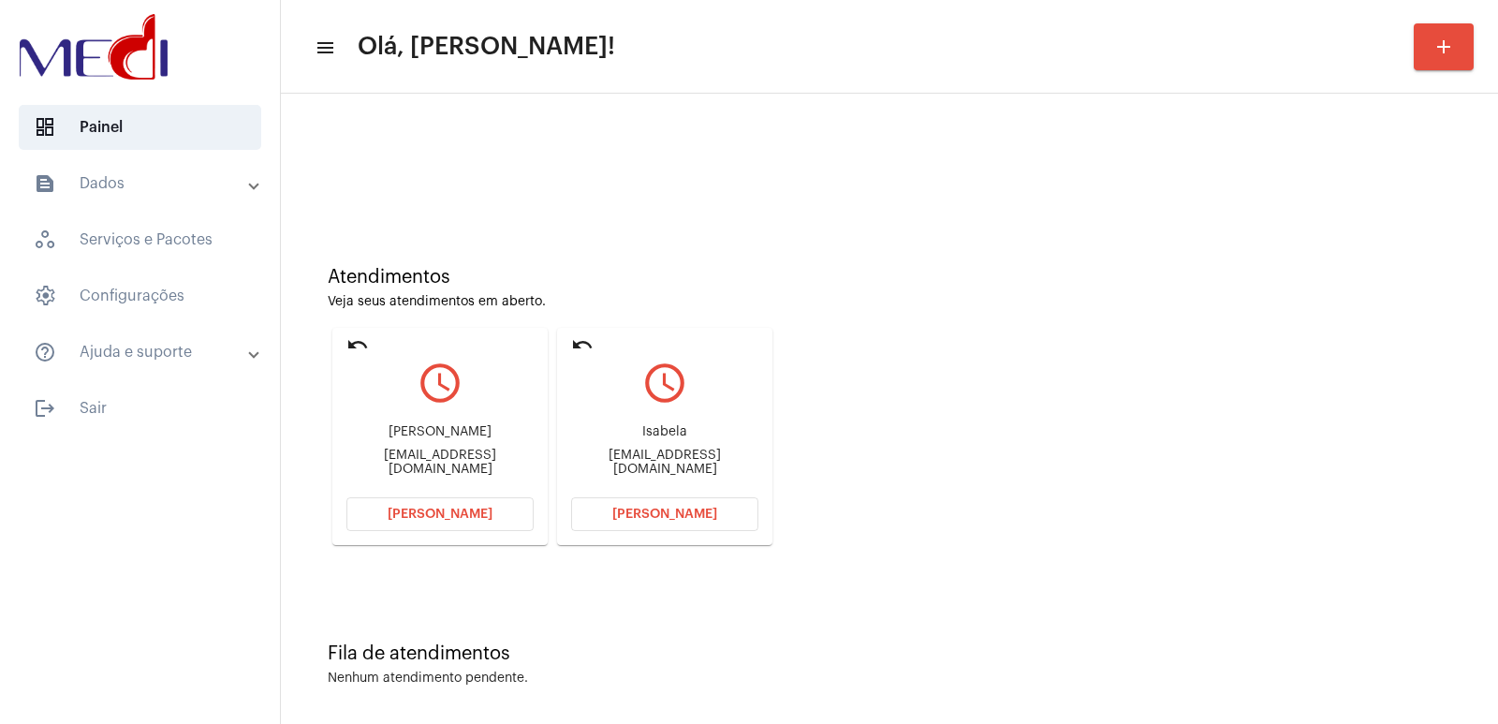
copy mat-card-content "Isamio1@hotmail.com Abrir Chamada"
click at [659, 506] on button "[PERSON_NAME]" at bounding box center [664, 514] width 187 height 34
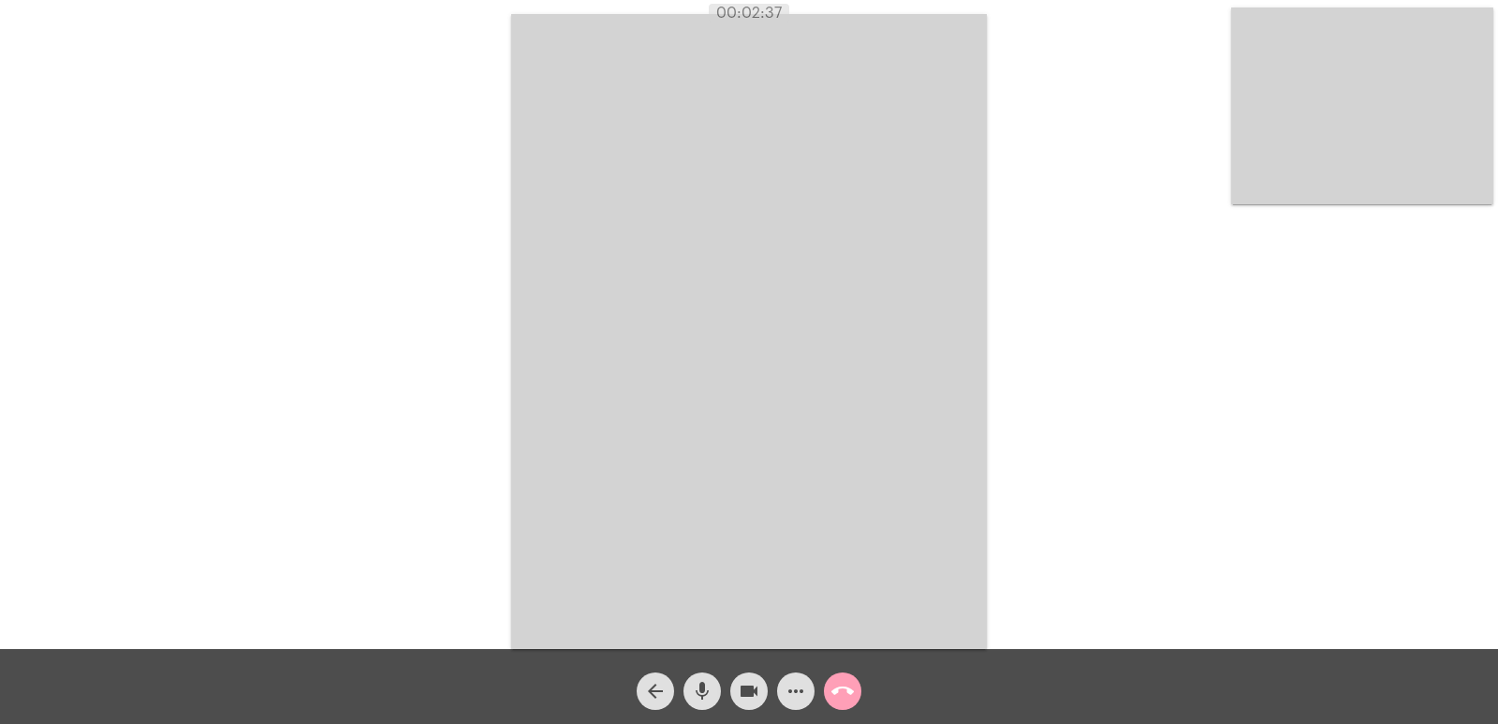
click at [835, 691] on mat-icon "call_end" at bounding box center [842, 691] width 22 height 22
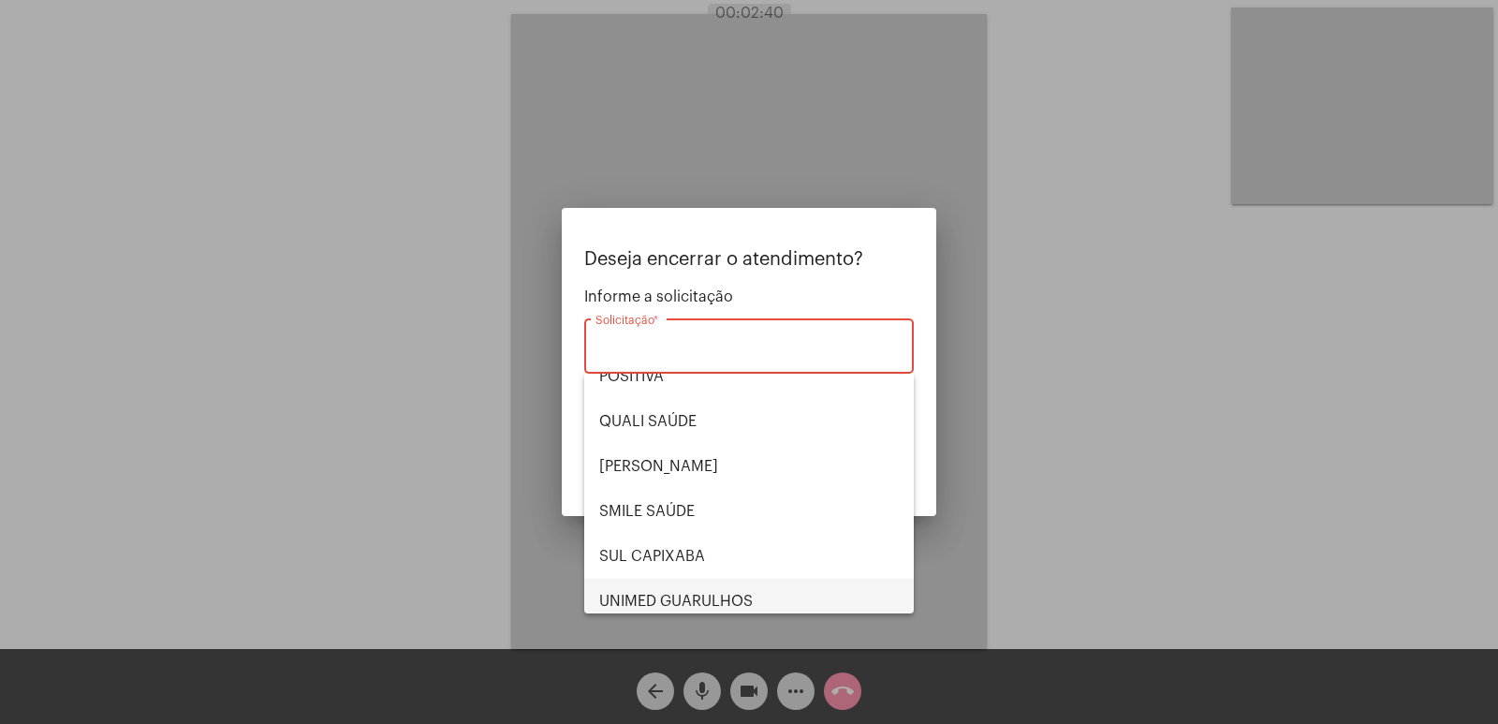
scroll to position [389, 0]
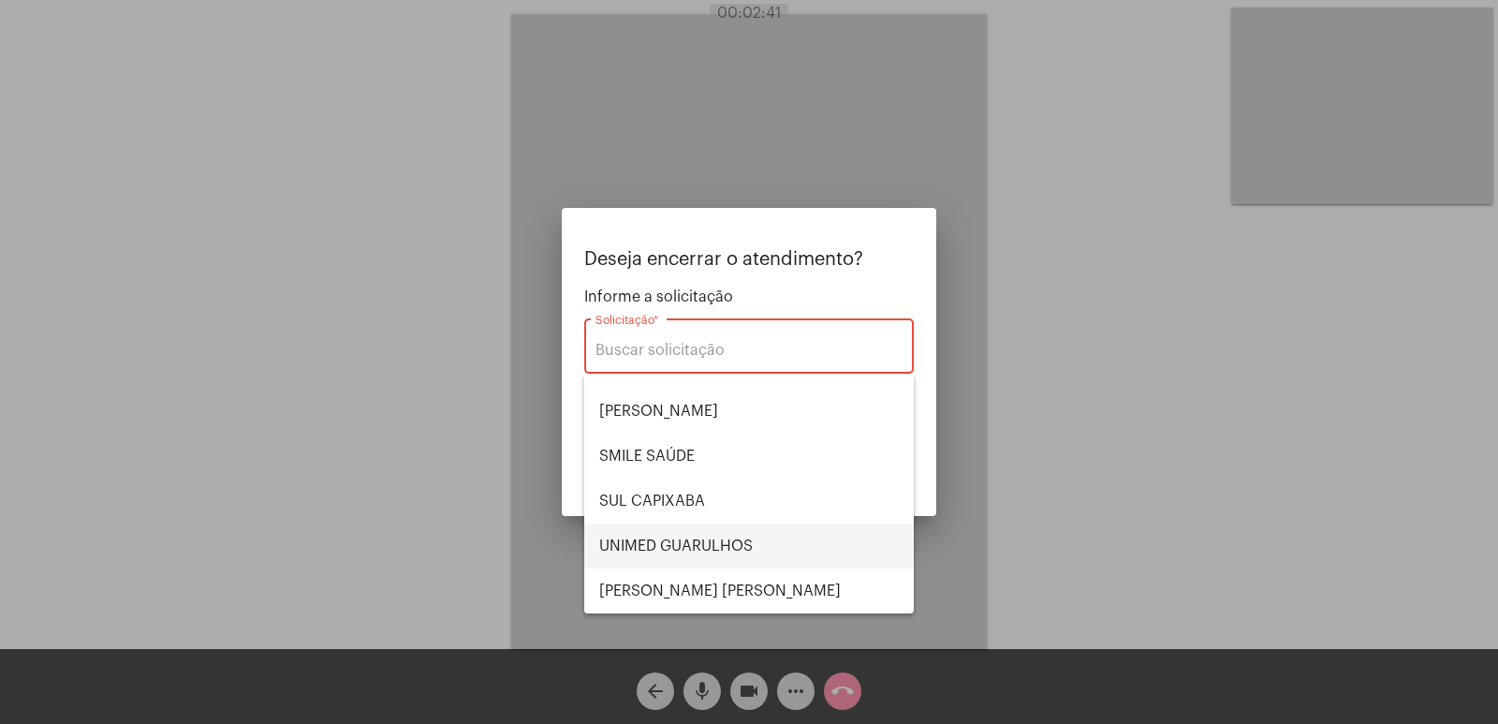
click at [696, 537] on span "UNIMED GUARULHOS" at bounding box center [749, 545] width 300 height 45
type input "UNIMED GUARULHOS"
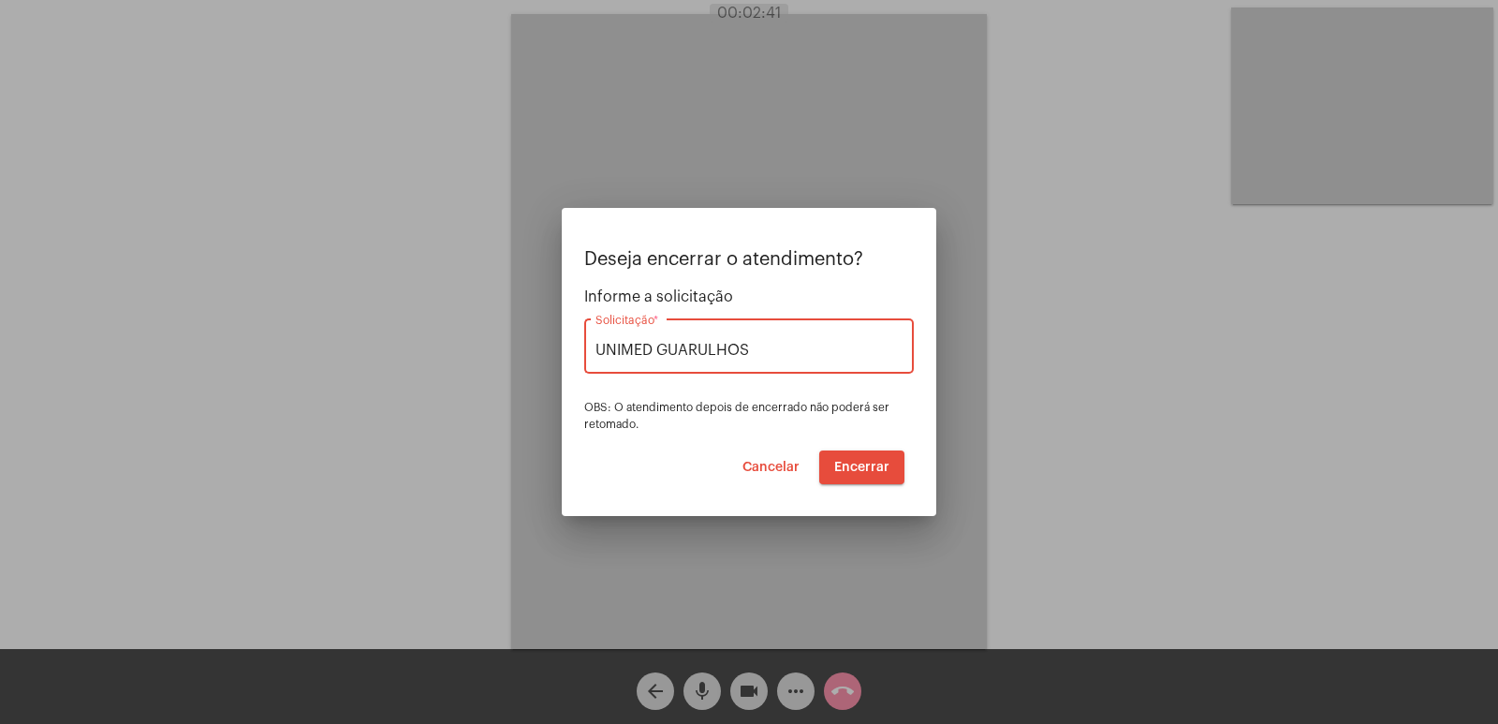
click at [877, 471] on span "Encerrar" at bounding box center [861, 467] width 55 height 13
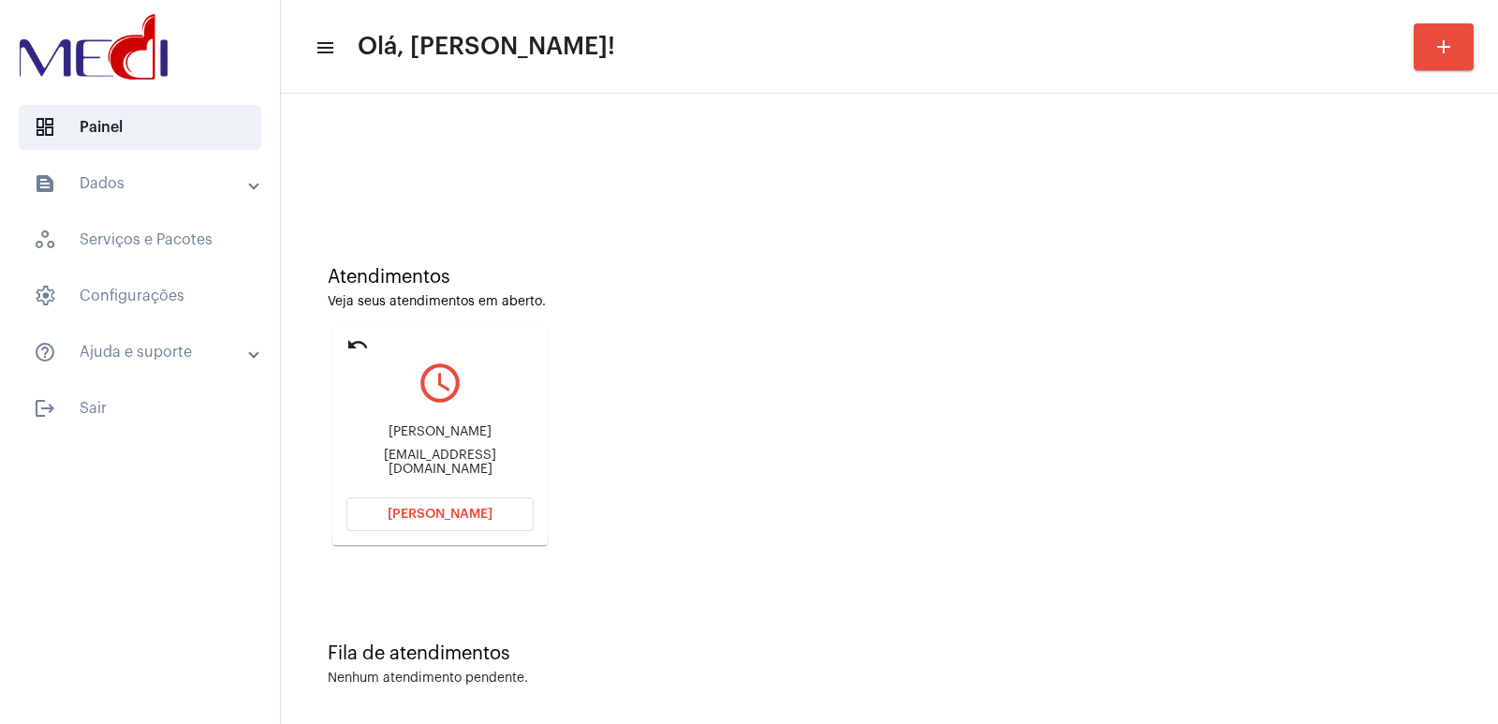
click at [450, 427] on div "mauro pandolfo dr.mauropandolfo@gmail.com" at bounding box center [439, 450] width 187 height 84
copy div "mauro pandolfo"
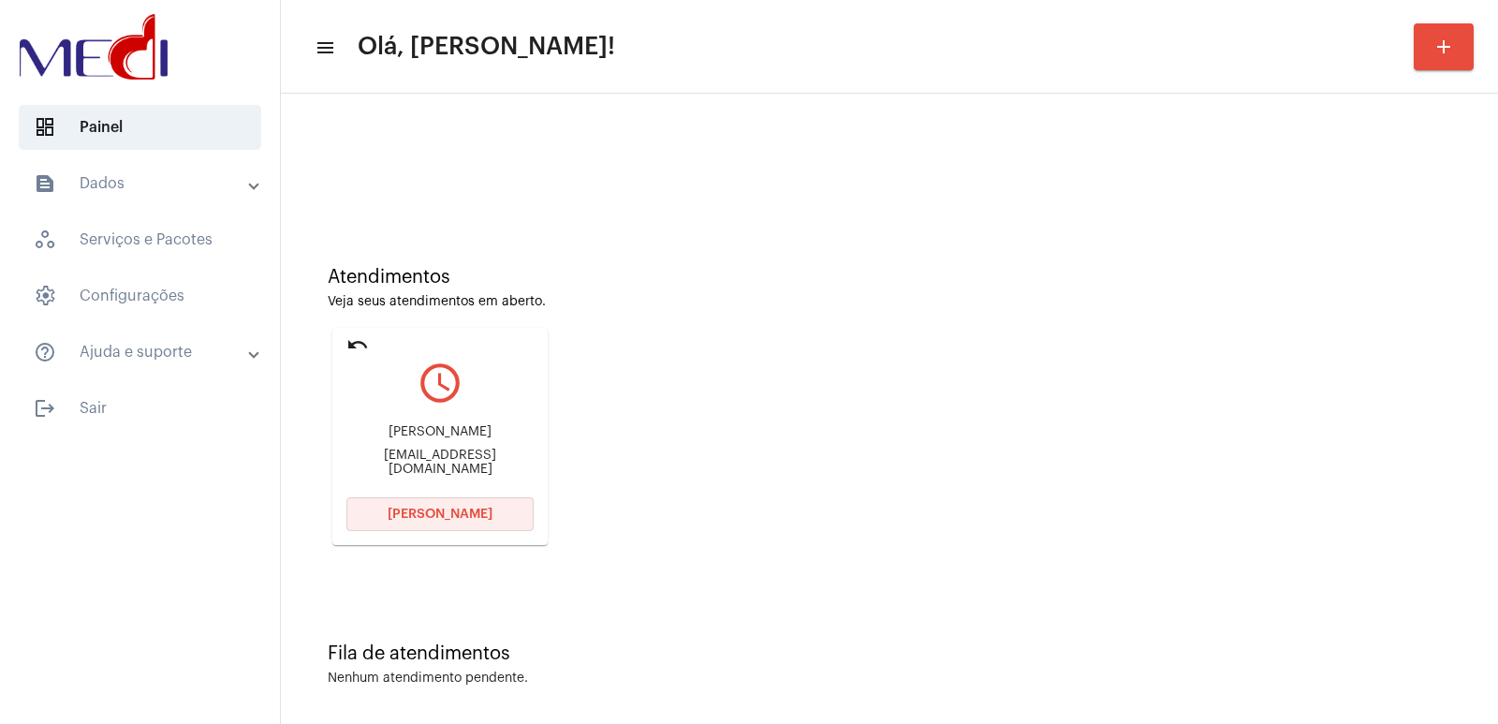
drag, startPoint x: 449, startPoint y: 503, endPoint x: 429, endPoint y: 451, distance: 55.5
click at [439, 473] on mat-card-content "query_builder mauro pandolfo dr.mauropandolfo@gmail.com Abrir Chamada" at bounding box center [439, 422] width 187 height 140
click at [439, 510] on span "[PERSON_NAME]" at bounding box center [440, 513] width 105 height 13
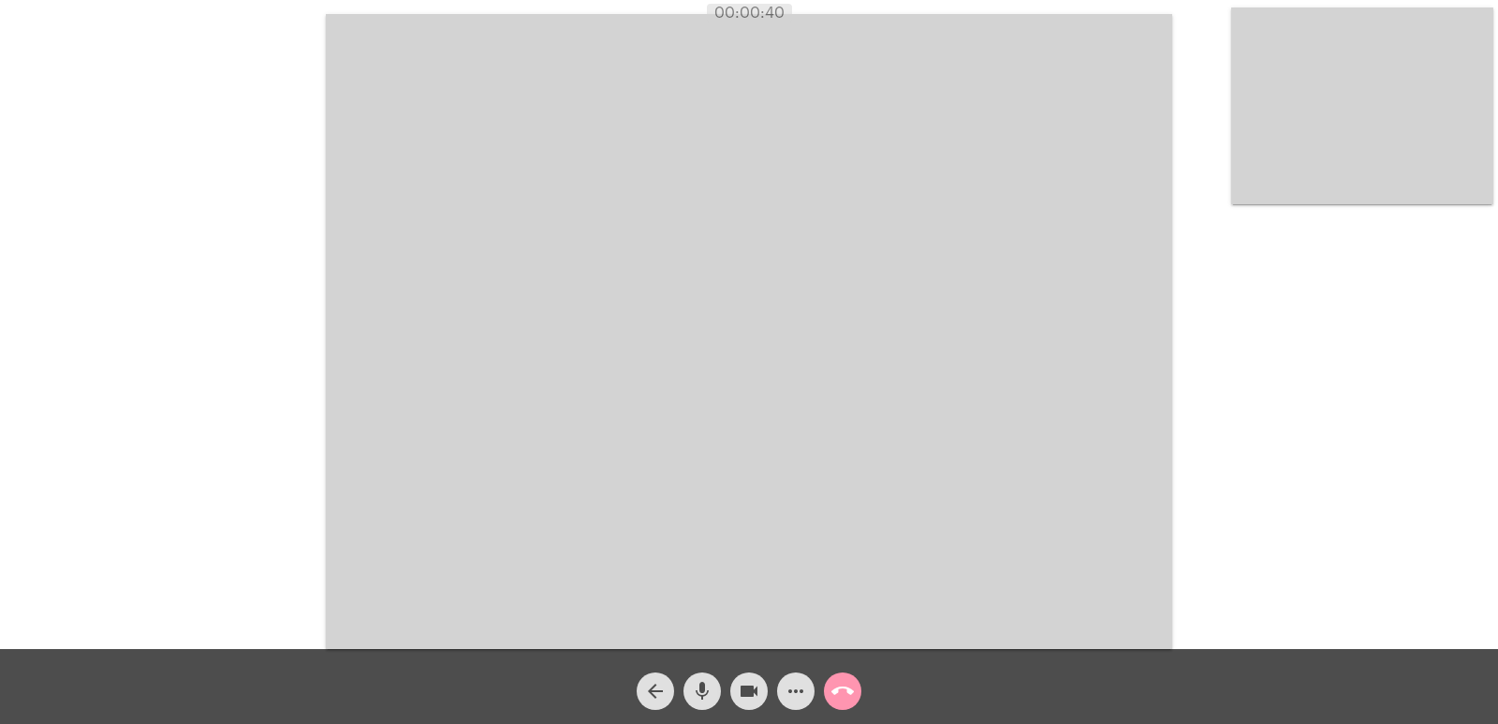
click at [718, 433] on video at bounding box center [749, 331] width 846 height 635
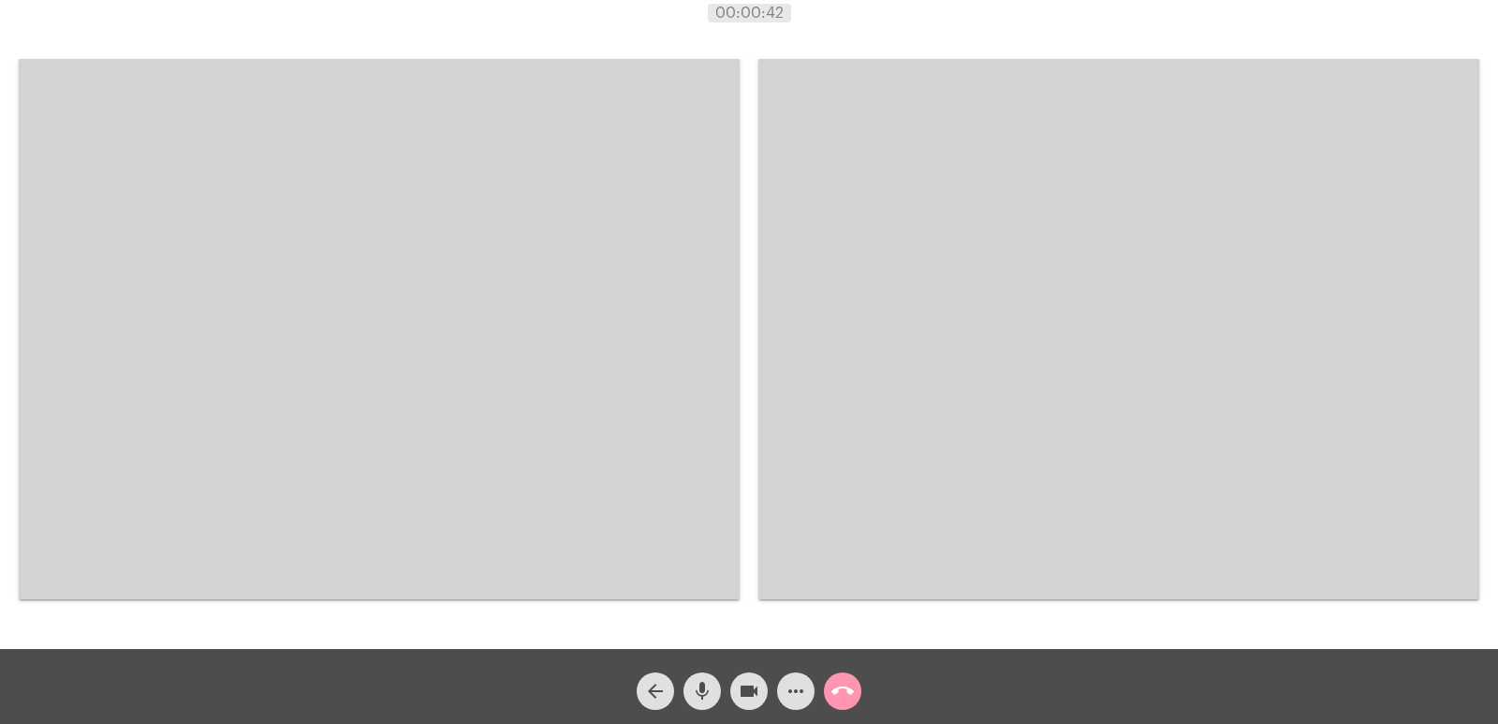
click at [1017, 397] on video at bounding box center [1118, 329] width 721 height 540
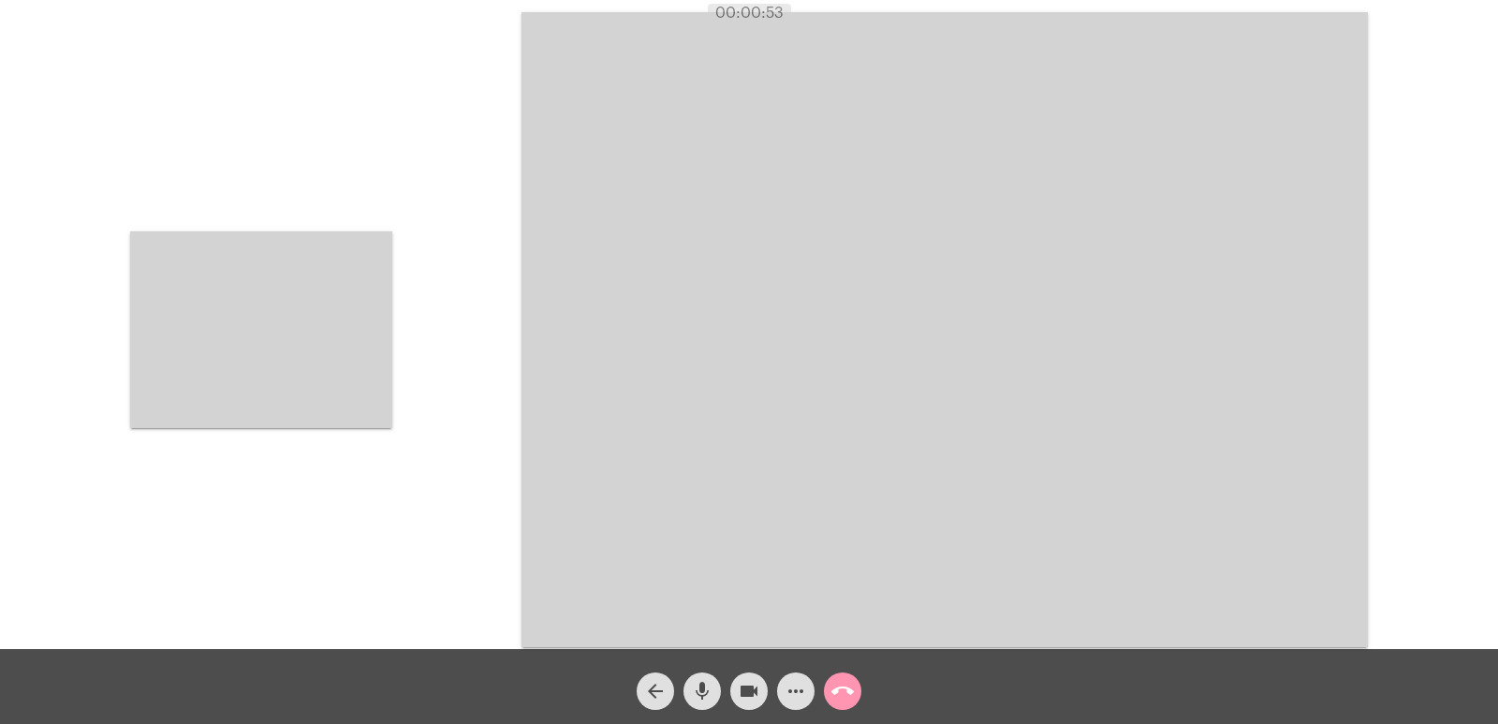
click at [356, 287] on video at bounding box center [261, 329] width 262 height 197
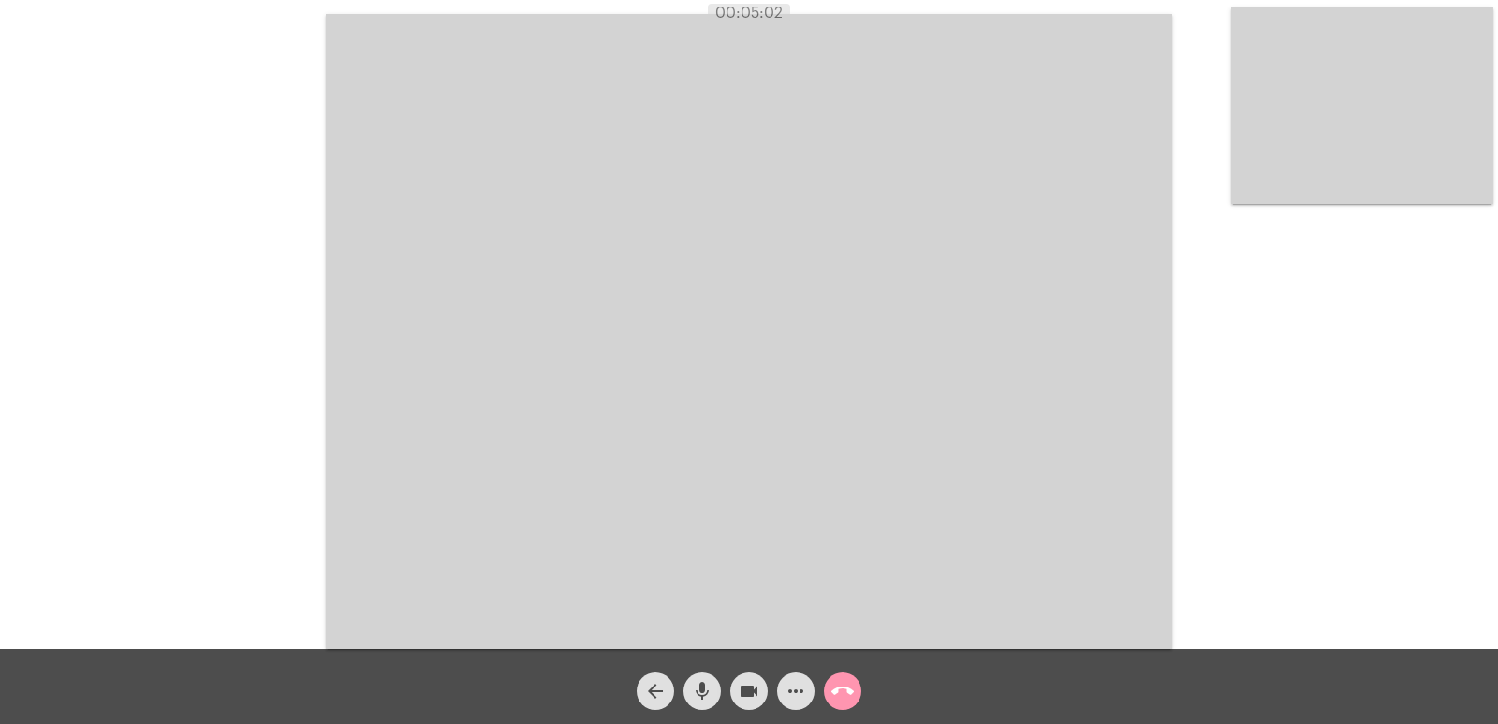
click at [729, 547] on video at bounding box center [749, 331] width 846 height 635
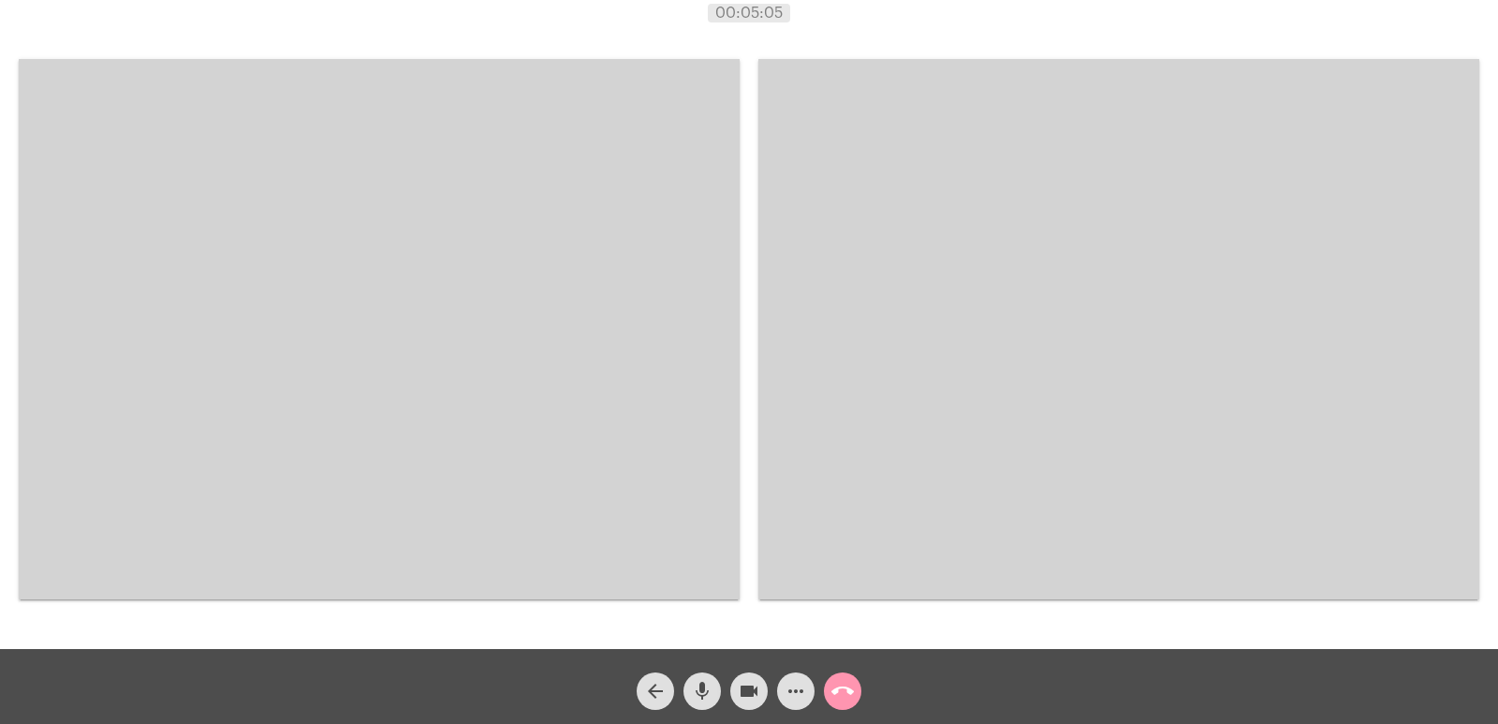
click at [298, 372] on video at bounding box center [379, 329] width 721 height 540
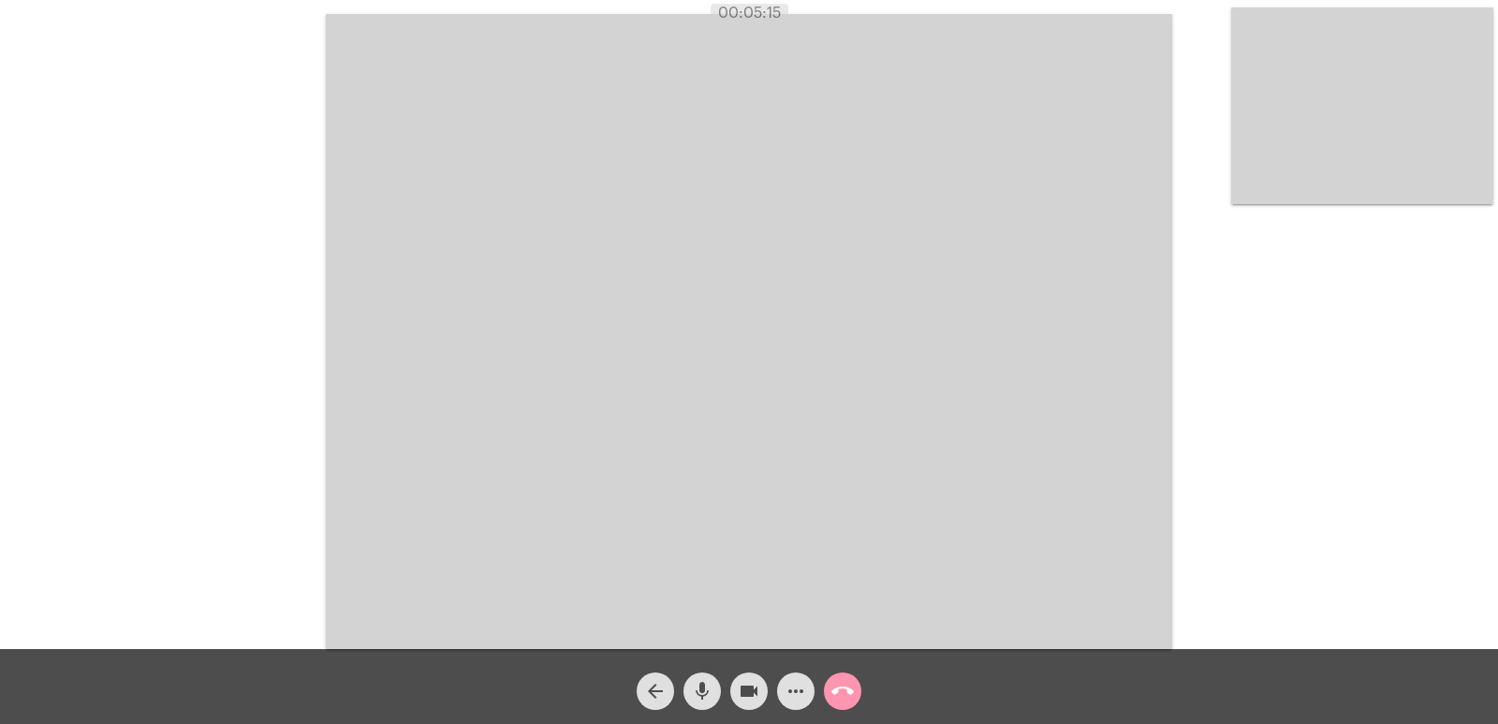
click at [953, 375] on video at bounding box center [749, 331] width 846 height 635
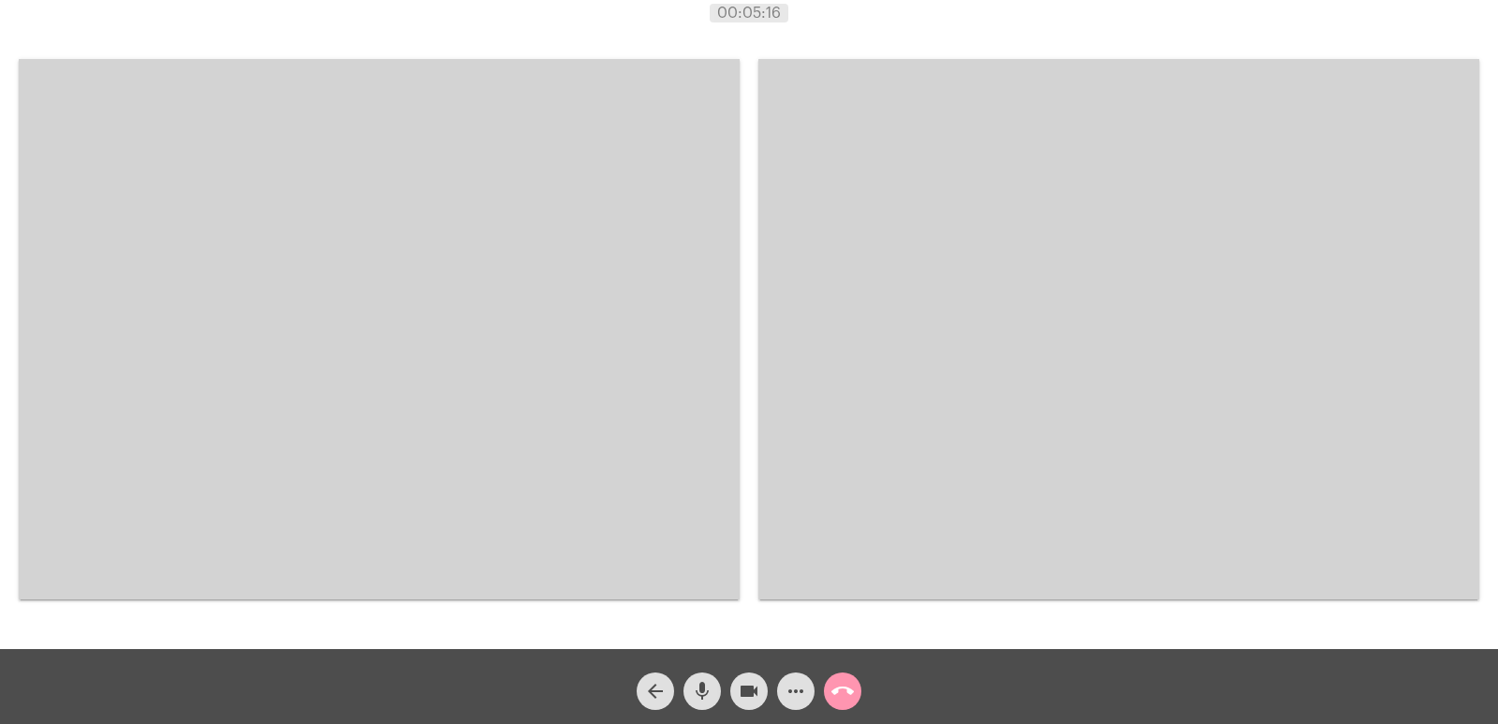
click at [193, 506] on video at bounding box center [379, 329] width 721 height 540
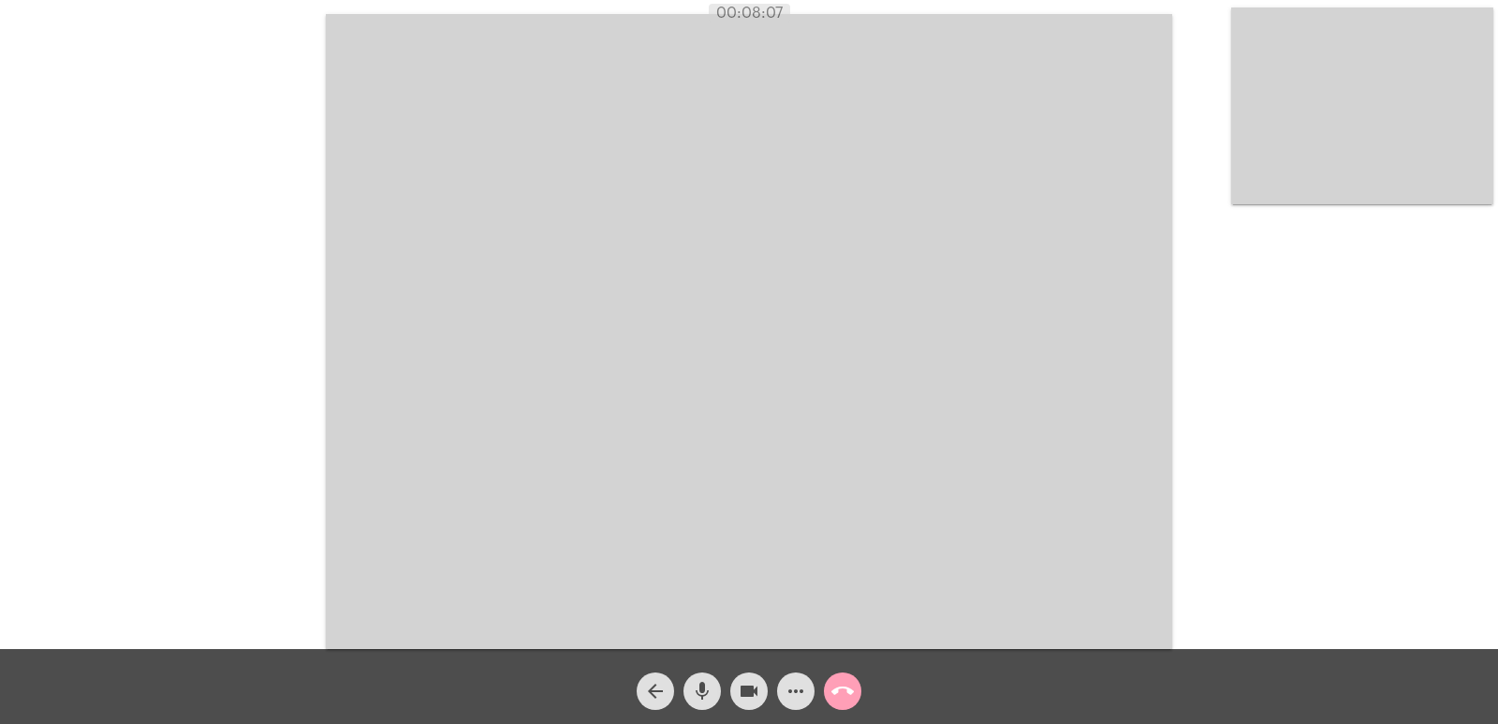
click at [847, 695] on mat-icon "call_end" at bounding box center [842, 691] width 22 height 22
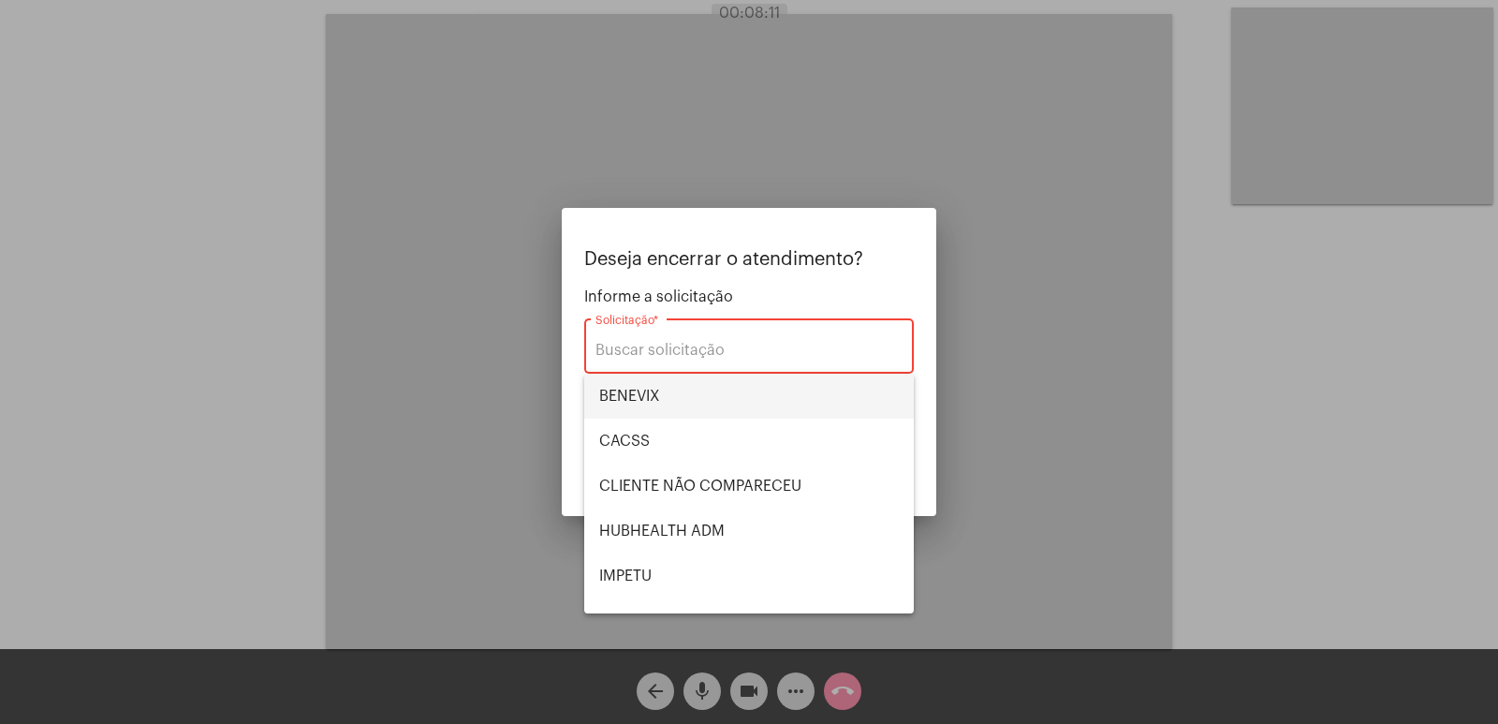
click at [670, 382] on span "BENEVIX" at bounding box center [749, 396] width 300 height 45
type input "BENEVIX"
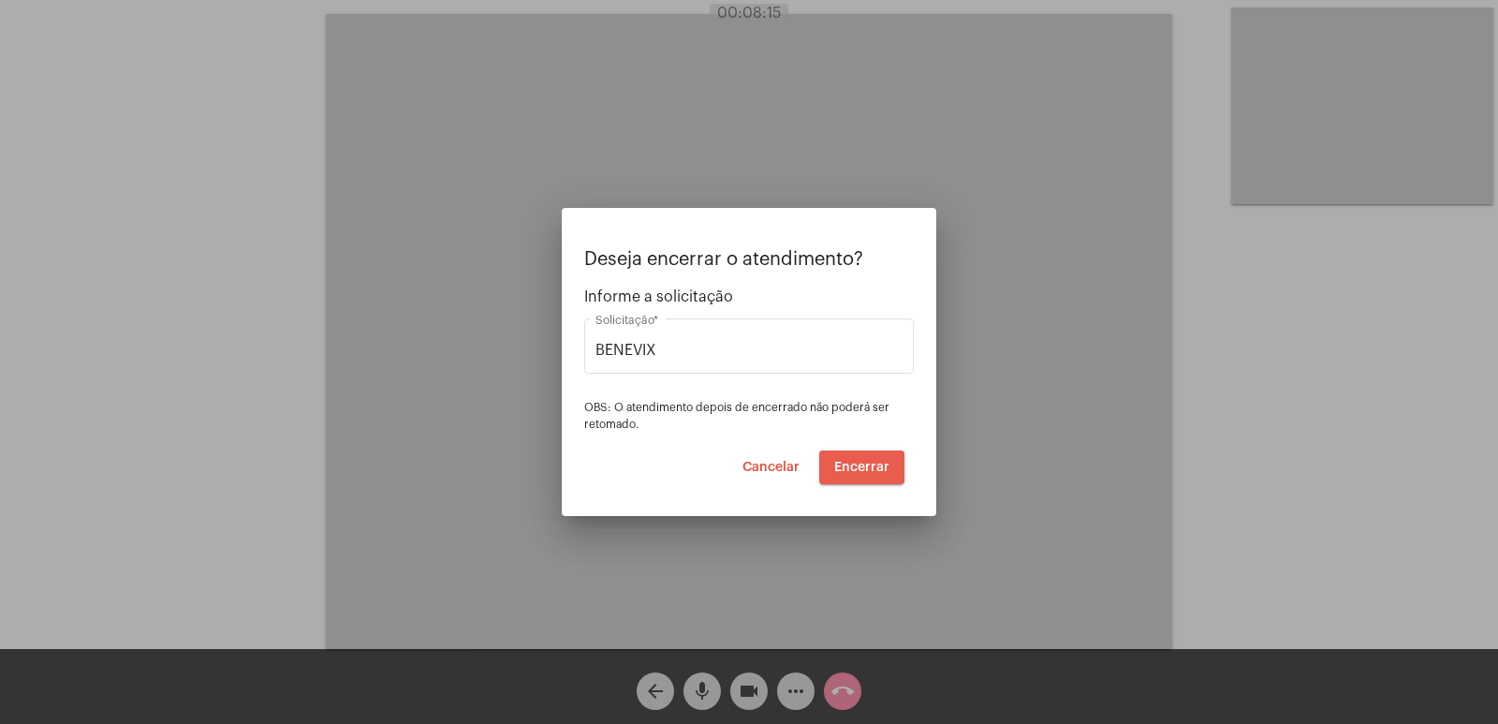
click at [852, 466] on span "Encerrar" at bounding box center [861, 467] width 55 height 13
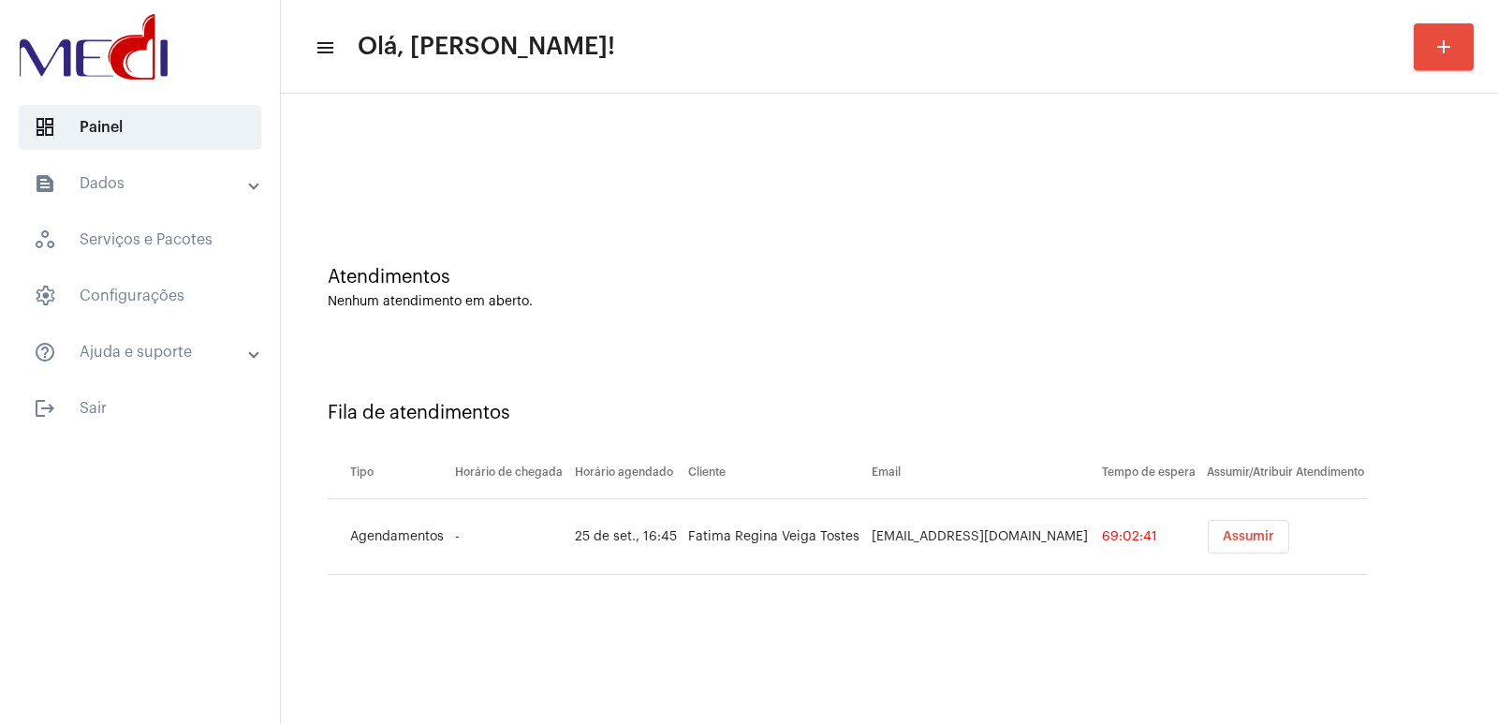
click at [1264, 534] on button "Assumir" at bounding box center [1248, 537] width 81 height 34
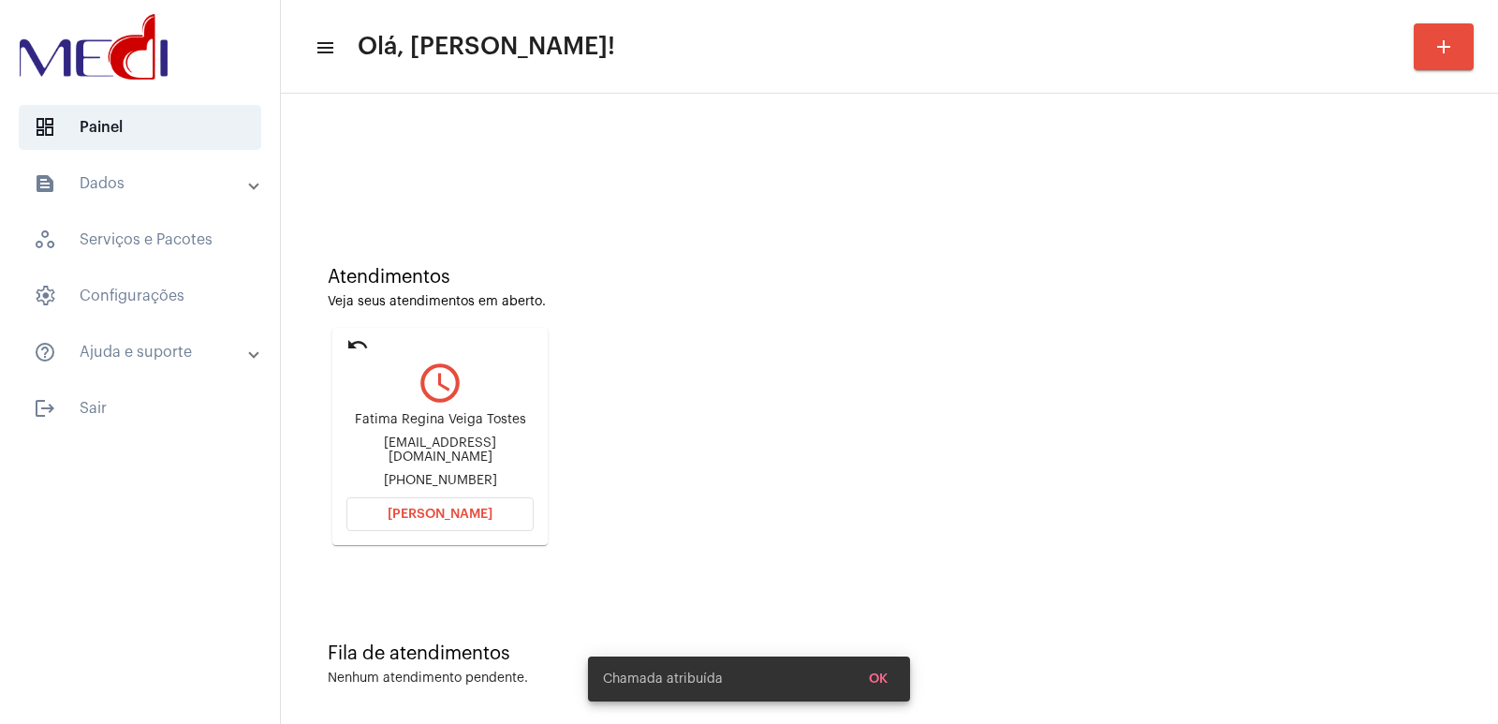
click at [493, 434] on div "Fatima Regina Veiga Tostes fatimatostes@uol.com.br +5521999691617" at bounding box center [439, 450] width 187 height 84
copy div "Fatima Regina Veiga Tostes"
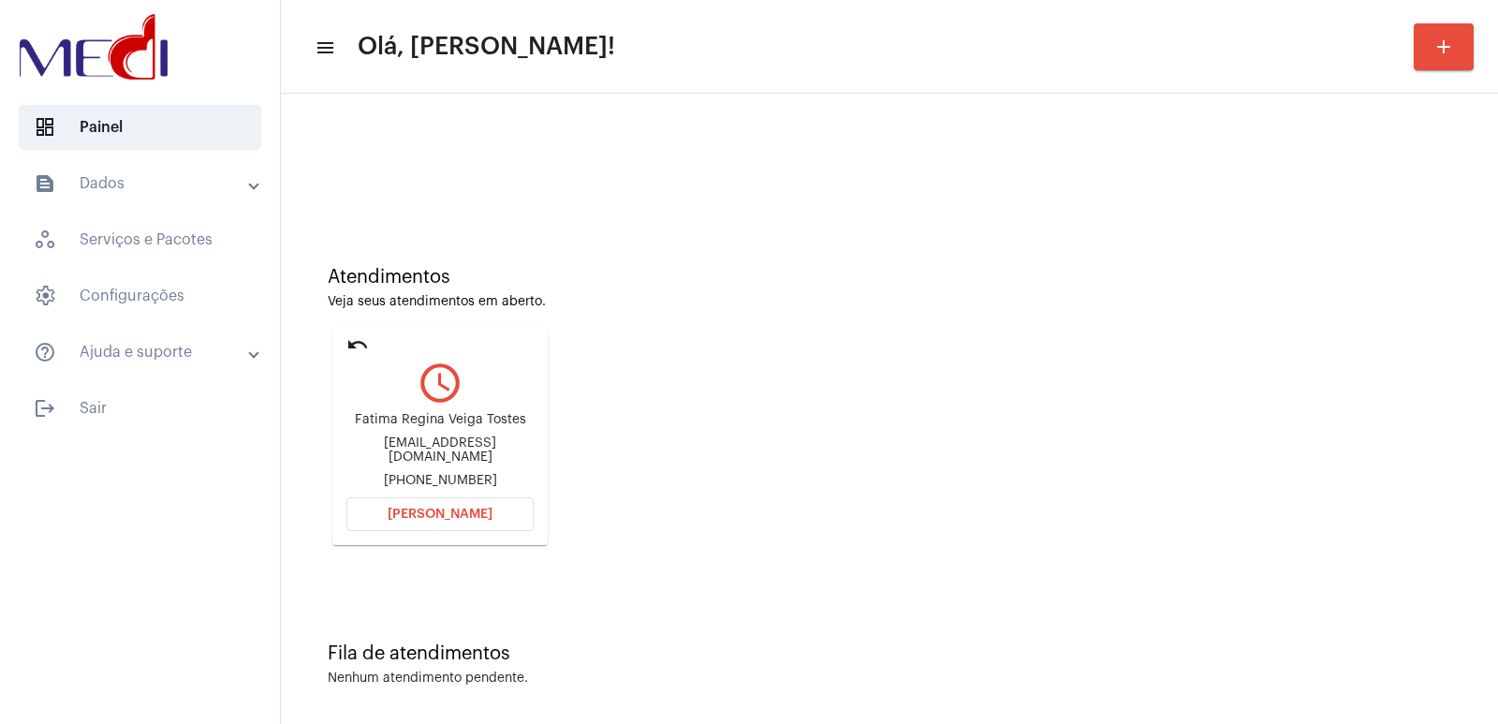
click at [432, 509] on span "Abrir Chamada" at bounding box center [440, 513] width 105 height 13
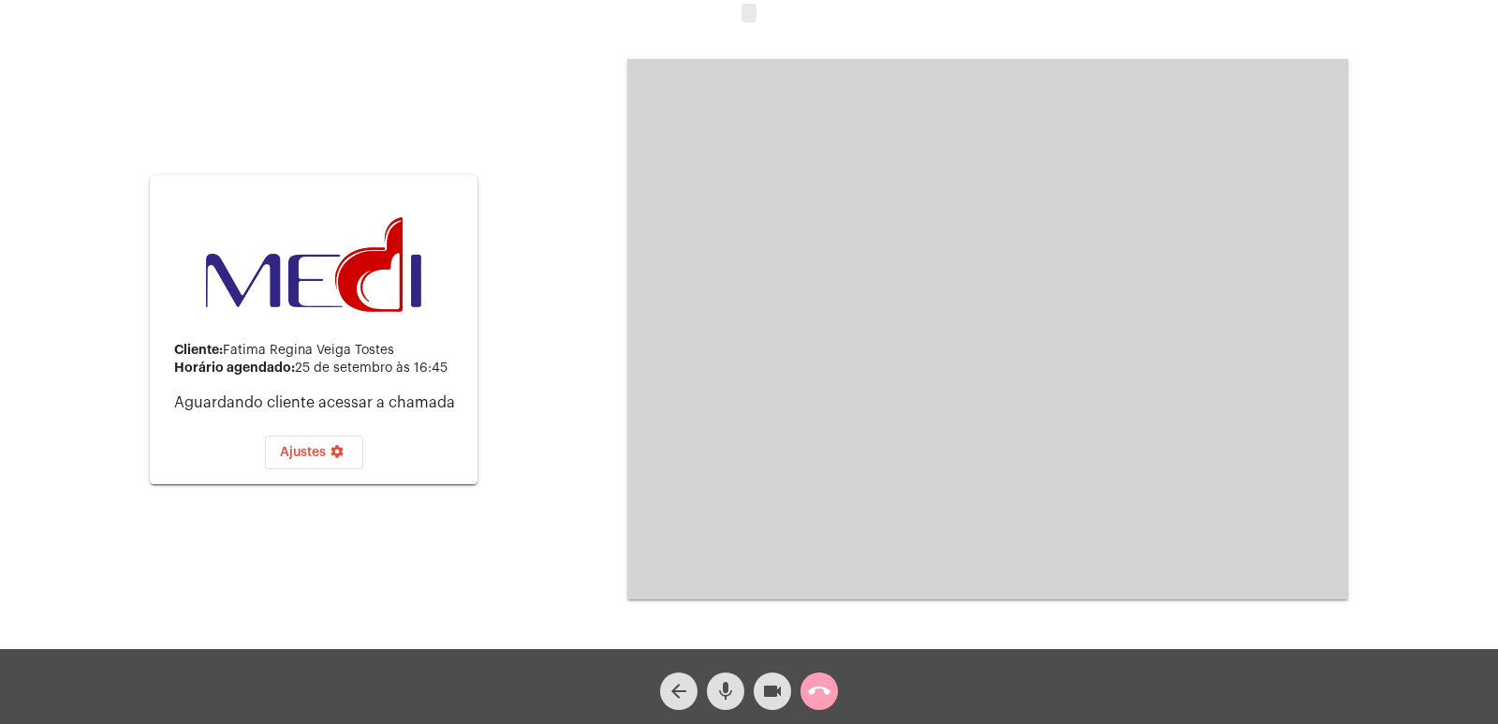
click at [823, 683] on mat-icon "call_end" at bounding box center [819, 691] width 22 height 22
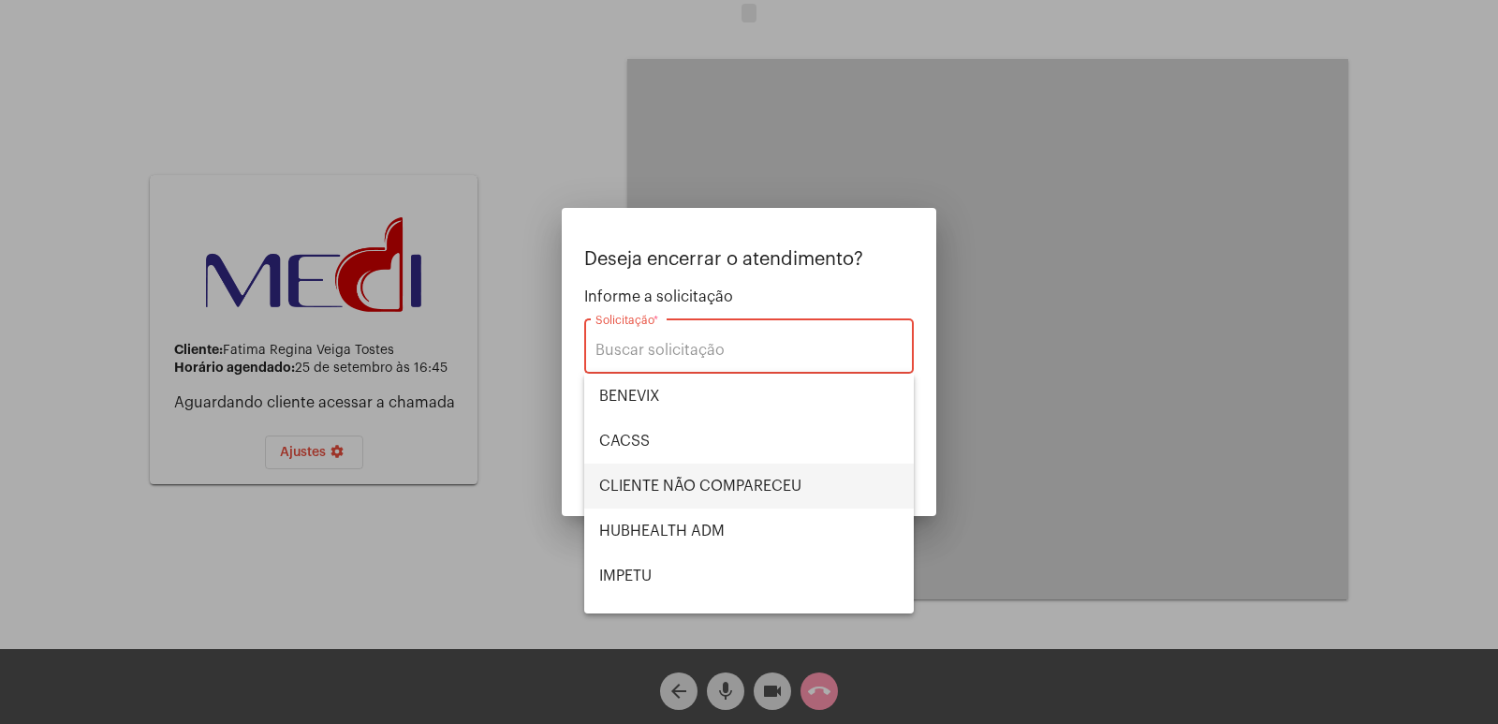
click at [626, 478] on span "CLIENTE NÃO COMPARECEU" at bounding box center [749, 485] width 300 height 45
type input "CLIENTE NÃO COMPARECEU"
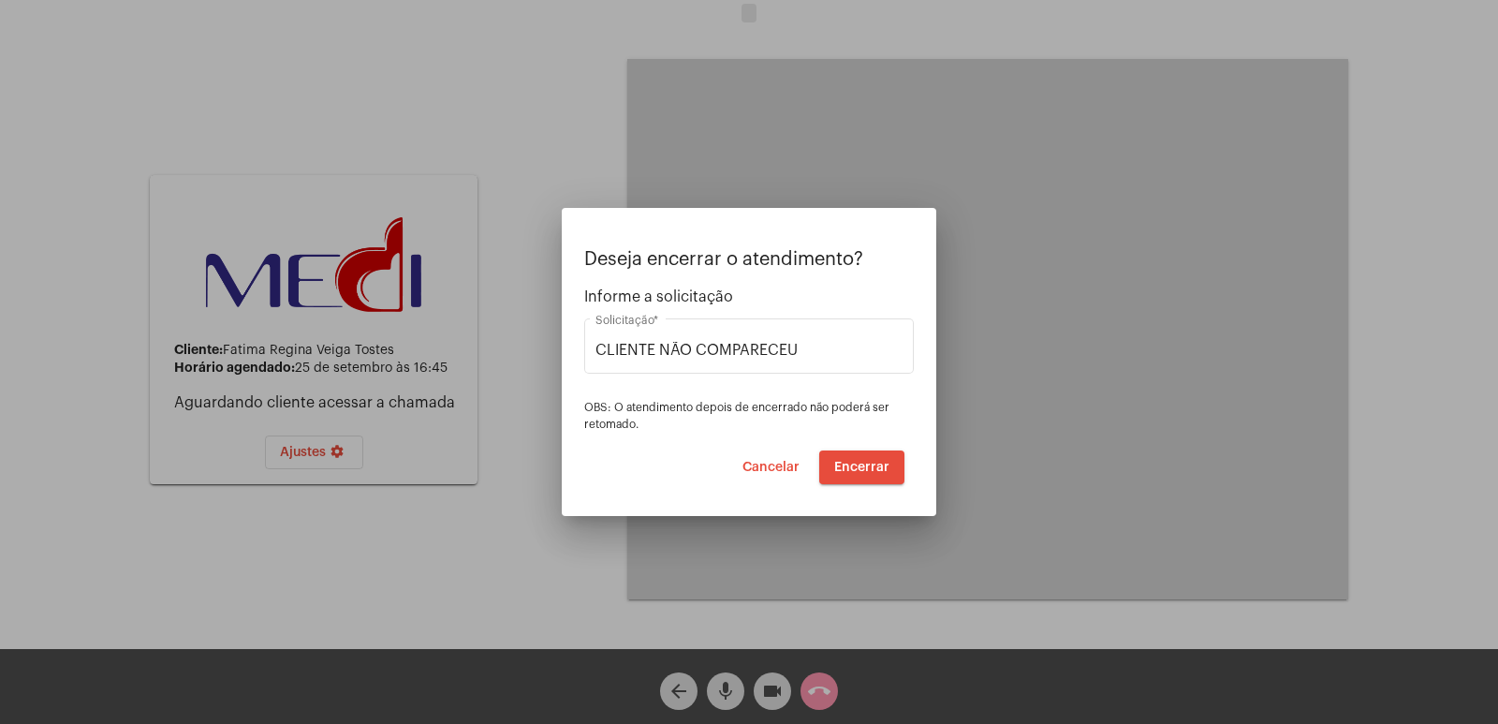
click at [1117, 284] on div at bounding box center [749, 362] width 1498 height 724
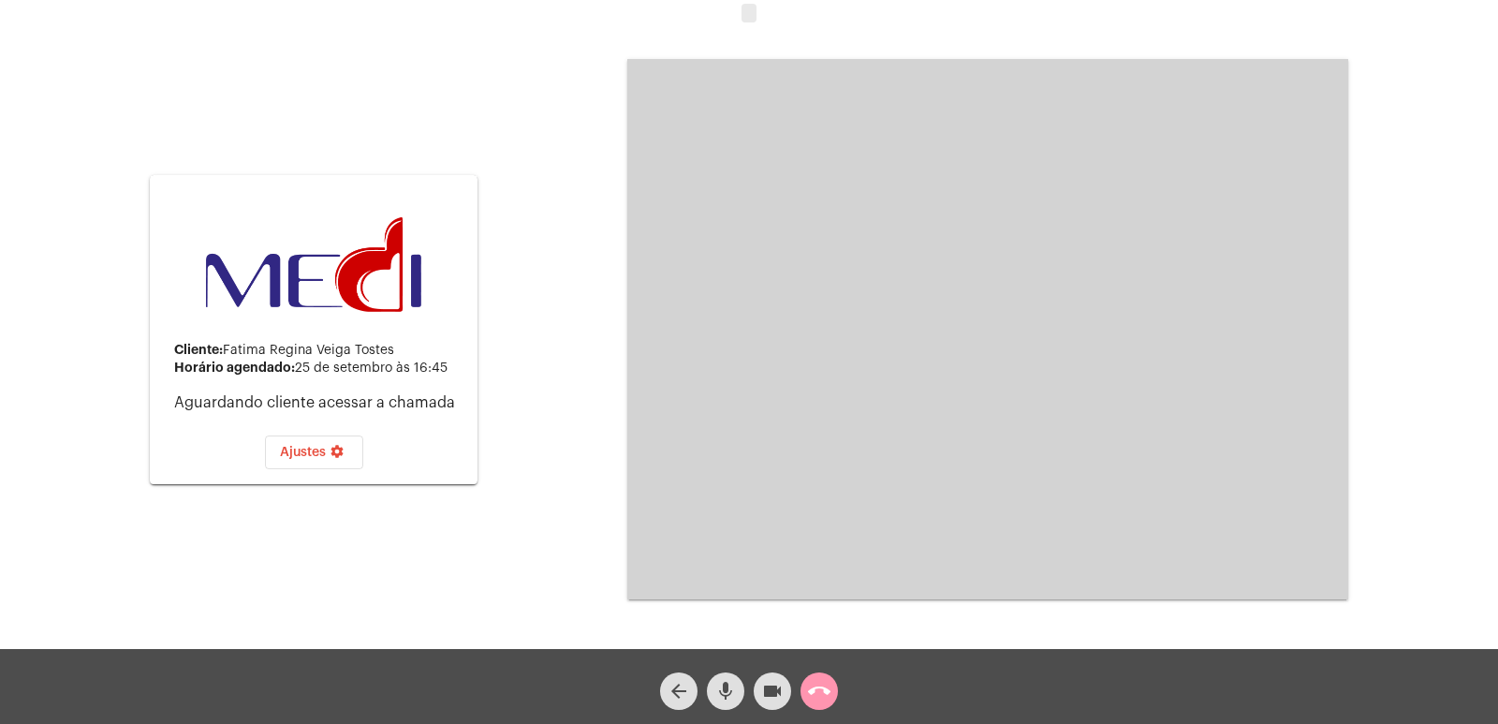
click at [814, 681] on mat-icon "call_end" at bounding box center [819, 691] width 22 height 22
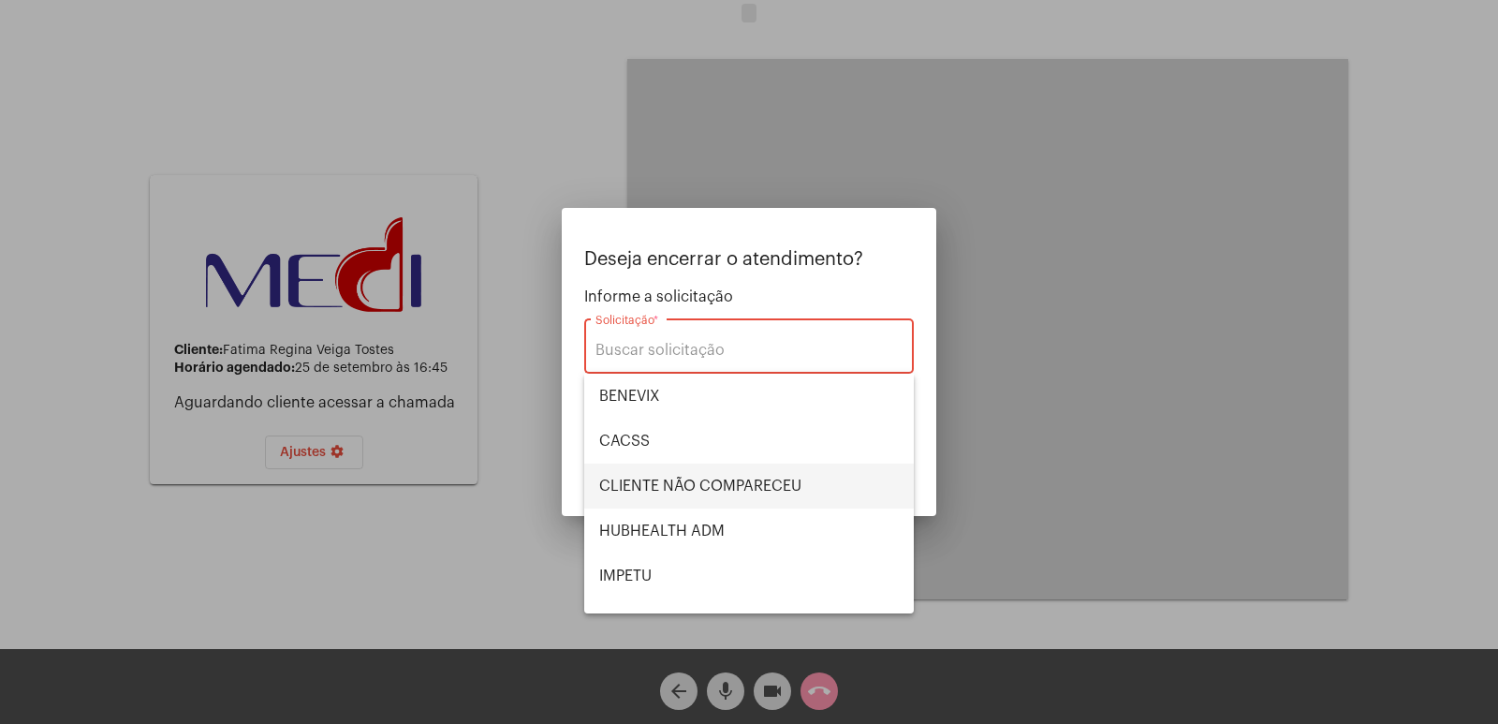
click at [679, 490] on span "CLIENTE NÃO COMPARECEU" at bounding box center [749, 485] width 300 height 45
type input "CLIENTE NÃO COMPARECEU"
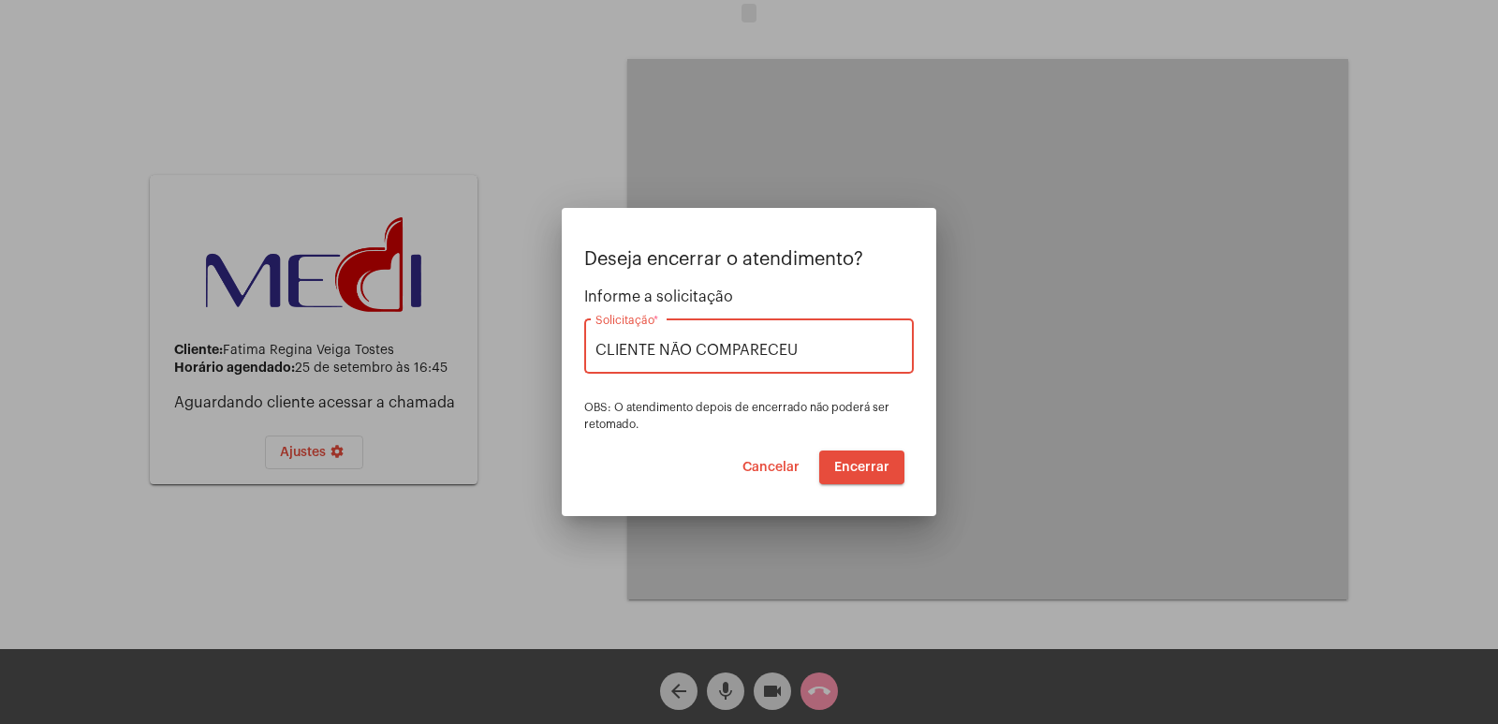
click at [843, 456] on button "Encerrar" at bounding box center [861, 467] width 85 height 34
click at [856, 470] on span "Encerrar" at bounding box center [861, 467] width 55 height 13
click at [1098, 461] on div at bounding box center [749, 362] width 1498 height 724
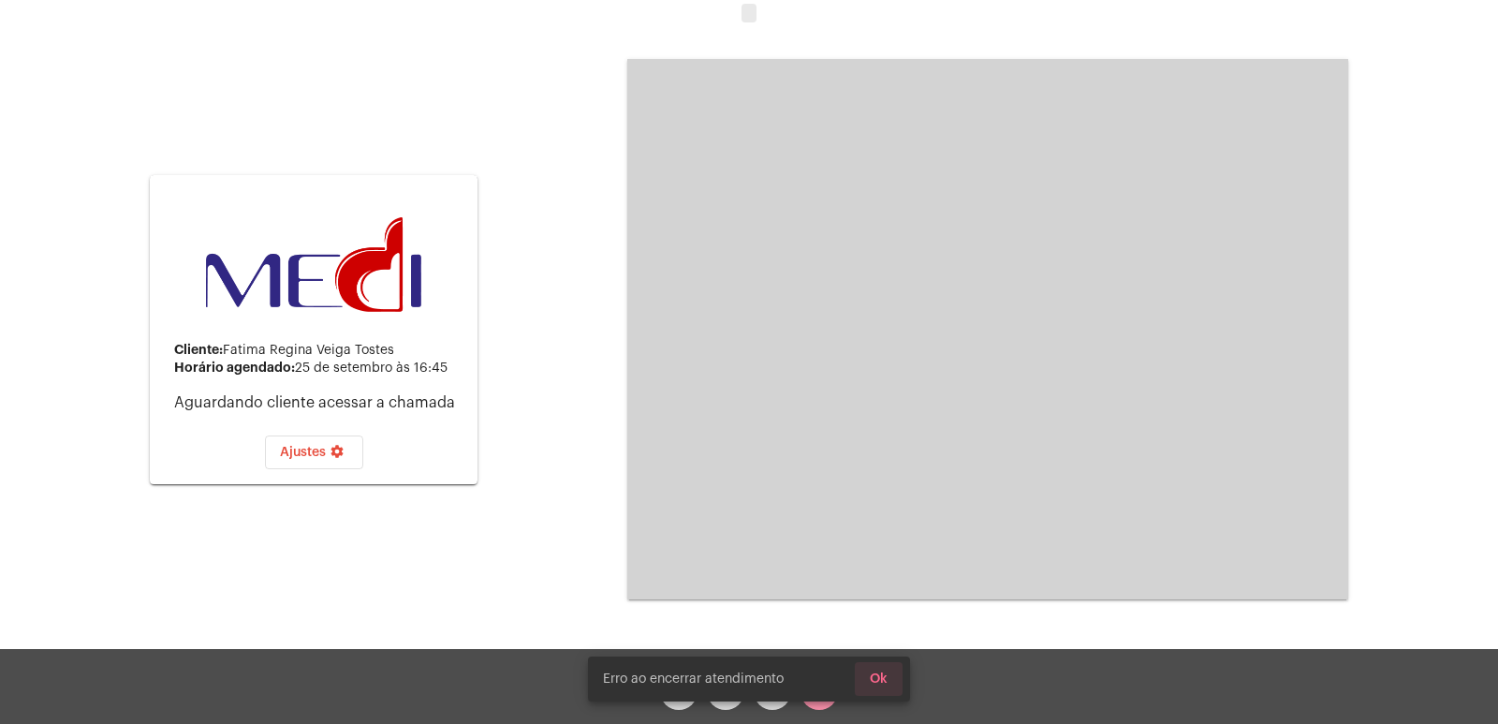
click at [890, 680] on button "Ok" at bounding box center [879, 679] width 48 height 34
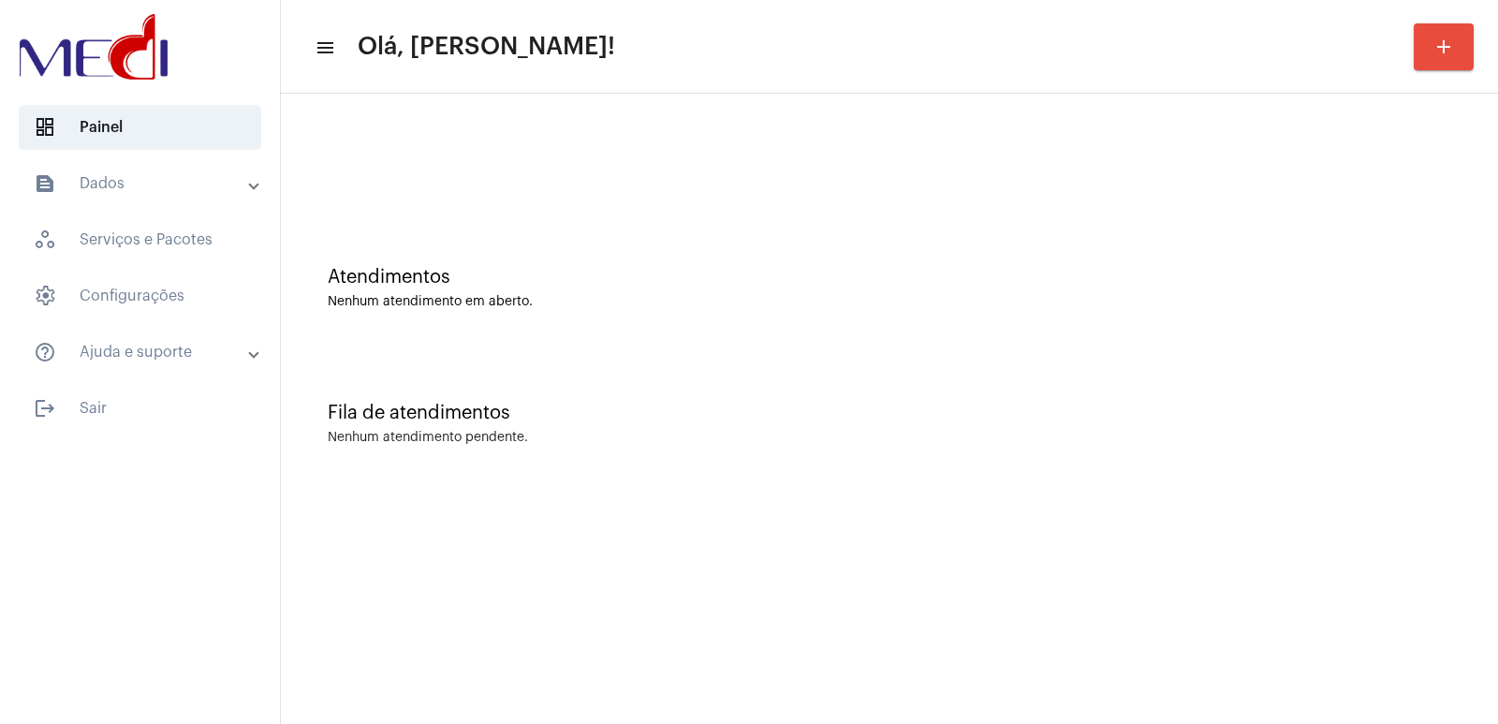
click at [1065, 545] on mat-sidenav-content "menu Olá, [PERSON_NAME]! add Atendimentos Nenhum atendimento em aberto. Fila de…" at bounding box center [889, 362] width 1217 height 724
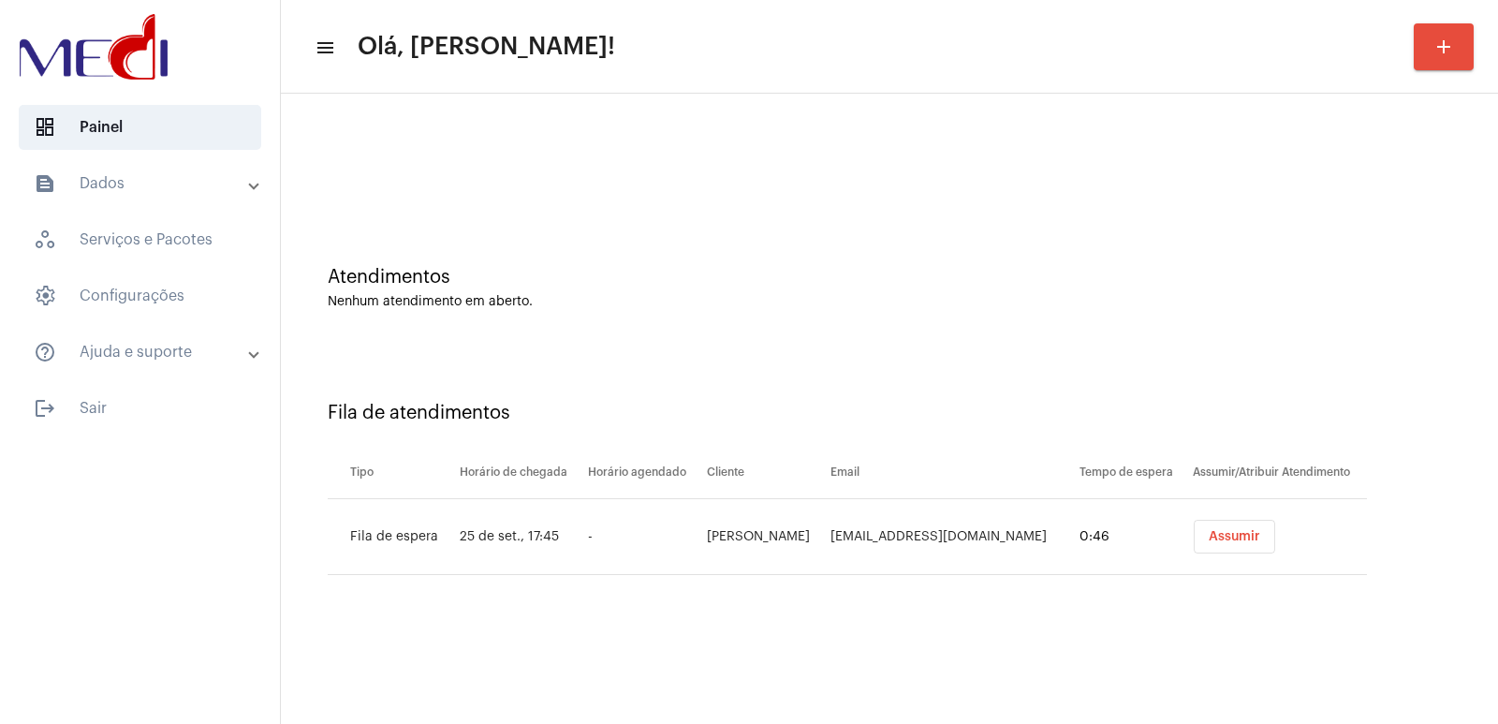
click at [1021, 651] on mat-sidenav-content "menu Olá, [PERSON_NAME]! add Atendimentos Nenhum atendimento em aberto. Fila de…" at bounding box center [889, 362] width 1217 height 724
click at [814, 538] on td "[PERSON_NAME]" at bounding box center [764, 537] width 124 height 76
copy td "[PERSON_NAME]"
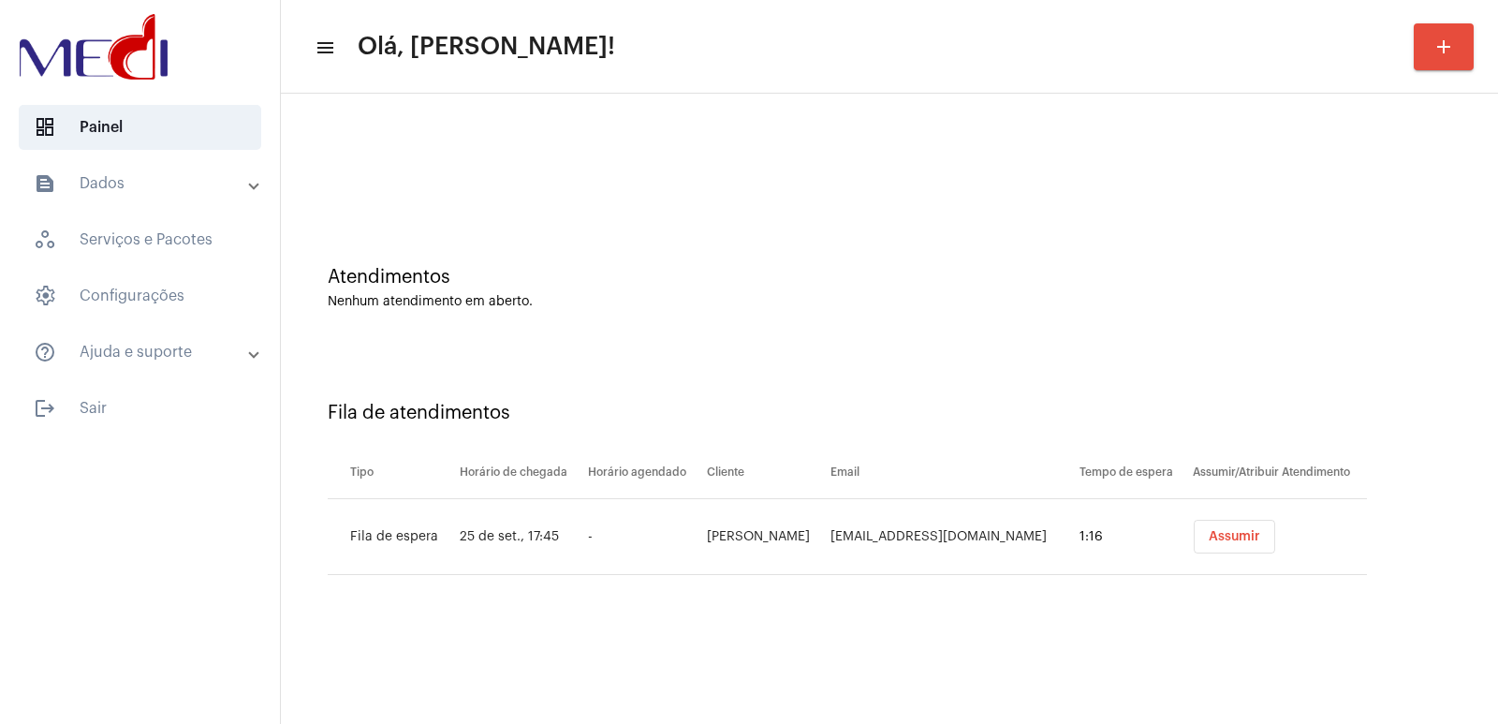
click at [674, 260] on div "Atendimentos Nenhum atendimento em aberto." at bounding box center [889, 279] width 1198 height 136
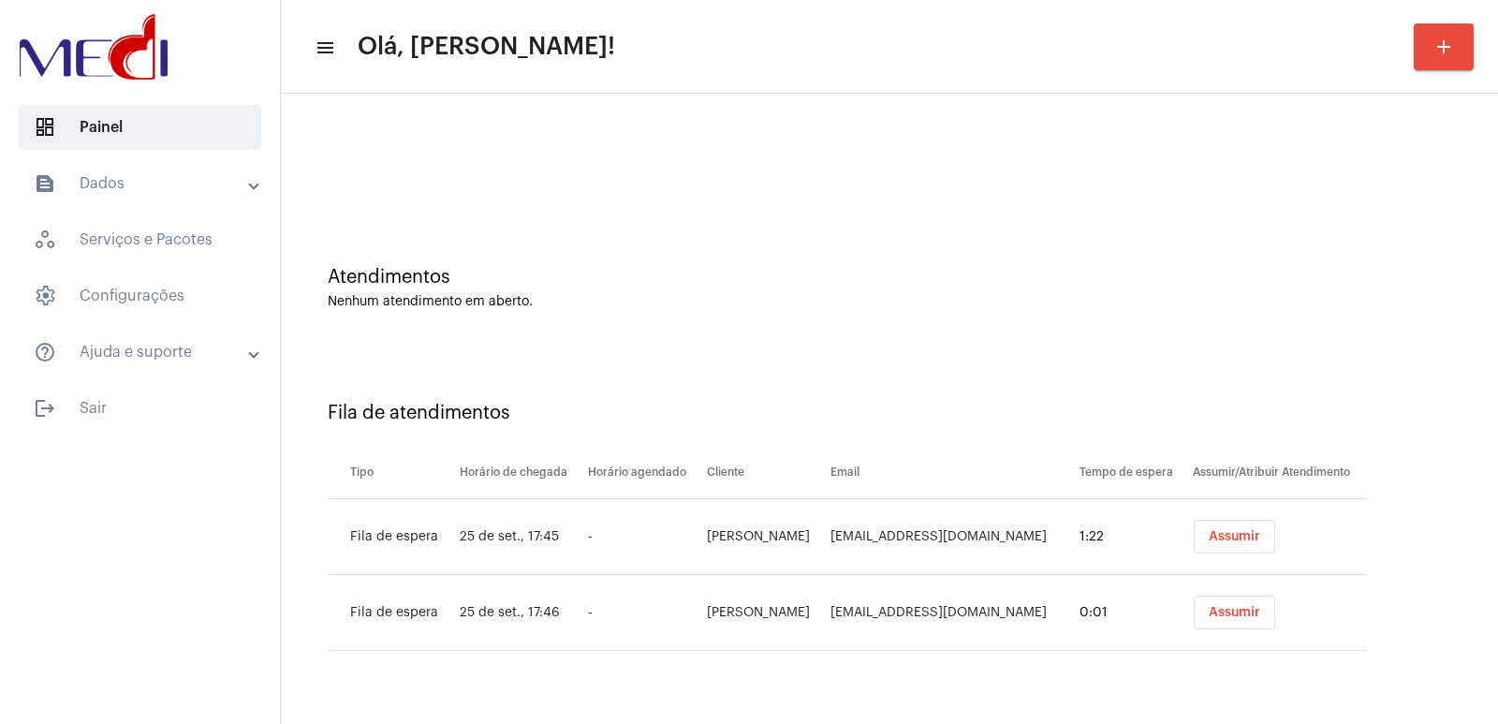
click at [1005, 332] on div "Atendimentos Nenhum atendimento em aberto." at bounding box center [889, 279] width 1198 height 136
click at [786, 610] on td "[PERSON_NAME]" at bounding box center [764, 613] width 124 height 76
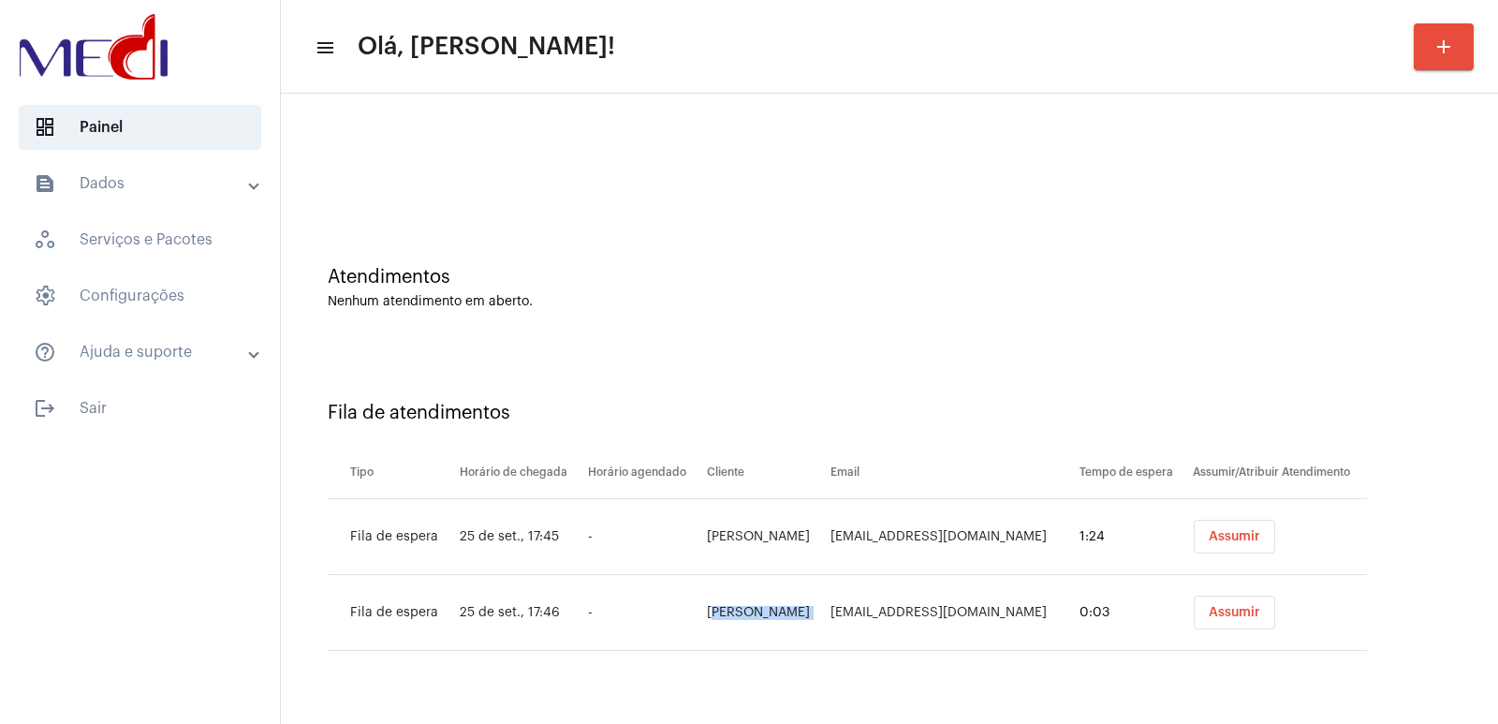
copy td "[PERSON_NAME]"
click at [1224, 642] on td "Assumir" at bounding box center [1277, 613] width 179 height 76
click at [1236, 612] on span "Assumir" at bounding box center [1234, 612] width 51 height 13
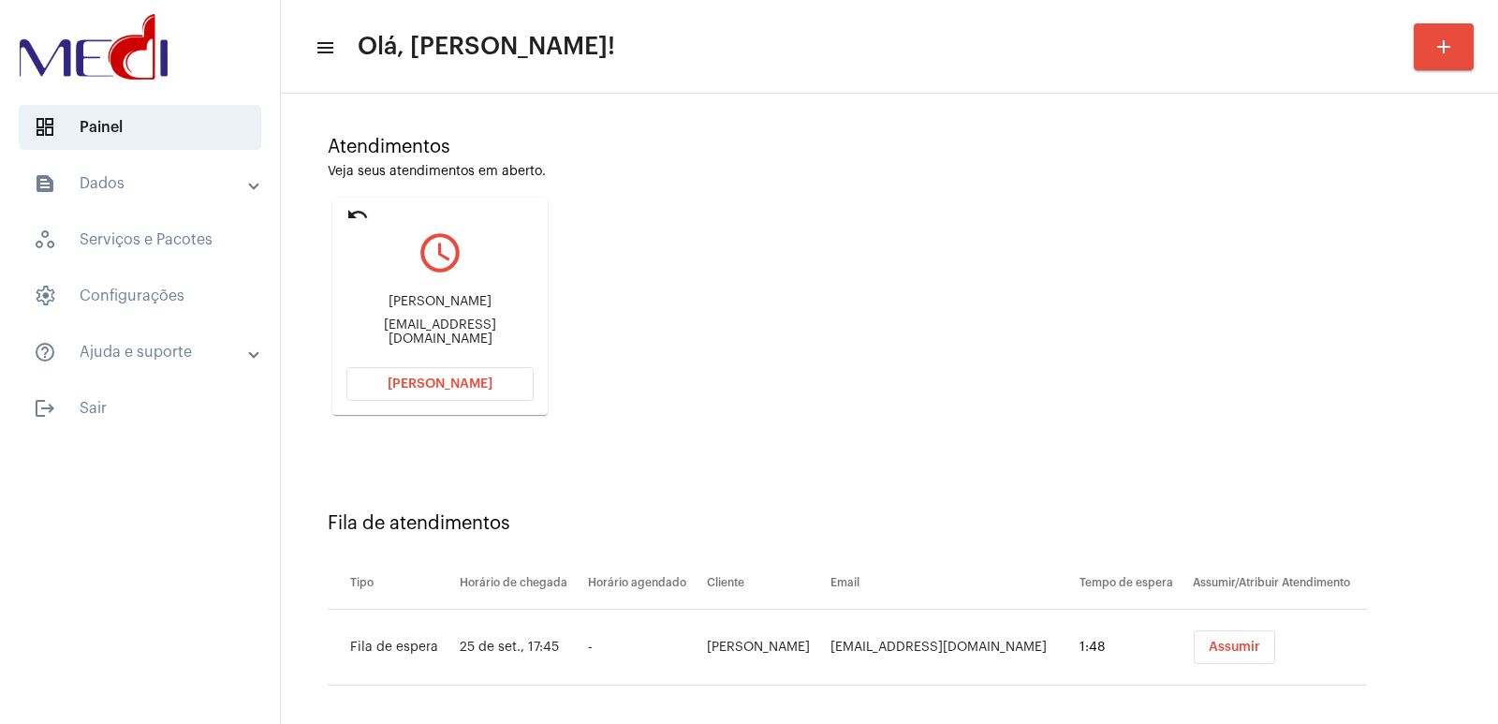
scroll to position [142, 0]
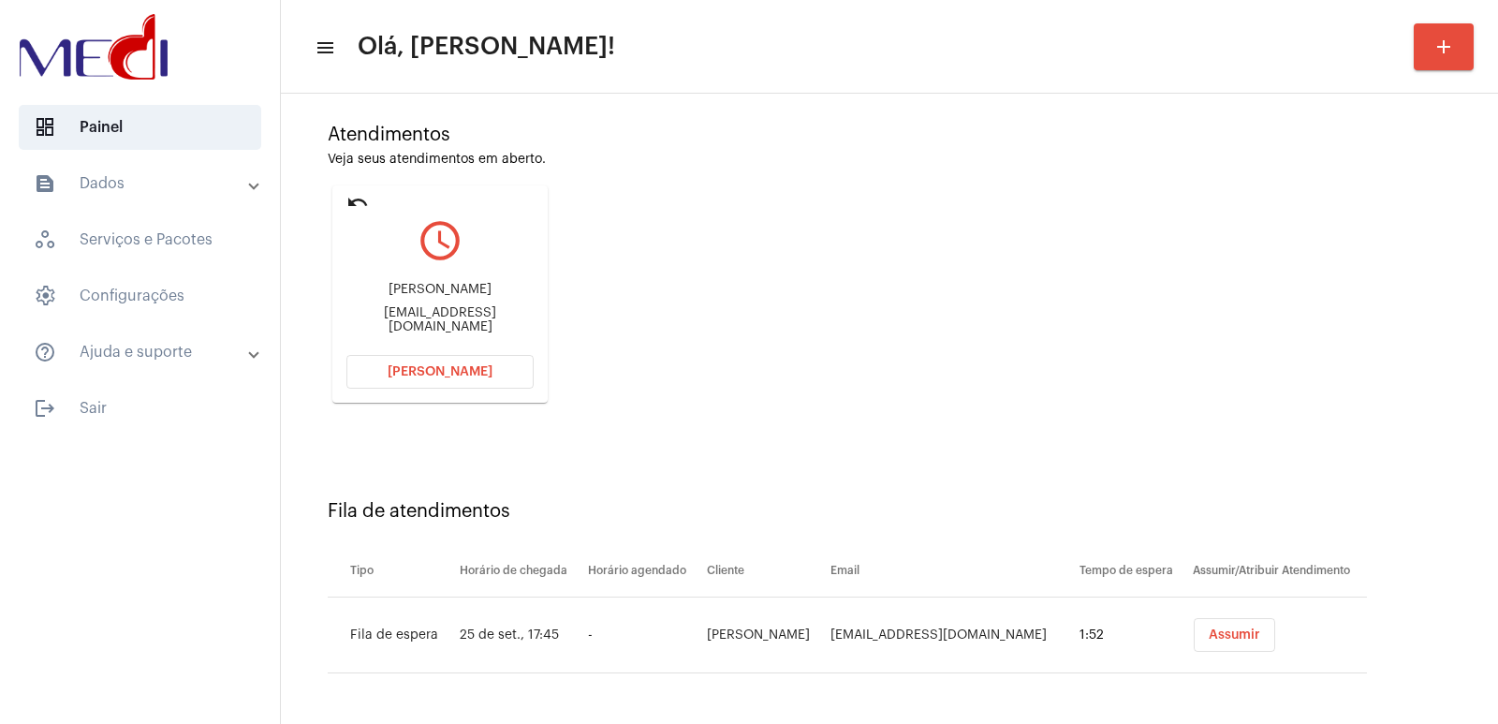
drag, startPoint x: 1107, startPoint y: 375, endPoint x: 1084, endPoint y: 375, distance: 22.5
click at [1107, 375] on div "Atendimentos Veja seus atendimentos em aberto. undo query_builder [PERSON_NAME]…" at bounding box center [889, 256] width 1198 height 376
drag, startPoint x: 431, startPoint y: 372, endPoint x: 422, endPoint y: 378, distance: 10.7
click at [422, 378] on button "[PERSON_NAME]" at bounding box center [439, 372] width 187 height 34
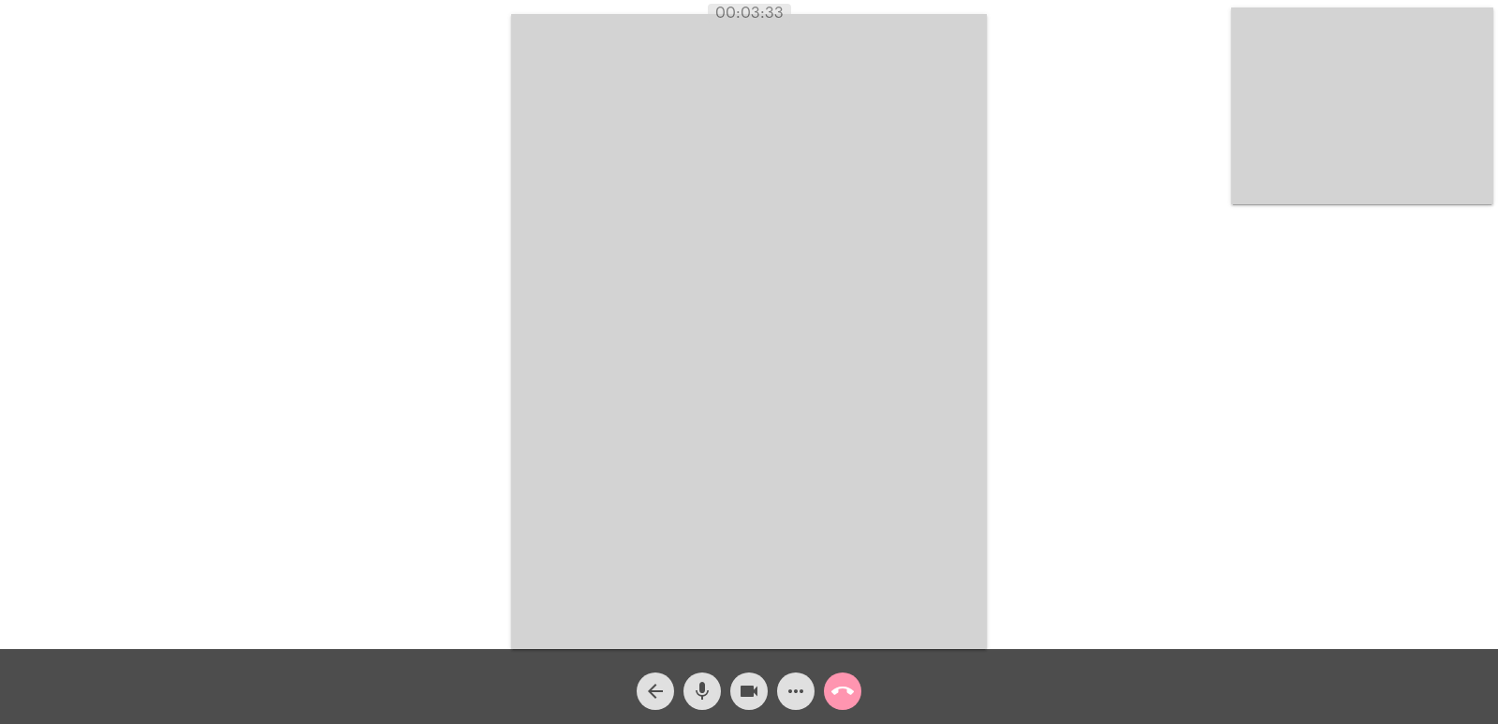
click at [708, 360] on video at bounding box center [749, 331] width 476 height 635
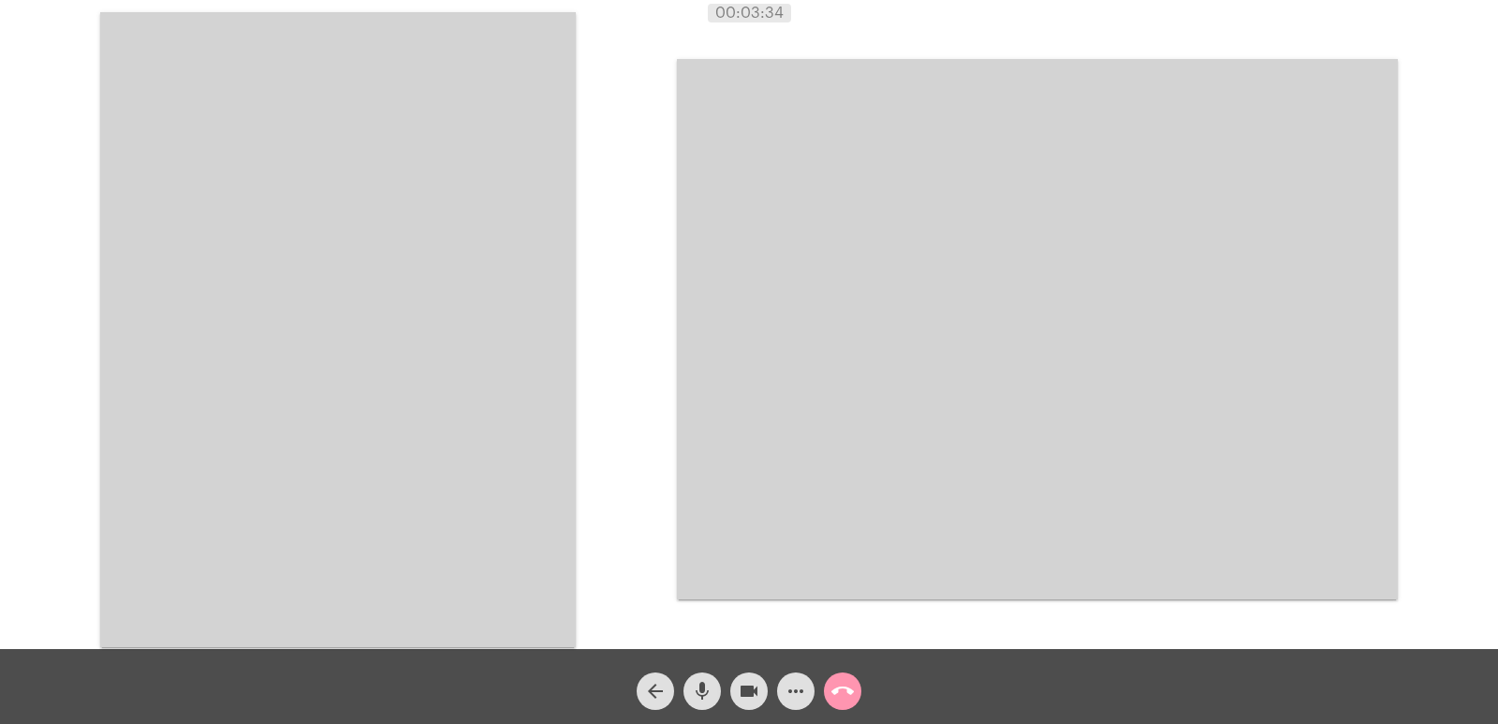
click at [401, 464] on video at bounding box center [338, 329] width 476 height 635
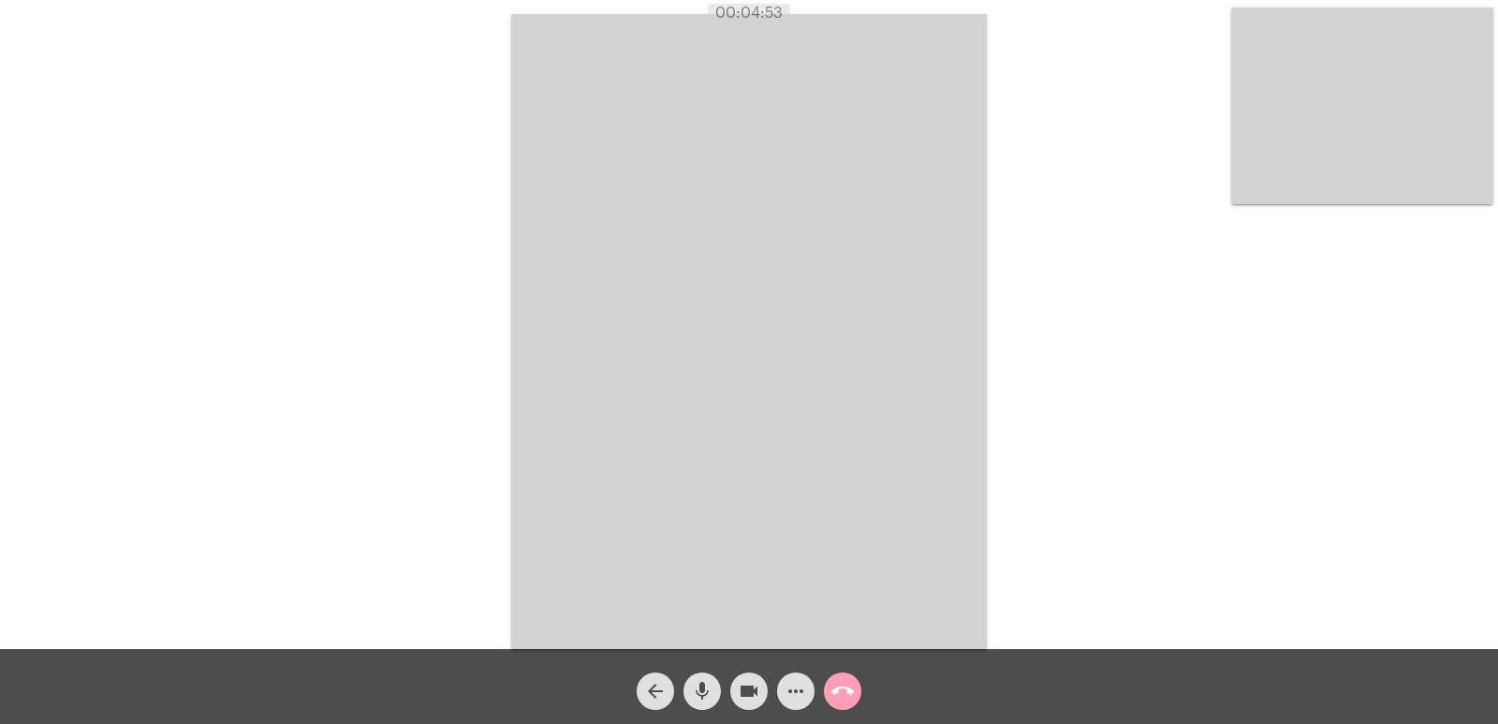
click at [856, 695] on button "call_end" at bounding box center [842, 690] width 37 height 37
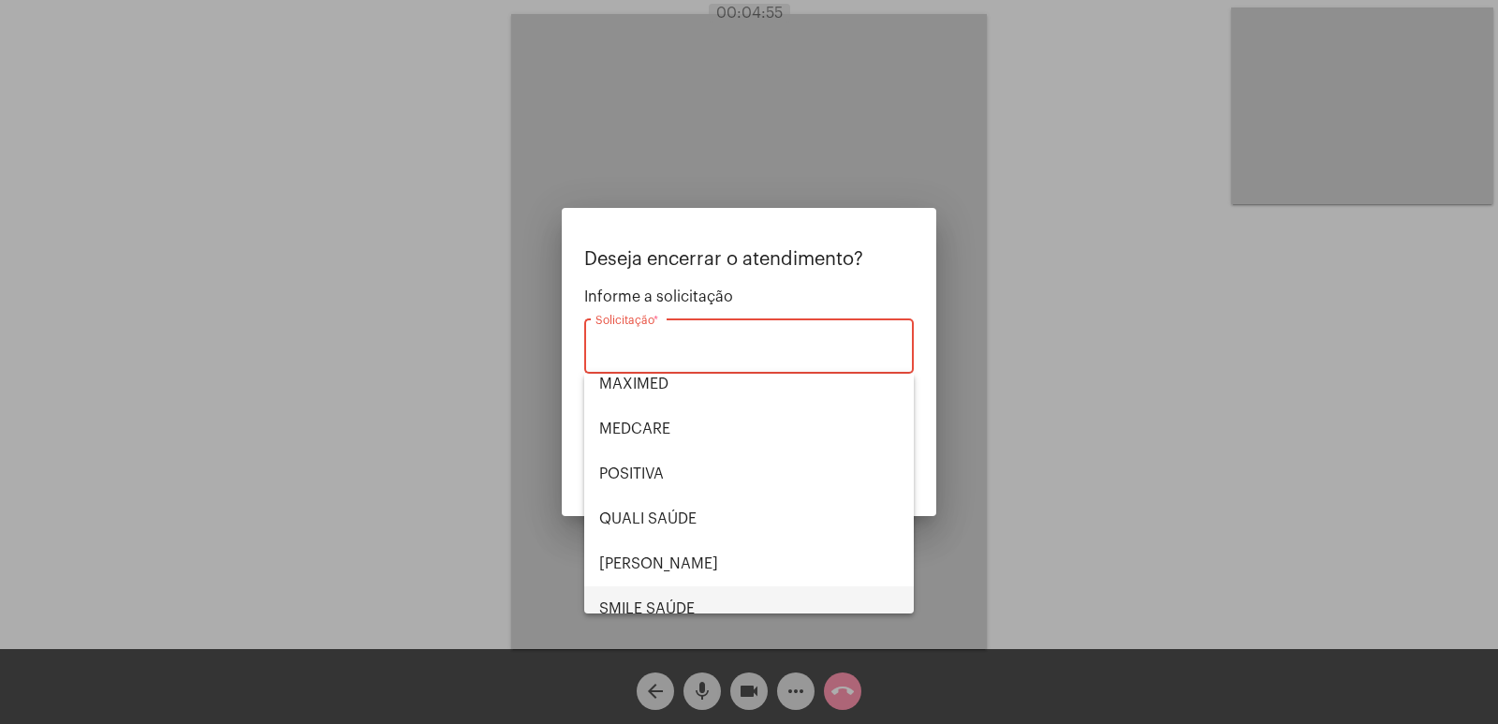
scroll to position [389, 0]
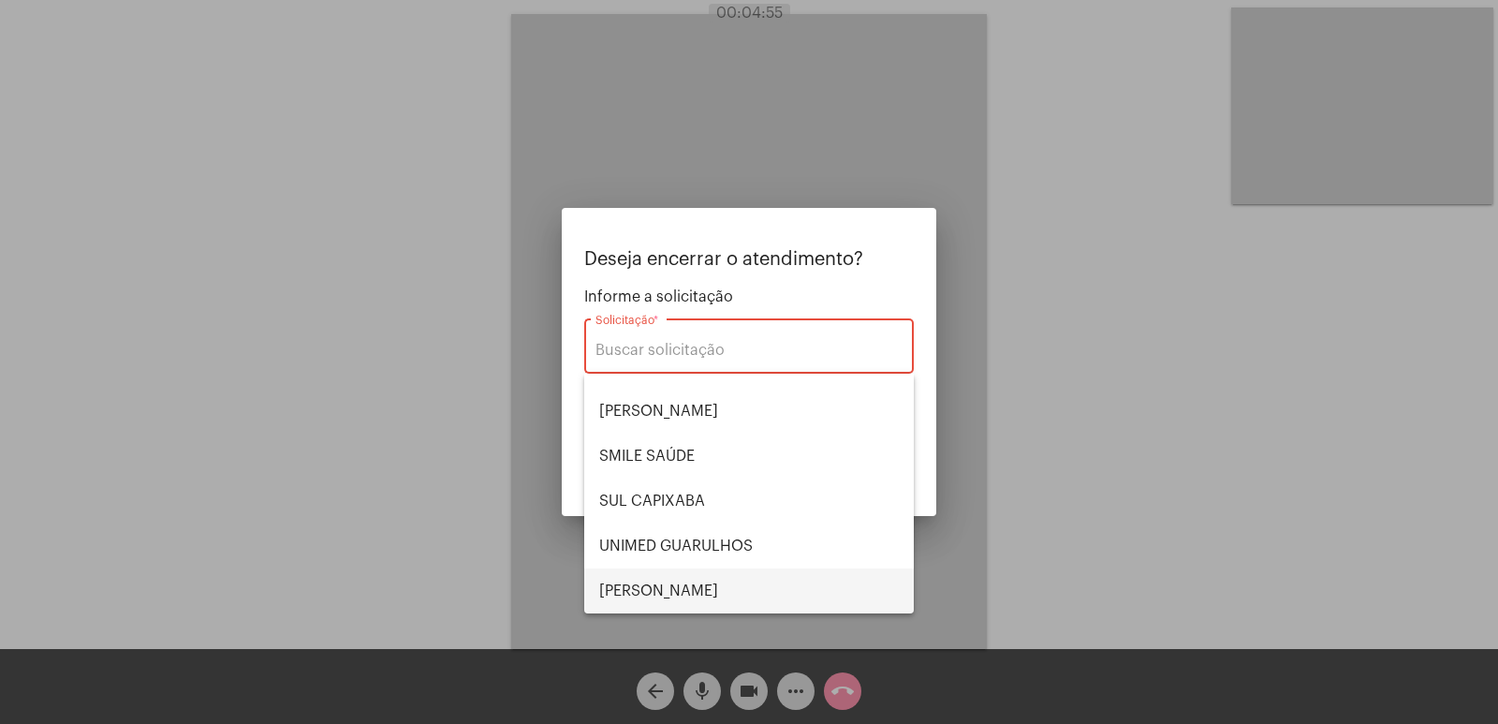
click at [698, 580] on span "[PERSON_NAME]" at bounding box center [749, 590] width 300 height 45
type input "[PERSON_NAME]"
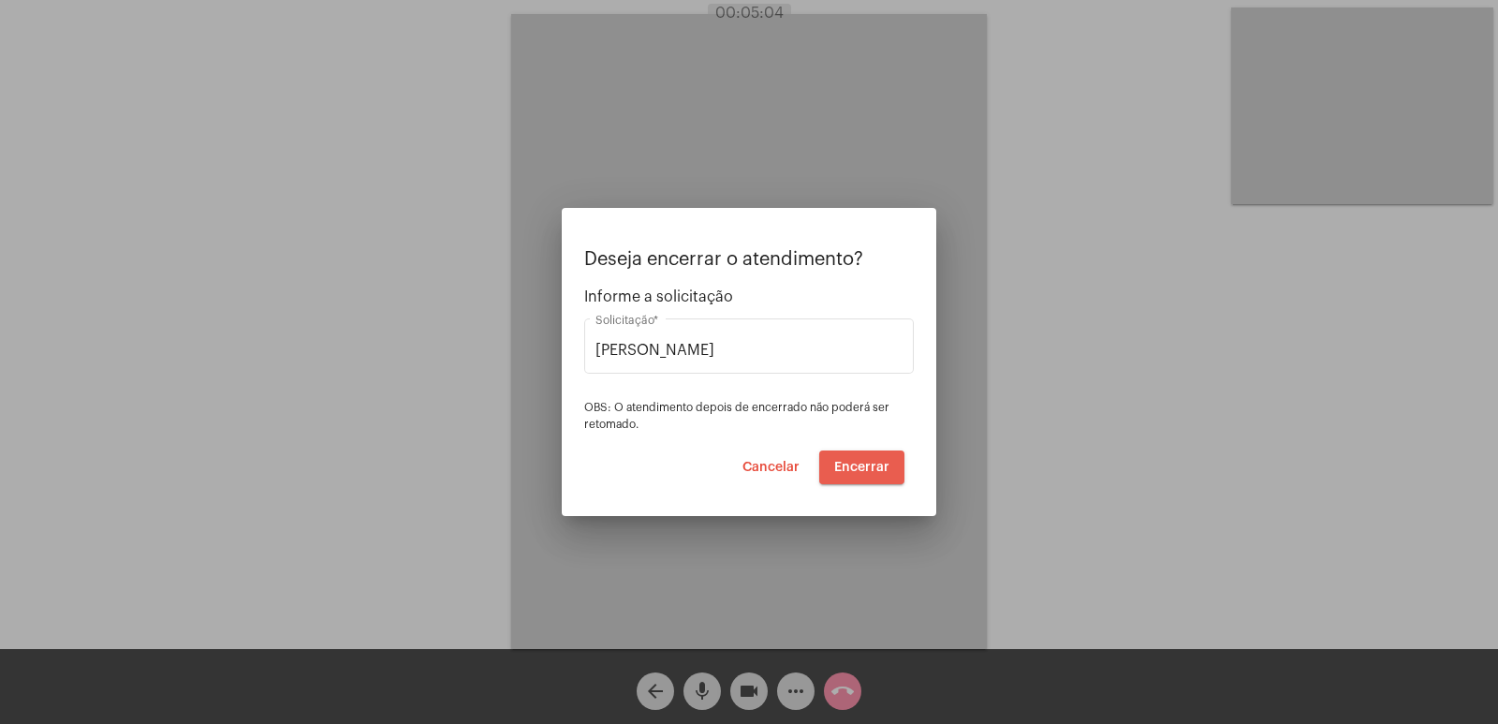
click at [871, 450] on button "Encerrar" at bounding box center [861, 467] width 85 height 34
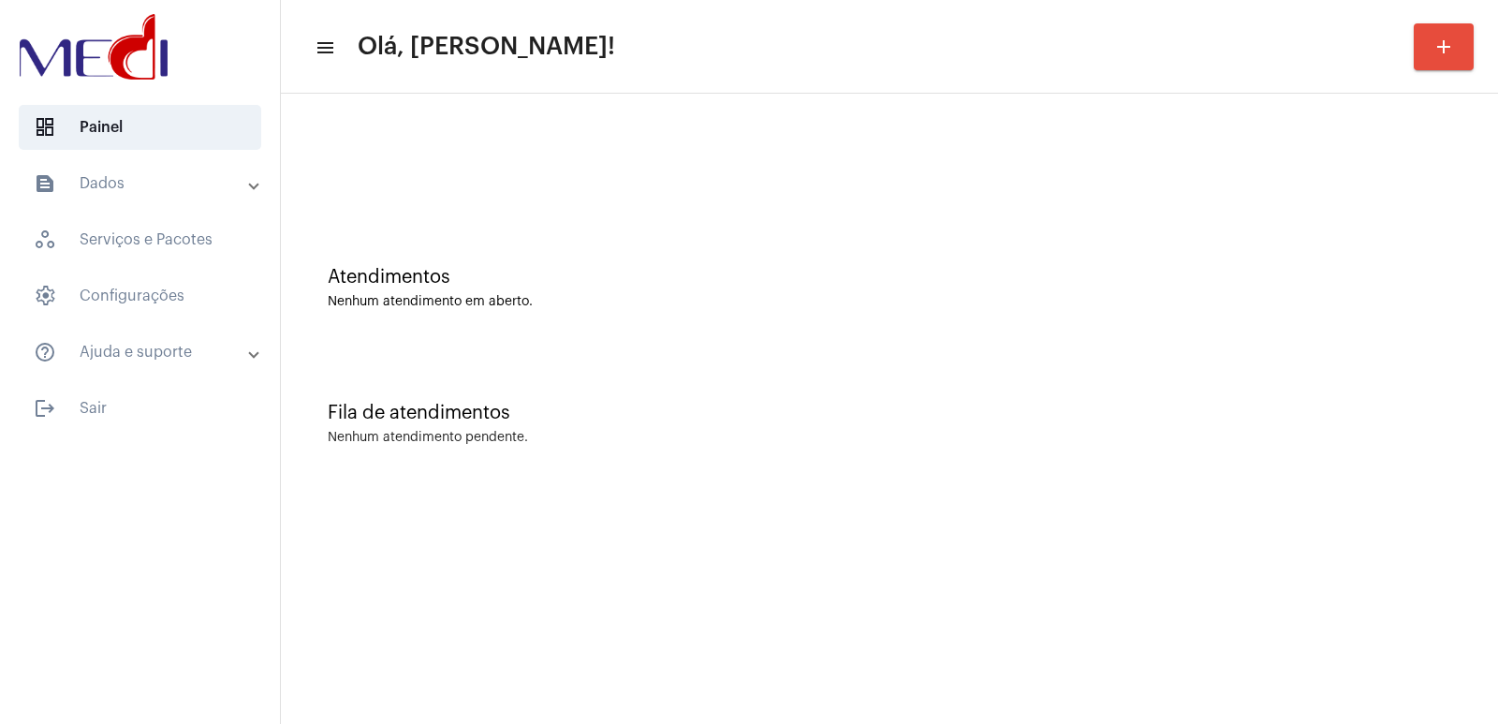
drag, startPoint x: 1241, startPoint y: 379, endPoint x: 1193, endPoint y: 382, distance: 48.8
click at [1216, 382] on div "Fila de atendimentos Nenhum atendimento pendente." at bounding box center [889, 414] width 1198 height 136
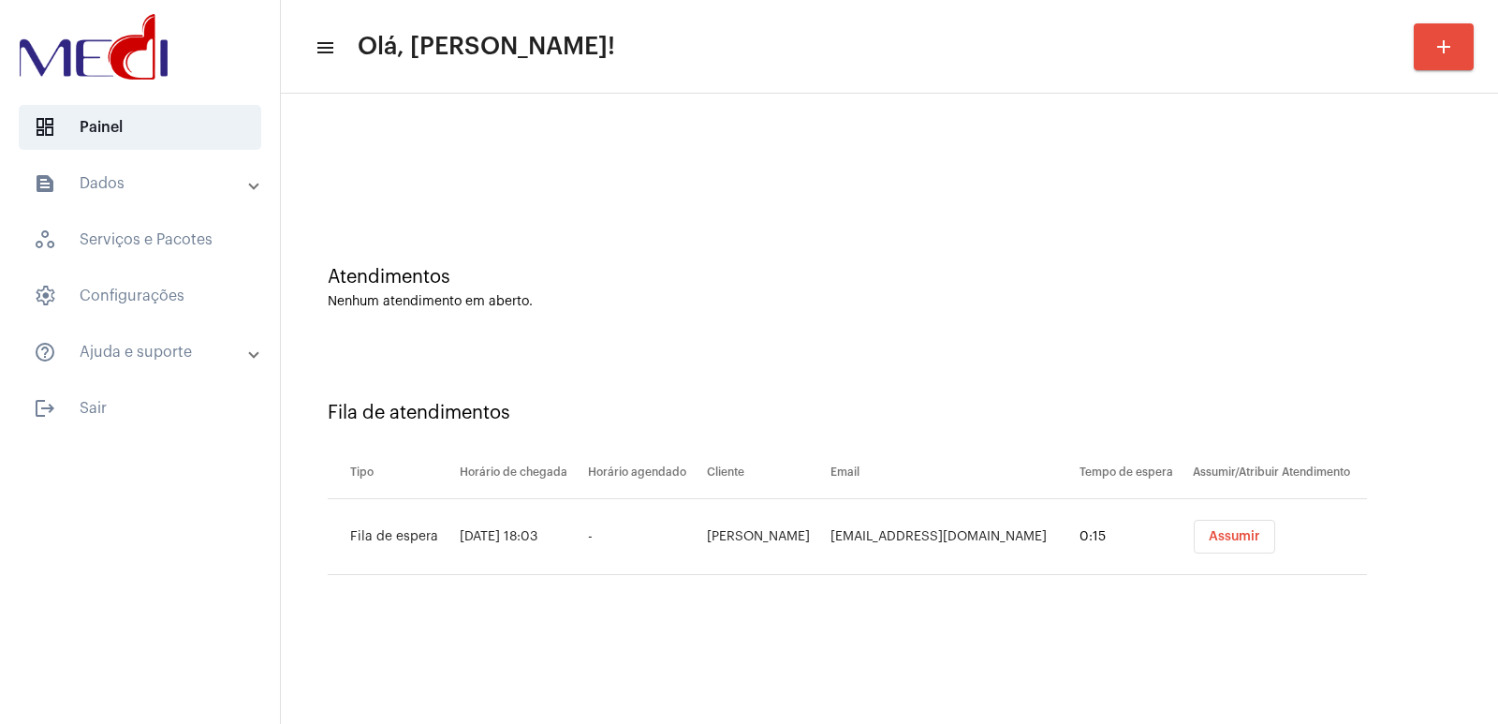
click at [784, 532] on td "[PERSON_NAME]" at bounding box center [764, 537] width 124 height 76
copy td "[PERSON_NAME]"
